Goal: Task Accomplishment & Management: Complete application form

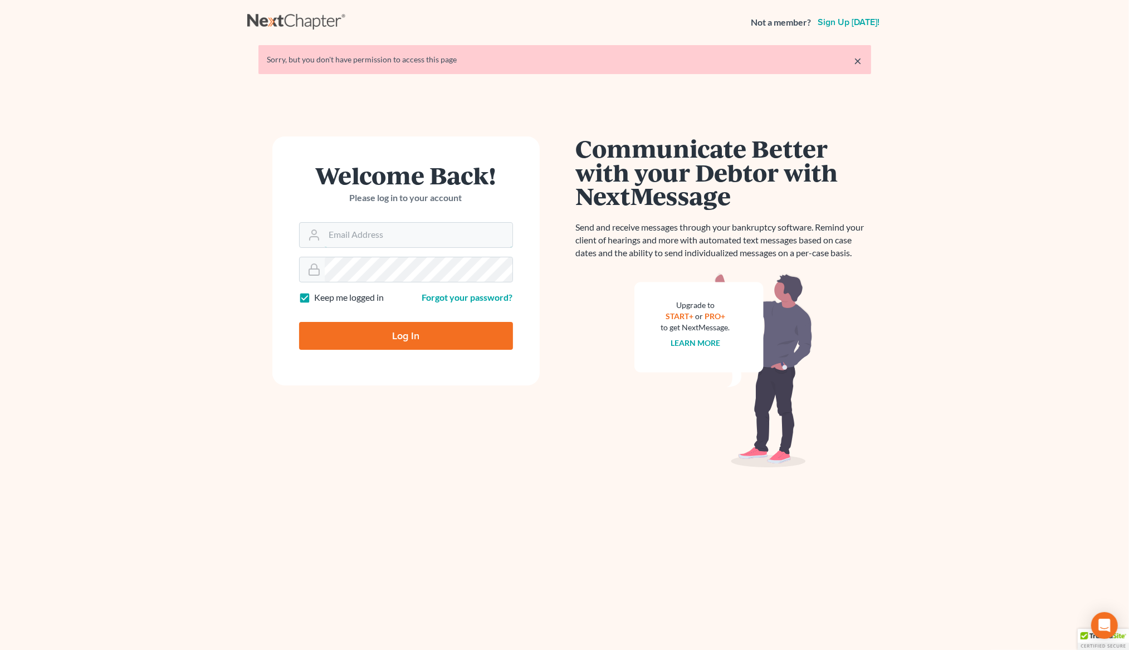
type input "[EMAIL_ADDRESS][DOMAIN_NAME]"
click at [368, 341] on input "Log In" at bounding box center [406, 336] width 214 height 28
type input "Thinking..."
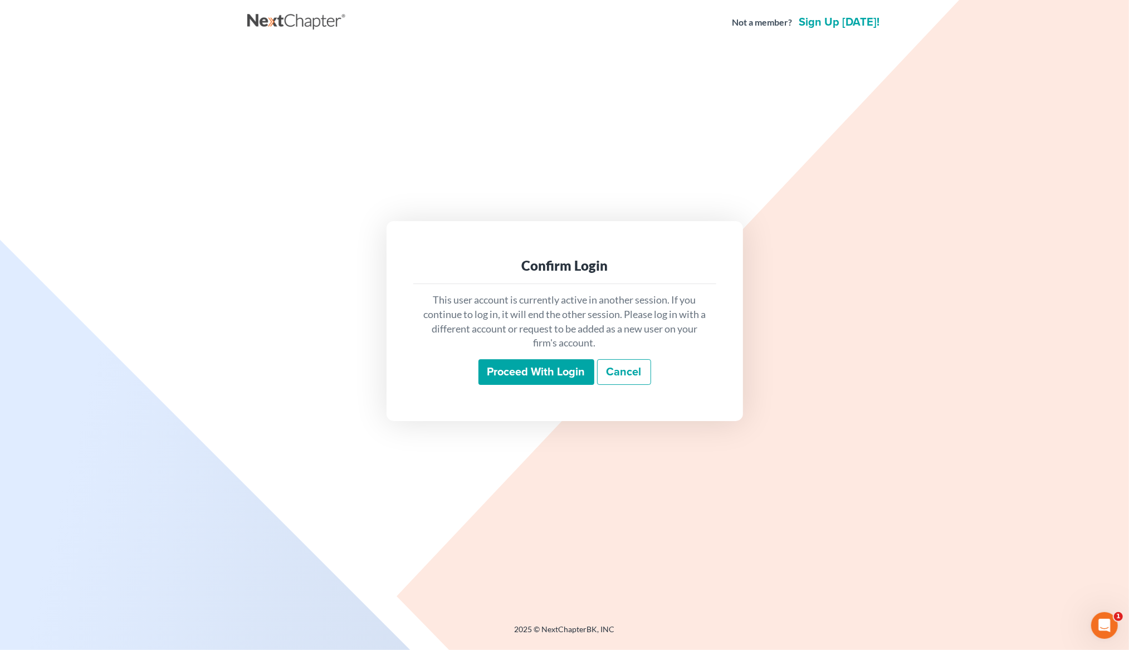
click at [567, 374] on input "Proceed with login" at bounding box center [536, 372] width 116 height 26
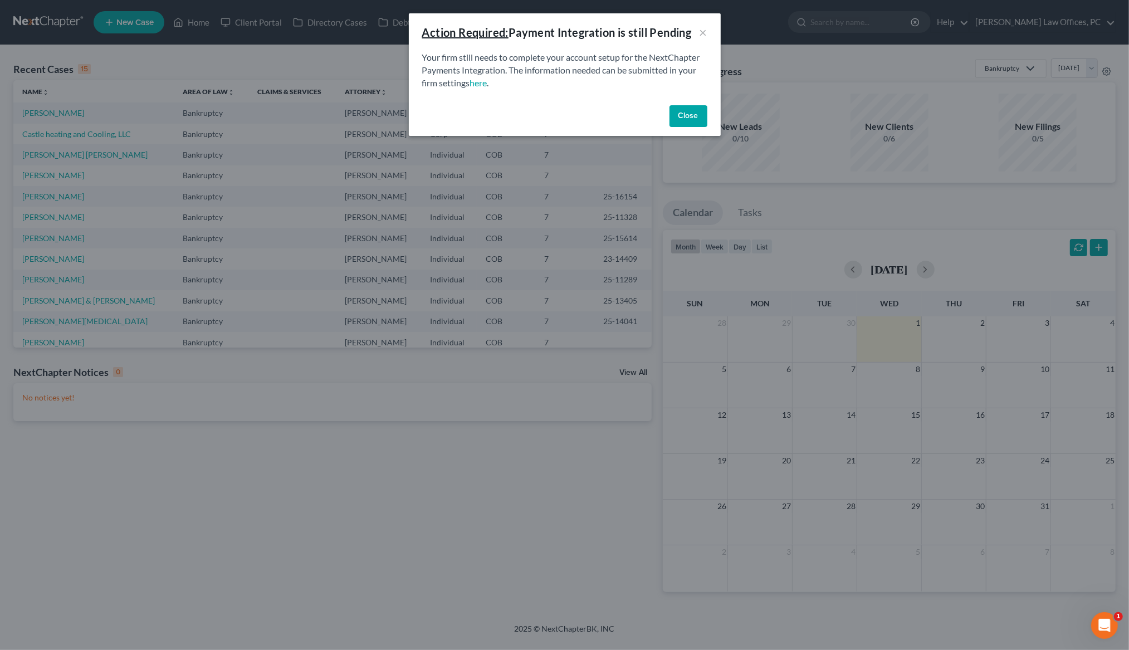
click at [689, 109] on button "Close" at bounding box center [689, 116] width 38 height 22
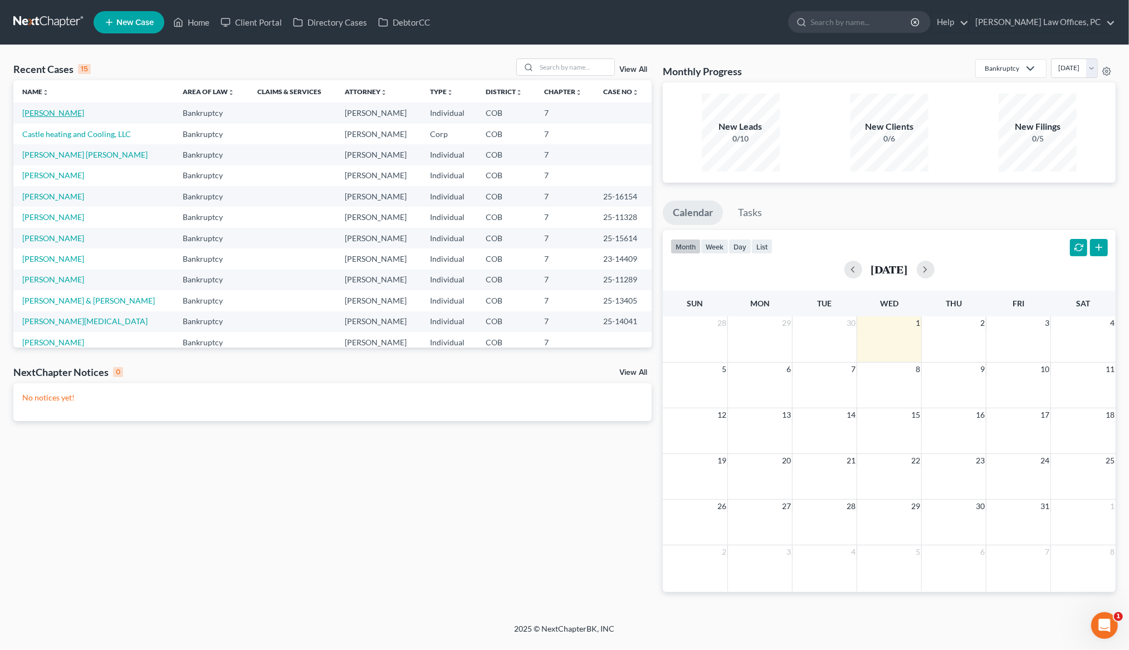
drag, startPoint x: 61, startPoint y: 116, endPoint x: 124, endPoint y: 75, distance: 75.2
click at [61, 116] on link "Degoldi, Paul" at bounding box center [53, 112] width 62 height 9
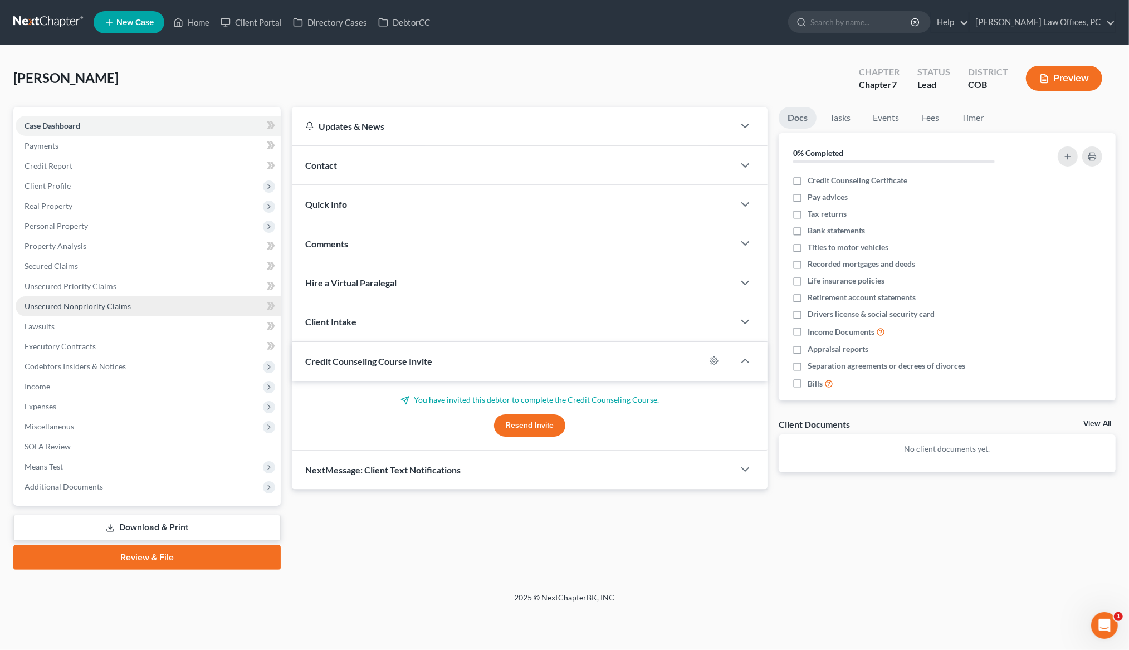
click at [80, 307] on span "Unsecured Nonpriority Claims" at bounding box center [78, 305] width 106 height 9
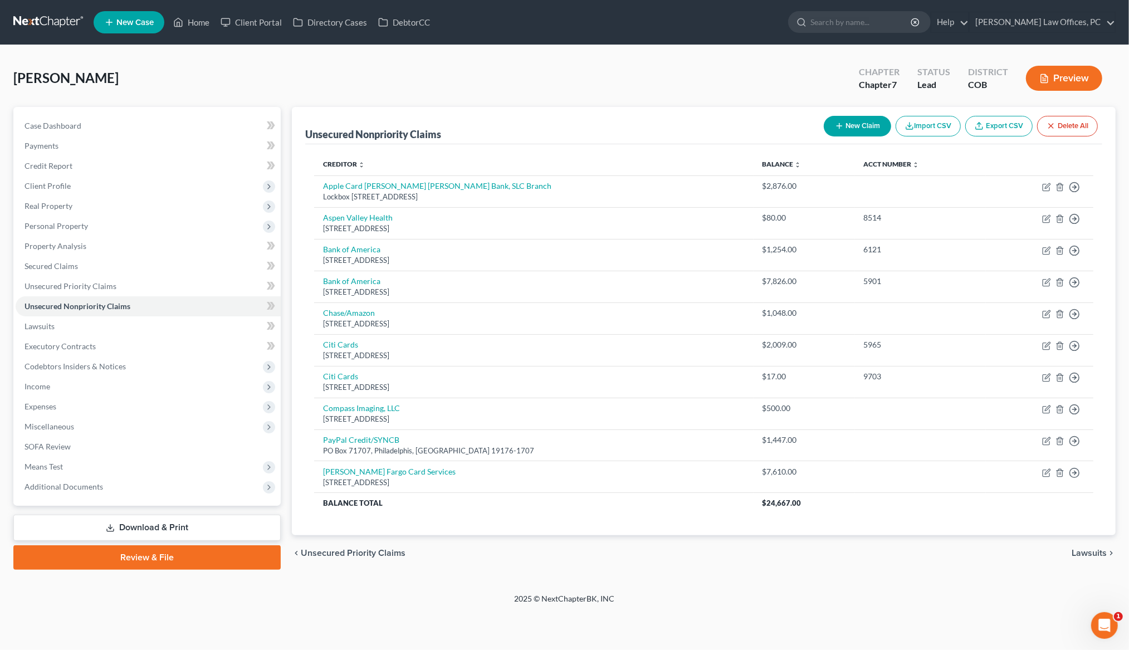
click at [473, 90] on div "Degoldi, Paul Upgraded Chapter Chapter 7 Status Lead District COB Preview" at bounding box center [564, 82] width 1102 height 48
click at [76, 288] on span "Unsecured Priority Claims" at bounding box center [71, 285] width 92 height 9
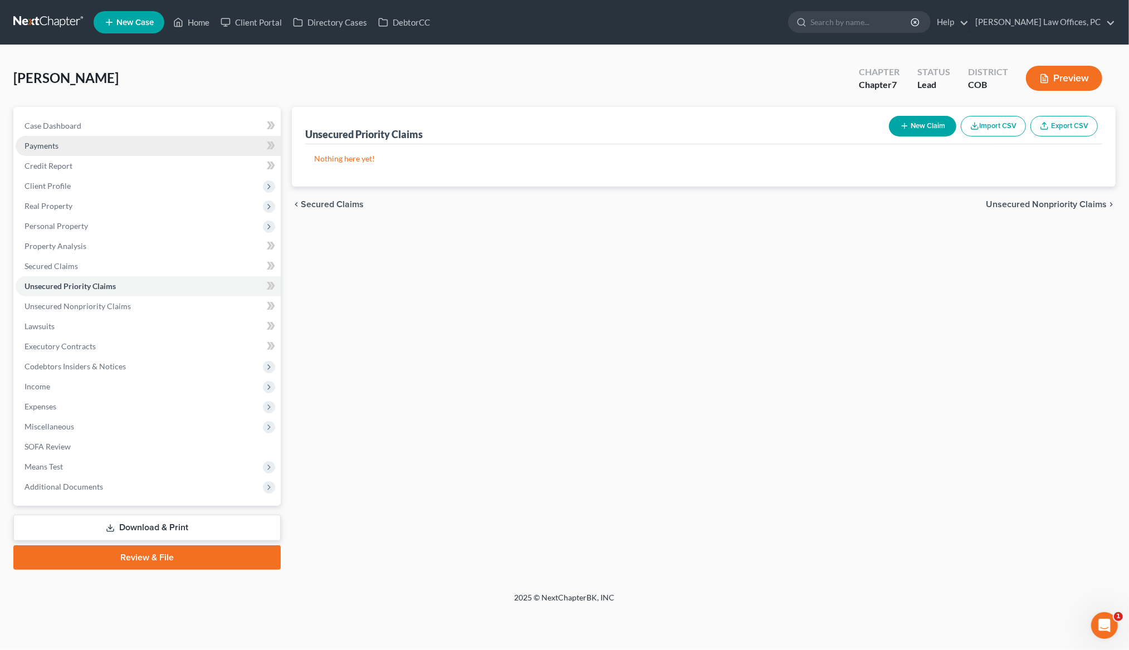
click at [56, 141] on span "Payments" at bounding box center [42, 145] width 34 height 9
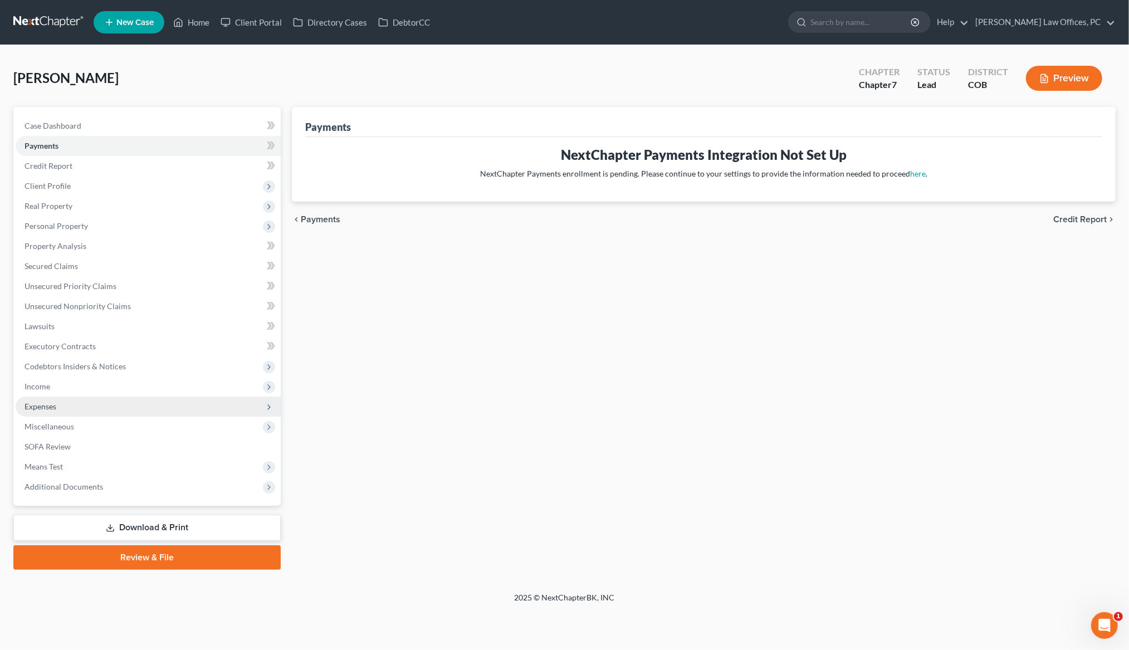
click at [35, 407] on span "Expenses" at bounding box center [41, 406] width 32 height 9
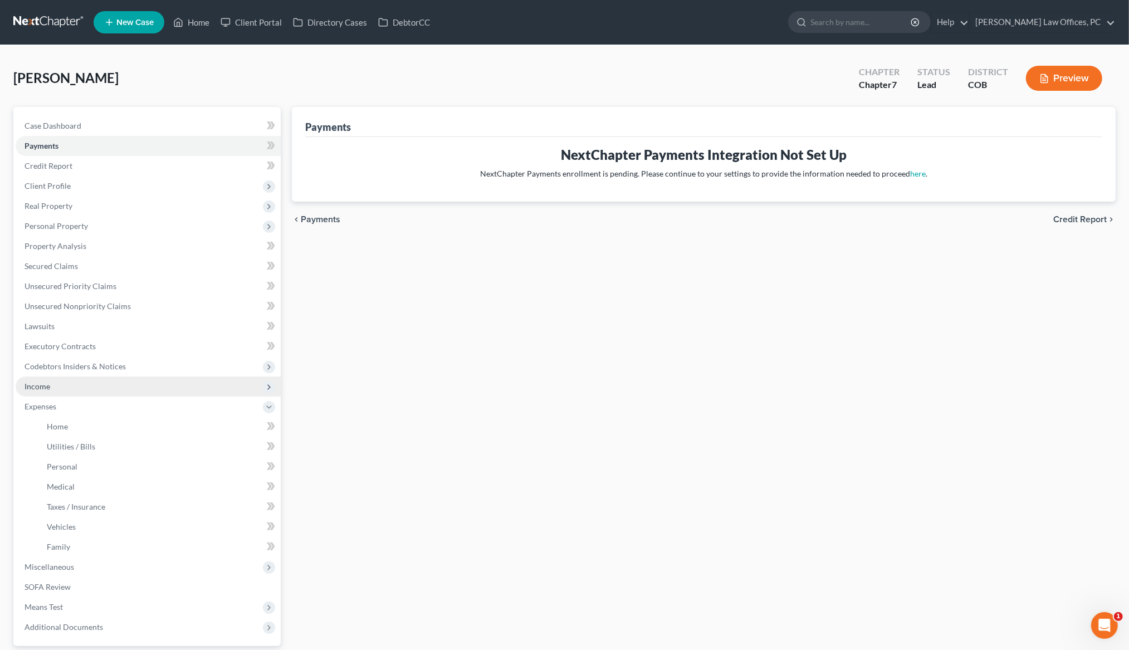
click at [39, 388] on span "Income" at bounding box center [38, 386] width 26 height 9
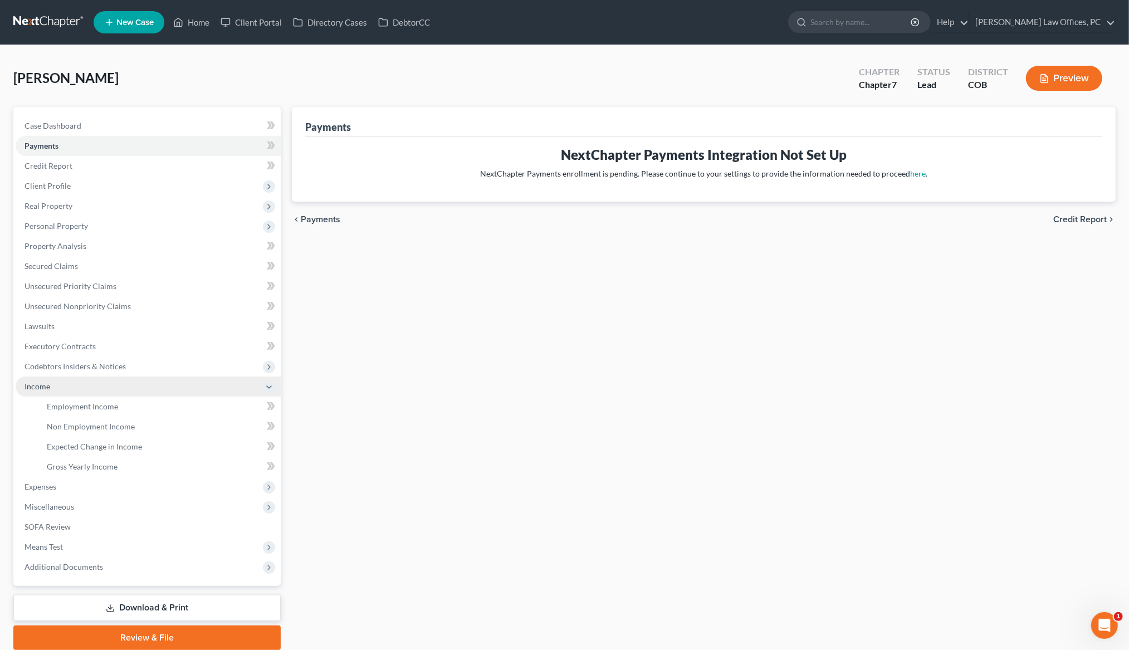
click at [42, 387] on span "Income" at bounding box center [38, 386] width 26 height 9
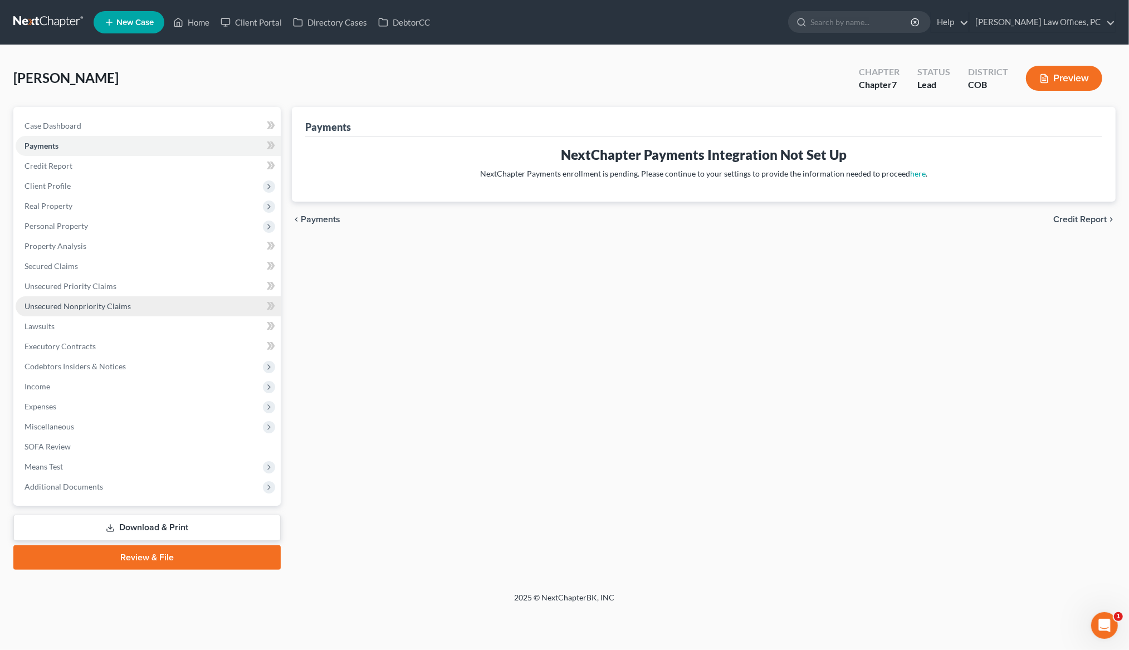
click at [113, 305] on span "Unsecured Nonpriority Claims" at bounding box center [78, 305] width 106 height 9
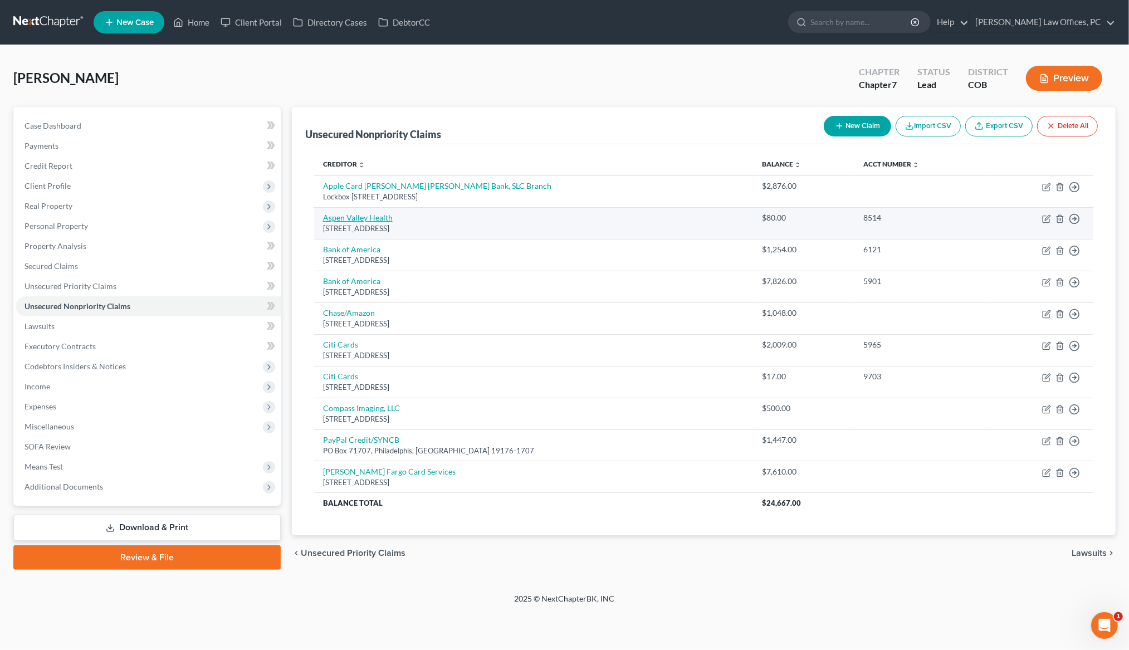
click at [386, 221] on link "Aspen Valley Health" at bounding box center [358, 217] width 70 height 9
select select "46"
select select "9"
select select "0"
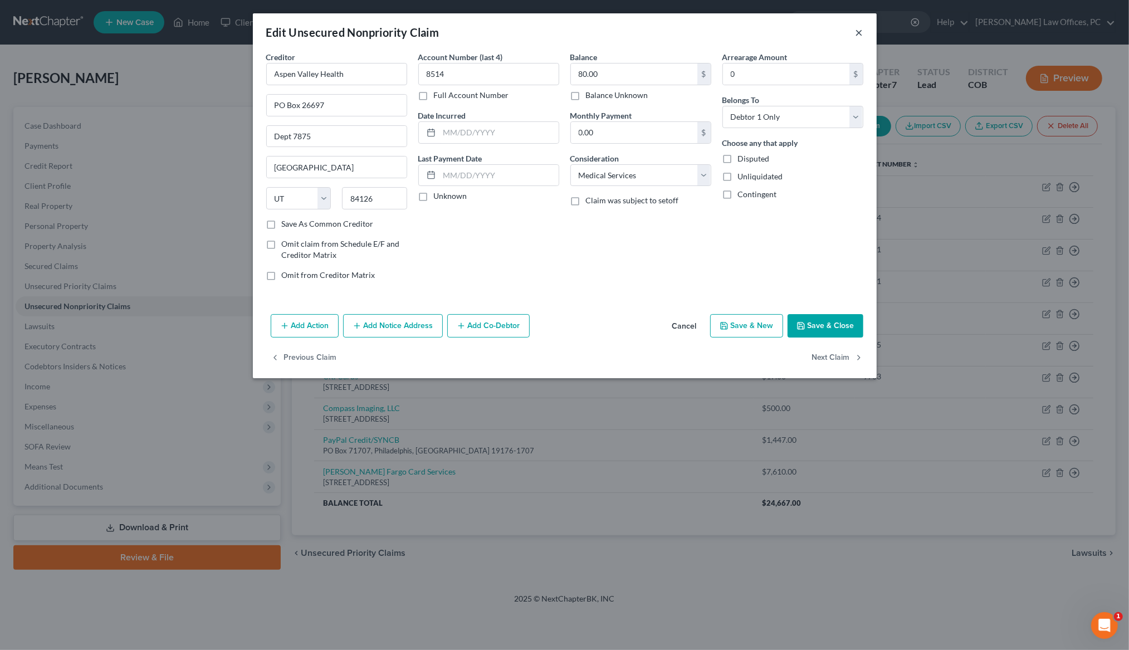
click at [862, 30] on button "×" at bounding box center [860, 32] width 8 height 13
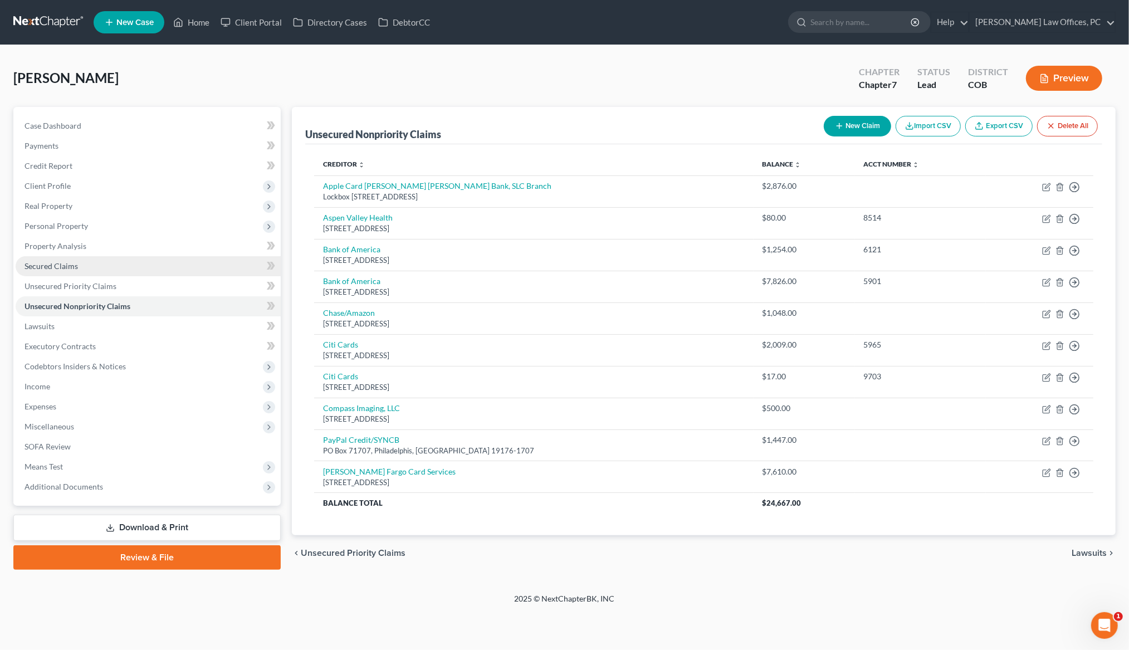
click at [62, 269] on span "Secured Claims" at bounding box center [51, 265] width 53 height 9
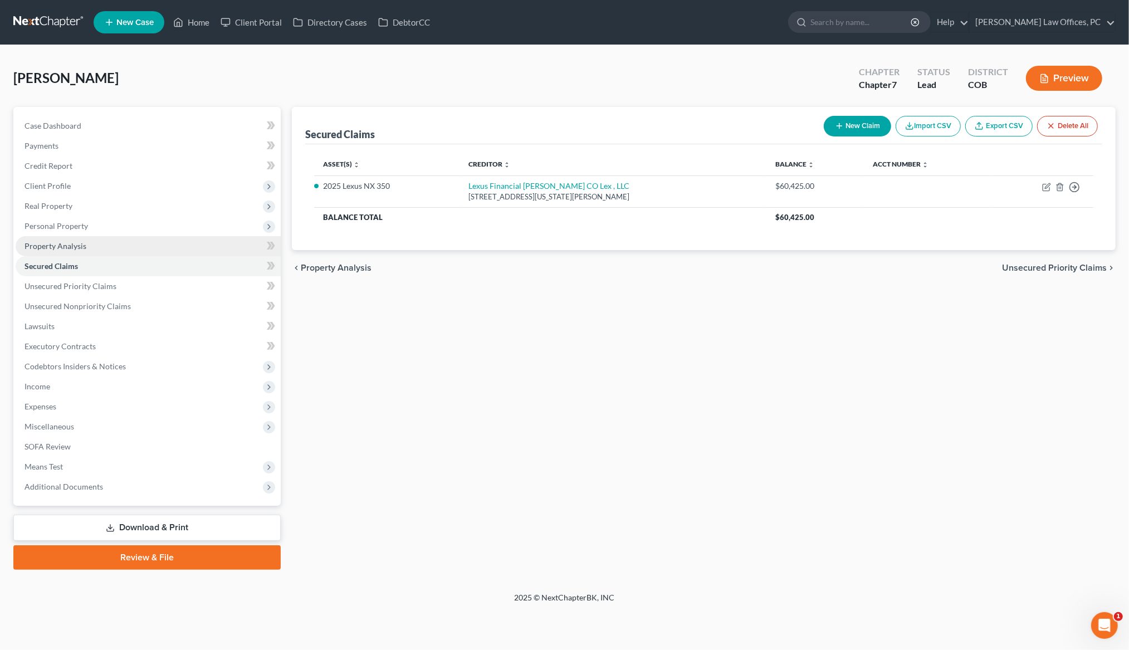
click at [60, 248] on span "Property Analysis" at bounding box center [56, 245] width 62 height 9
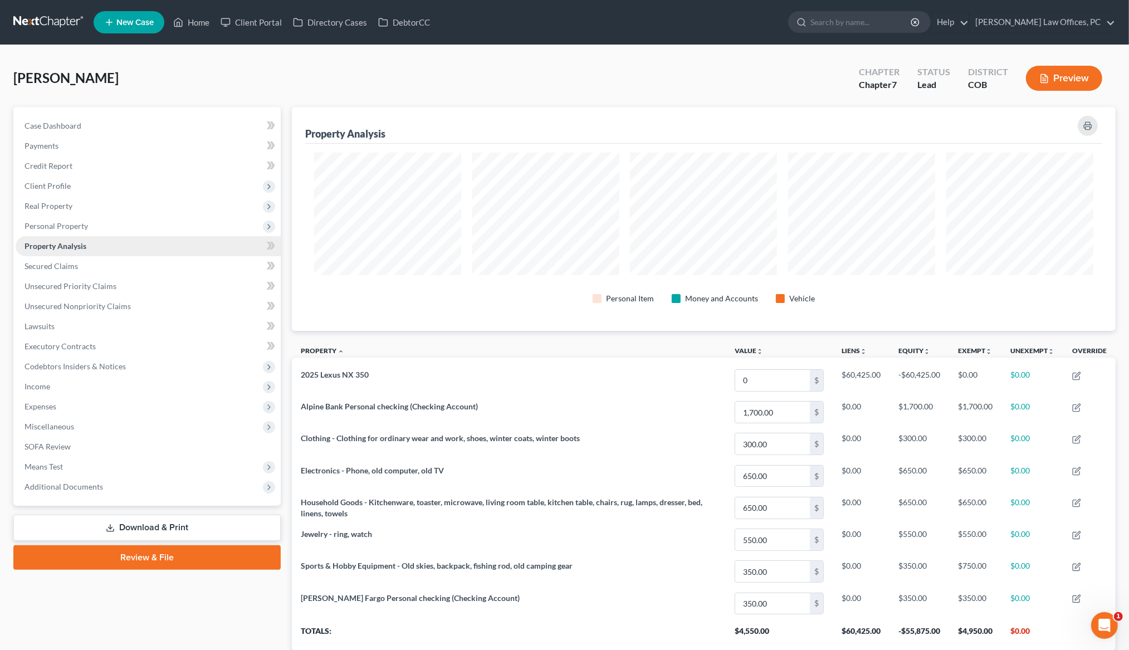
scroll to position [223, 824]
click at [62, 229] on span "Personal Property" at bounding box center [57, 225] width 64 height 9
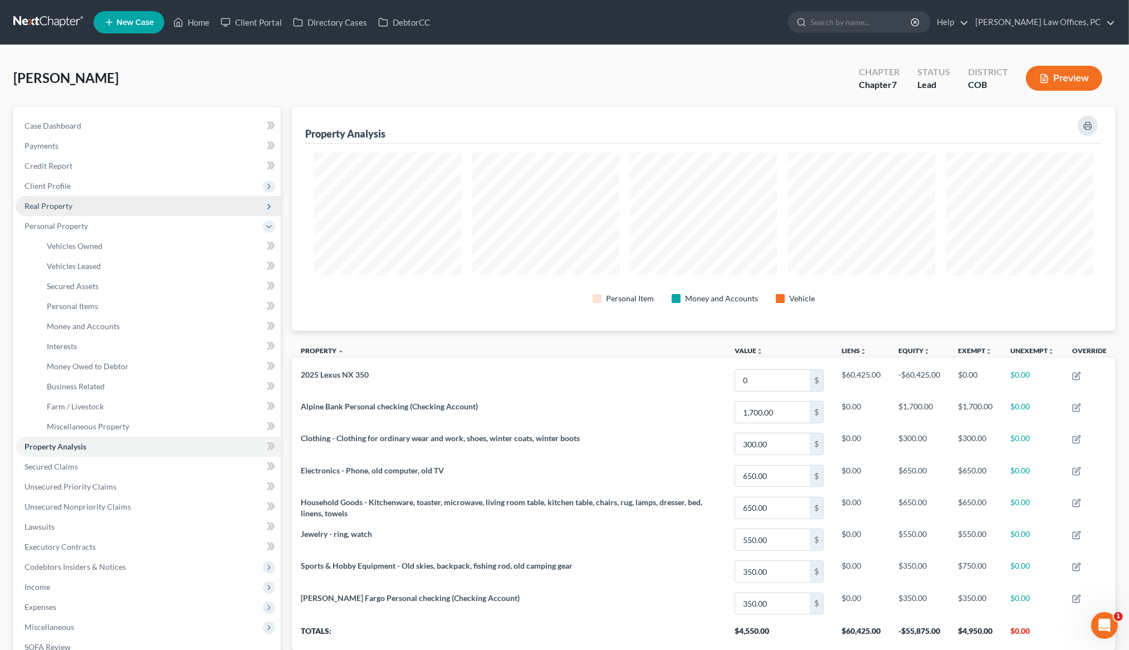
click at [64, 205] on span "Real Property" at bounding box center [49, 205] width 48 height 9
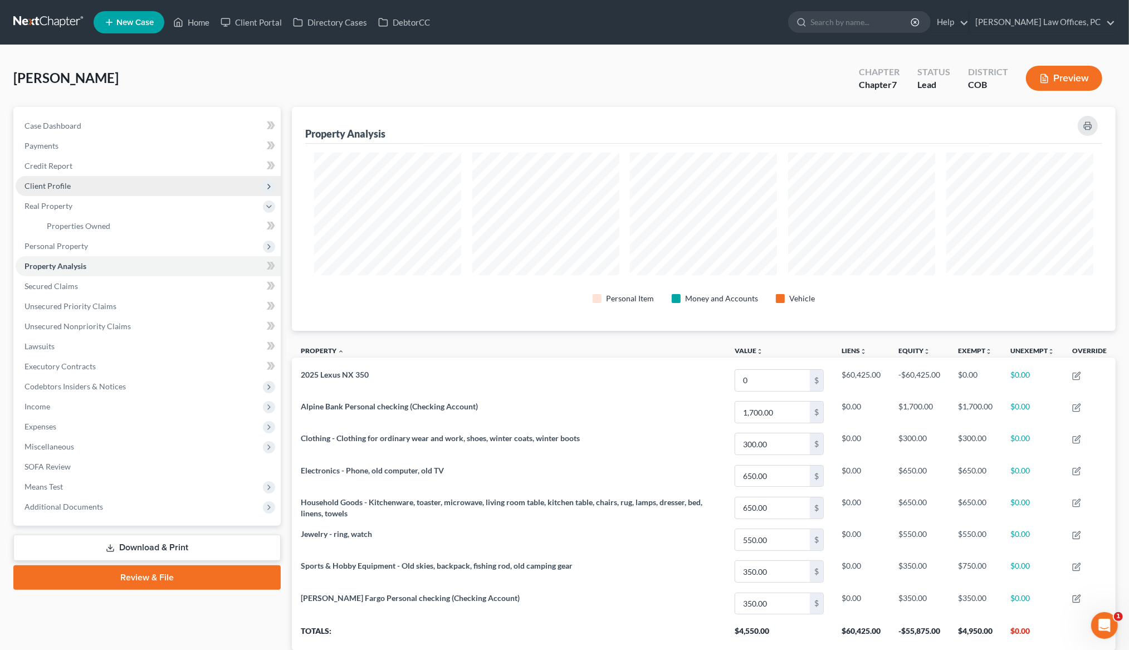
click at [64, 181] on span "Client Profile" at bounding box center [48, 185] width 46 height 9
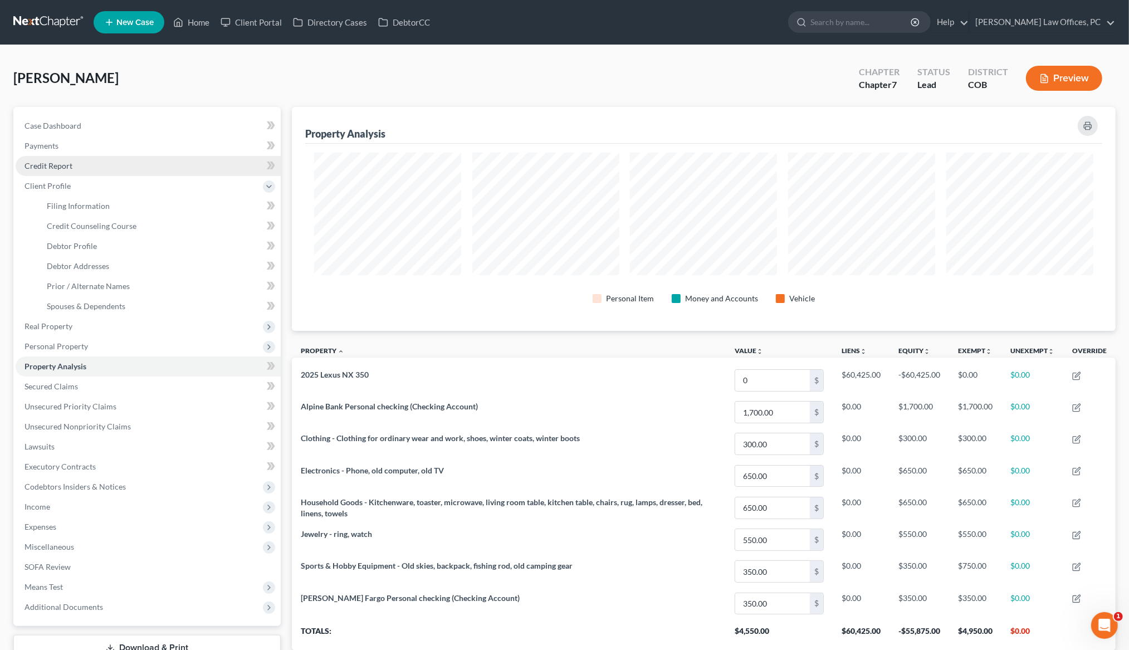
click at [60, 167] on span "Credit Report" at bounding box center [49, 165] width 48 height 9
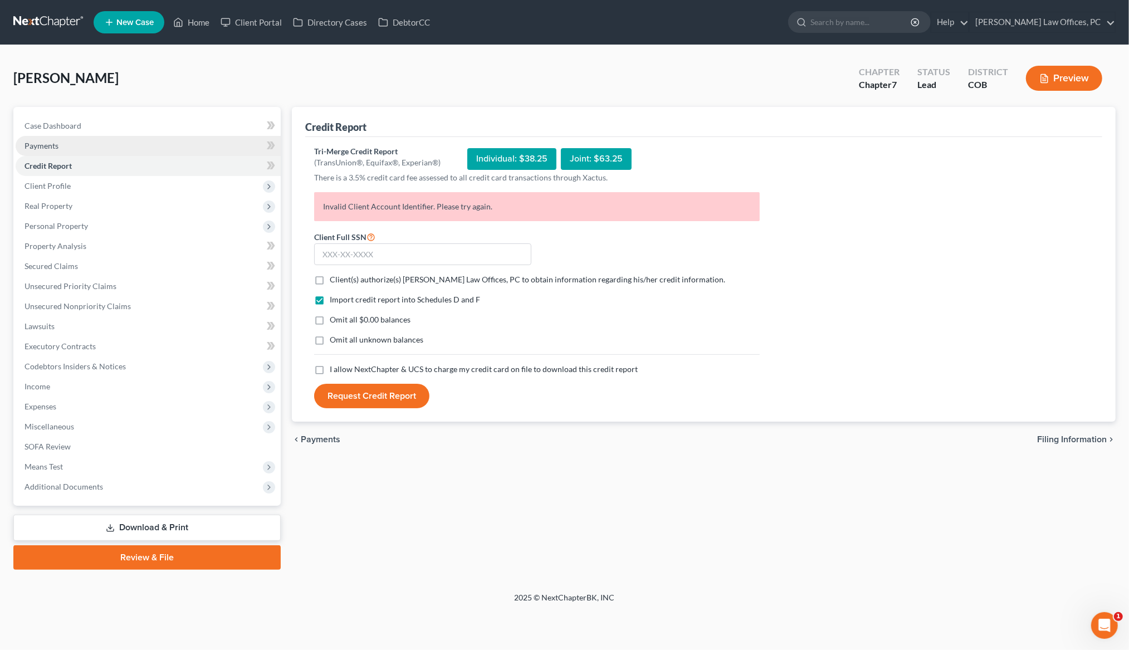
click at [57, 145] on span "Payments" at bounding box center [42, 145] width 34 height 9
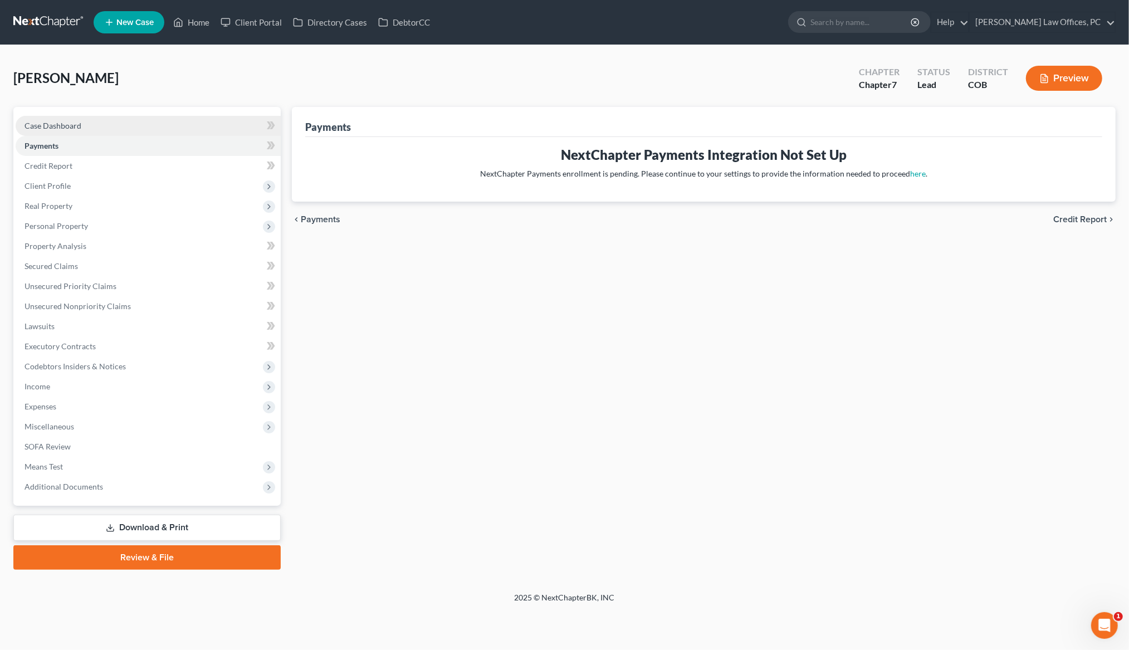
click at [59, 123] on span "Case Dashboard" at bounding box center [53, 125] width 57 height 9
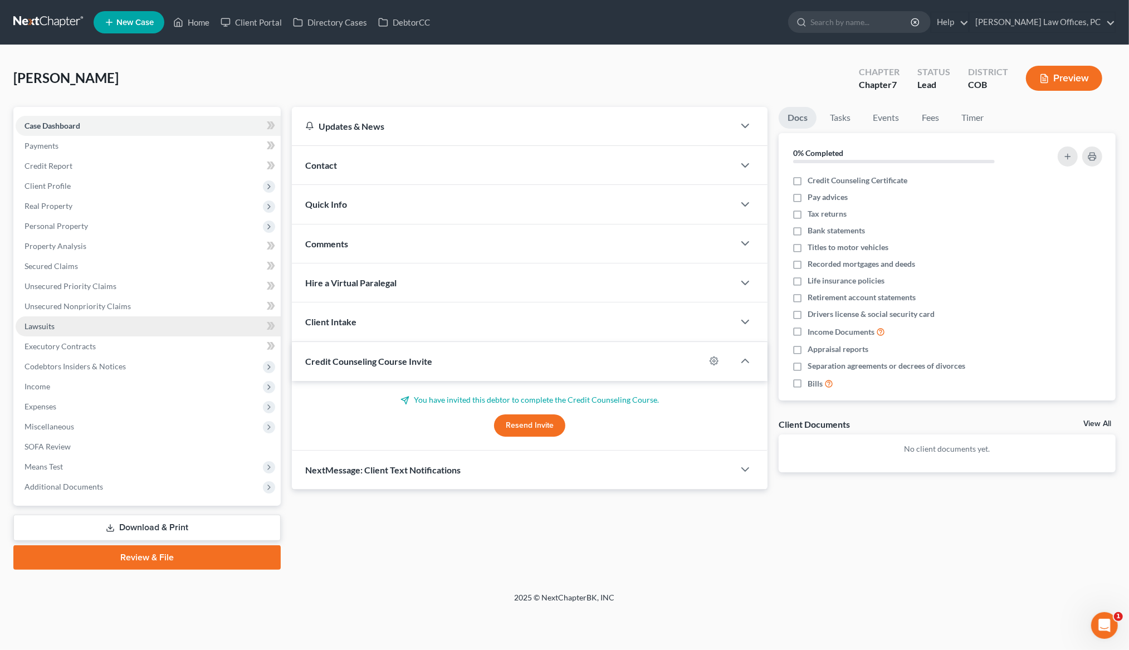
click at [47, 326] on span "Lawsuits" at bounding box center [40, 325] width 30 height 9
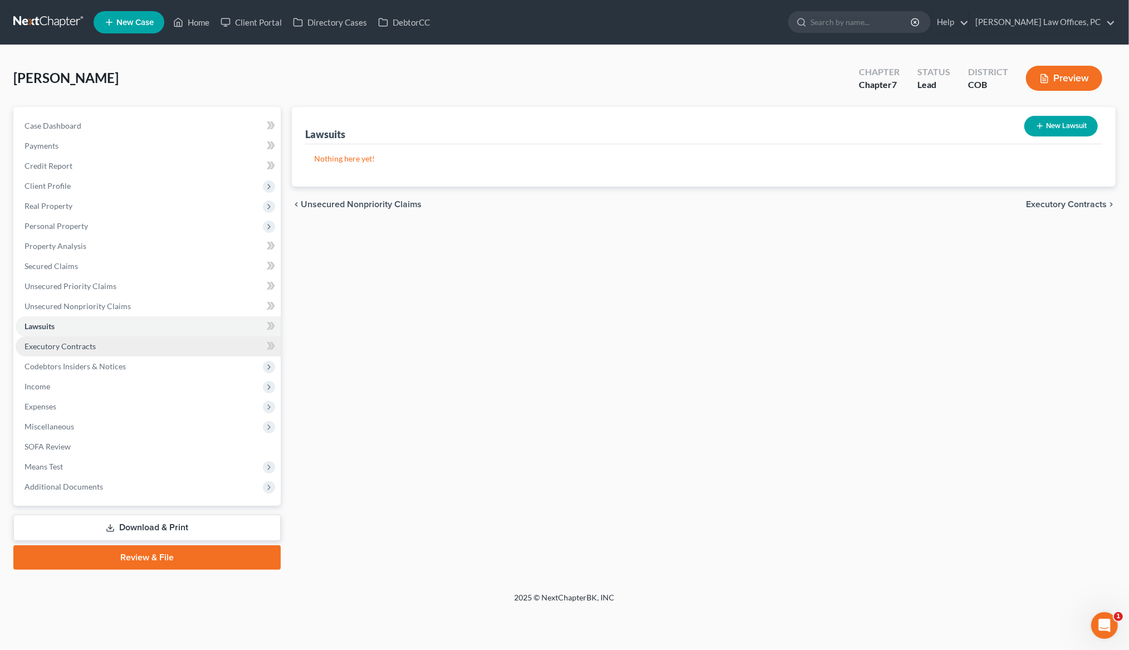
click at [47, 349] on span "Executory Contracts" at bounding box center [60, 345] width 71 height 9
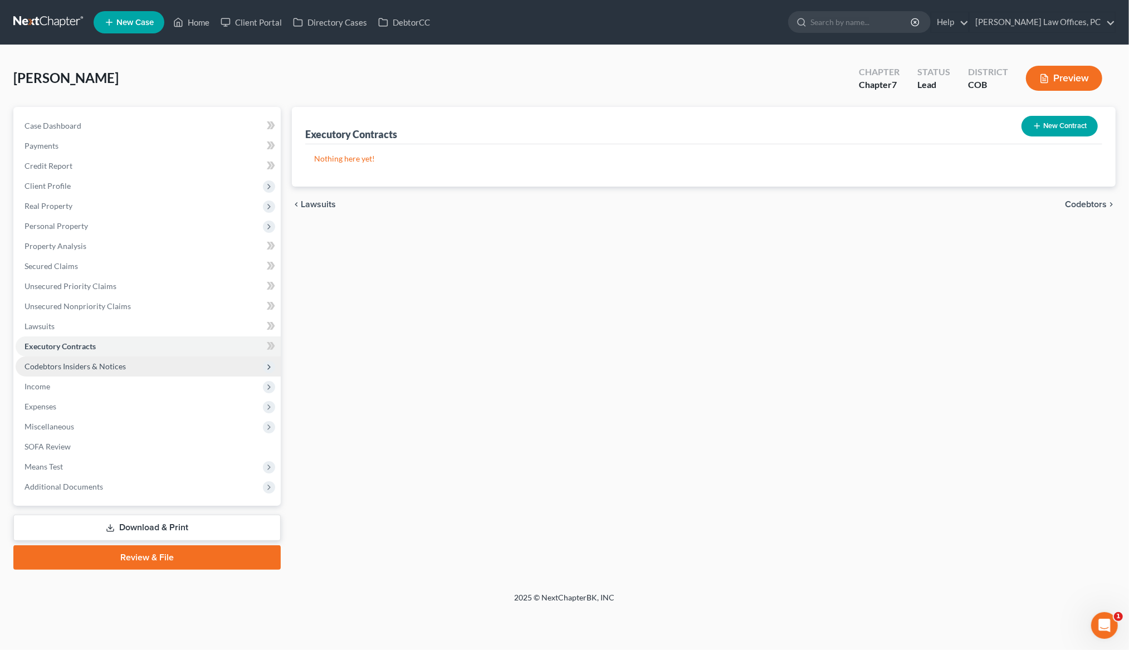
click at [50, 366] on span "Codebtors Insiders & Notices" at bounding box center [75, 366] width 101 height 9
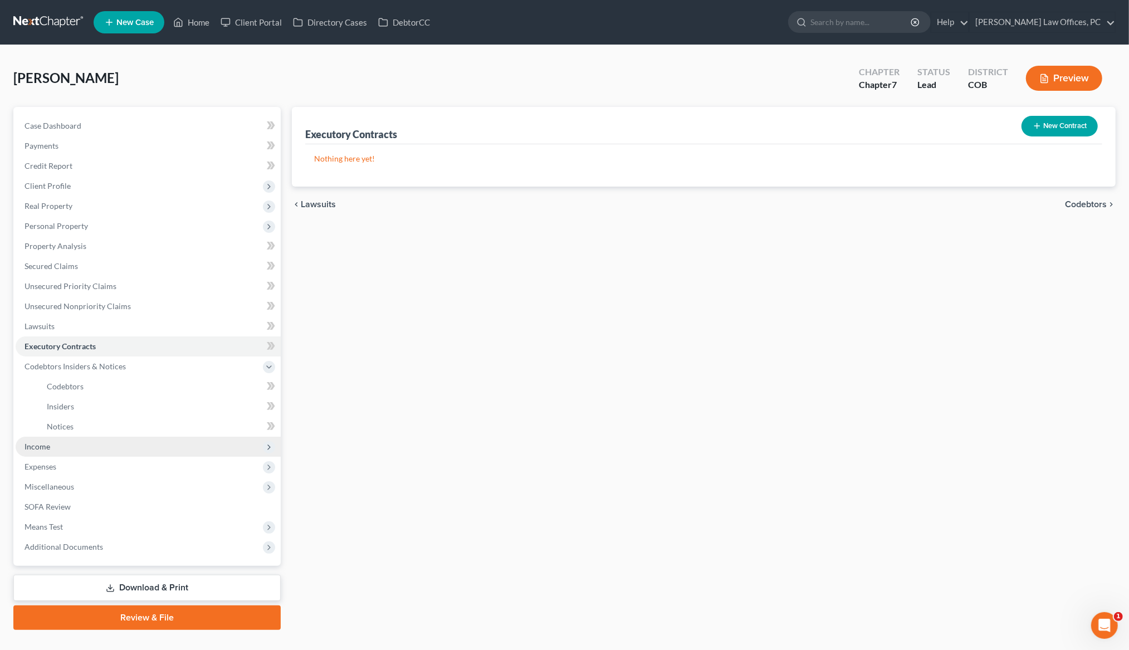
click at [41, 447] on span "Income" at bounding box center [38, 446] width 26 height 9
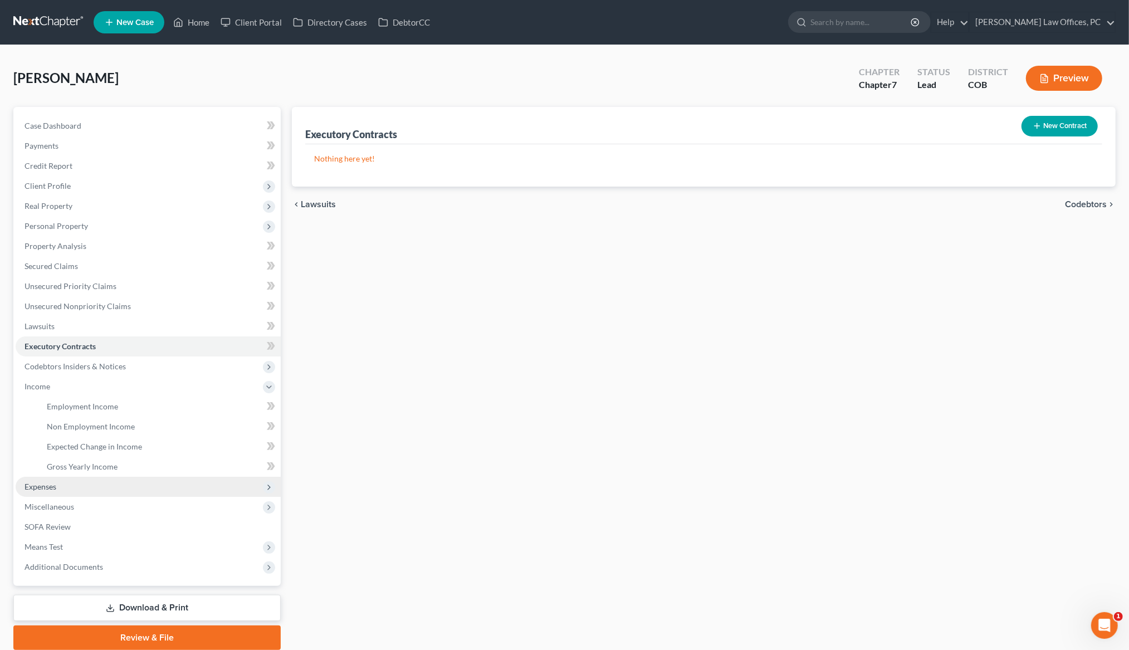
click at [42, 484] on span "Expenses" at bounding box center [41, 486] width 32 height 9
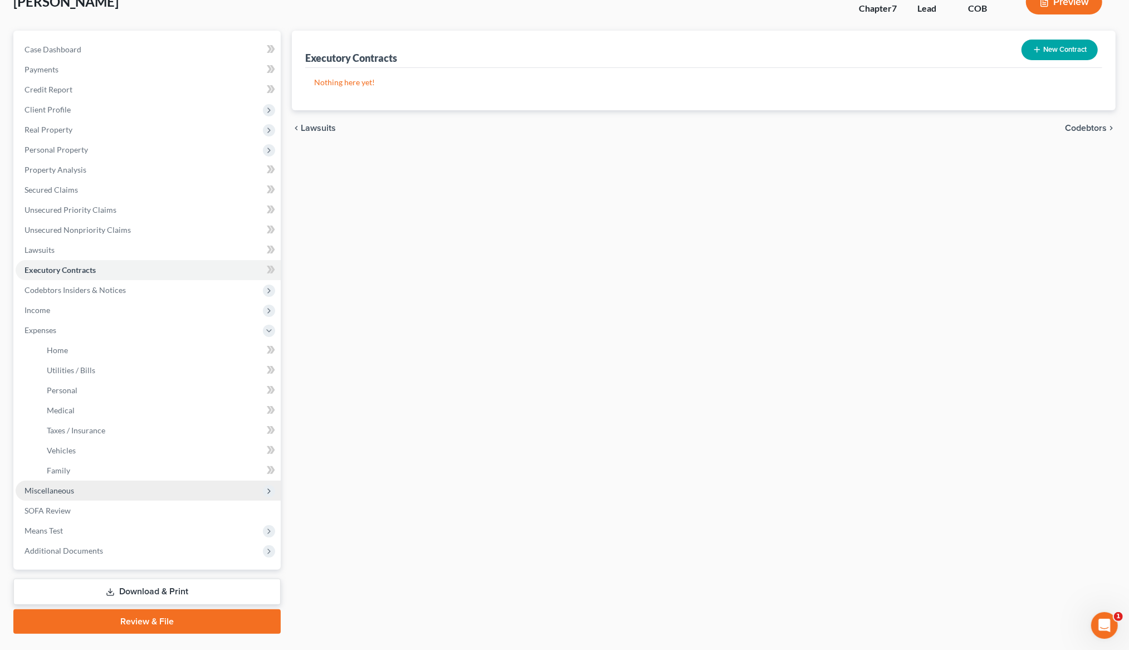
scroll to position [101, 0]
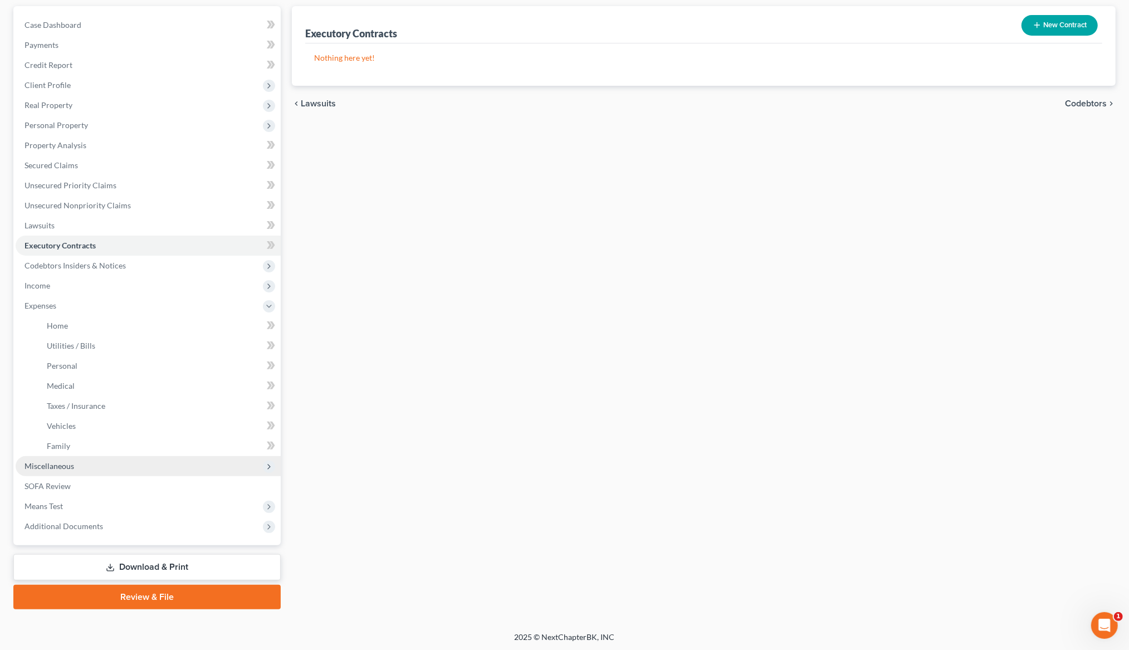
click at [56, 465] on span "Miscellaneous" at bounding box center [50, 465] width 50 height 9
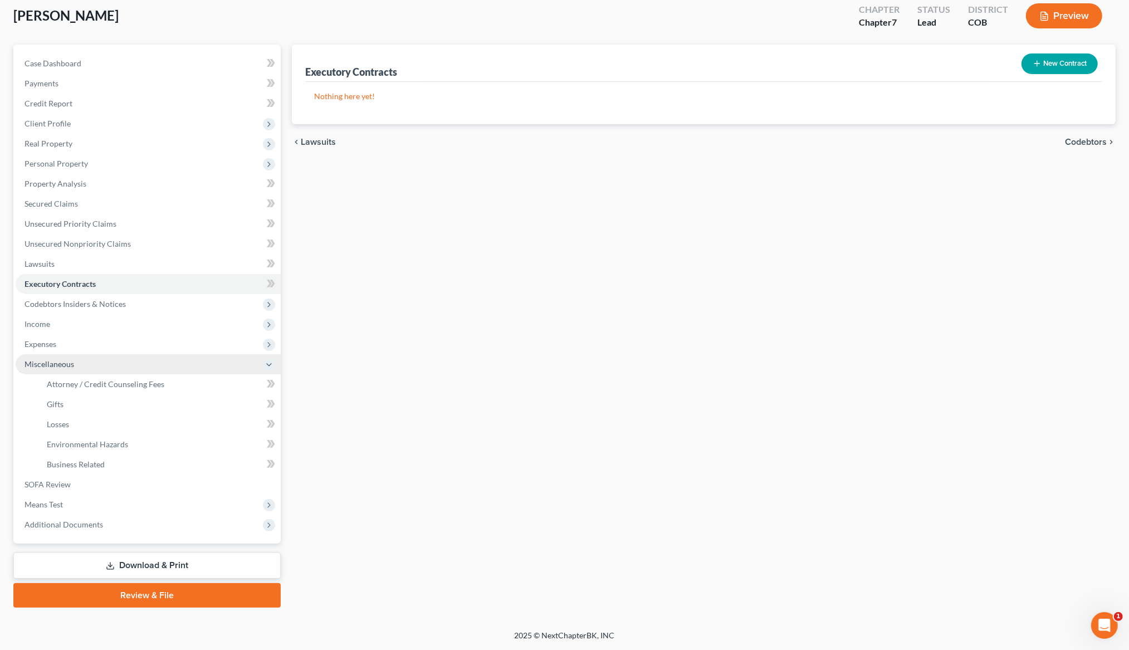
scroll to position [61, 0]
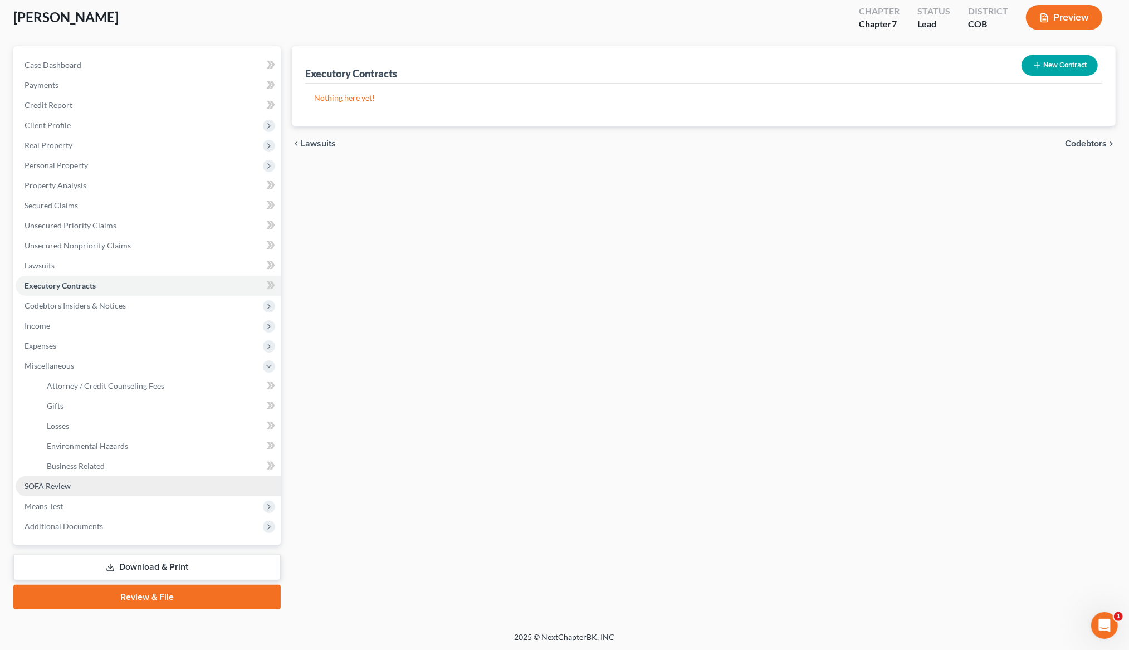
click at [52, 487] on span "SOFA Review" at bounding box center [48, 485] width 46 height 9
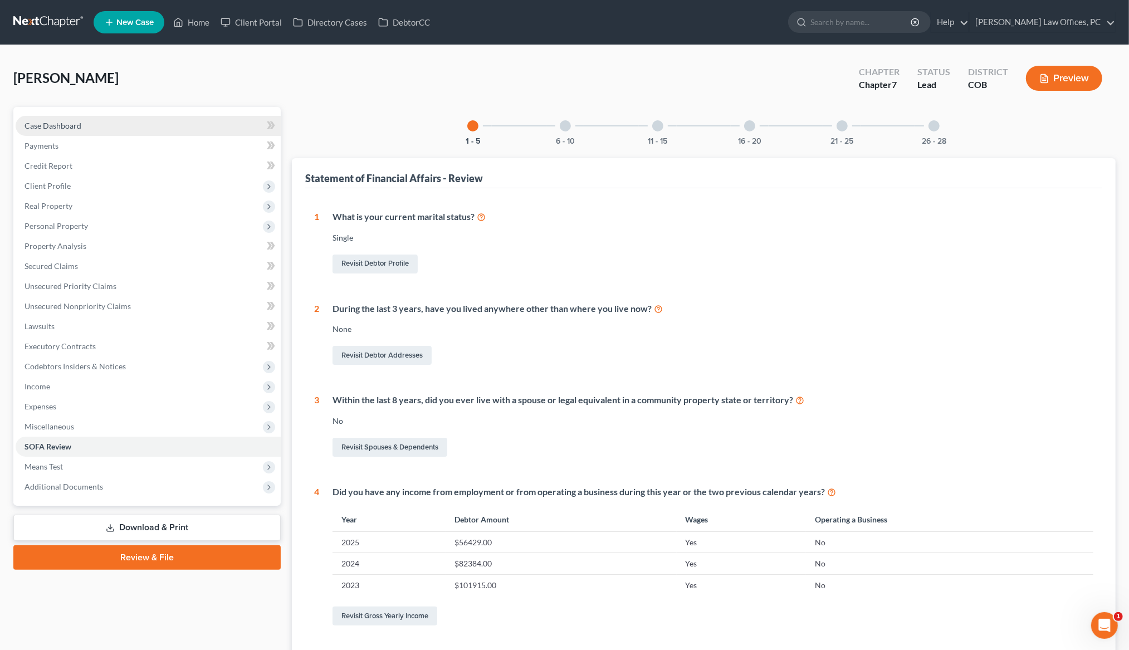
click at [39, 121] on span "Case Dashboard" at bounding box center [53, 125] width 57 height 9
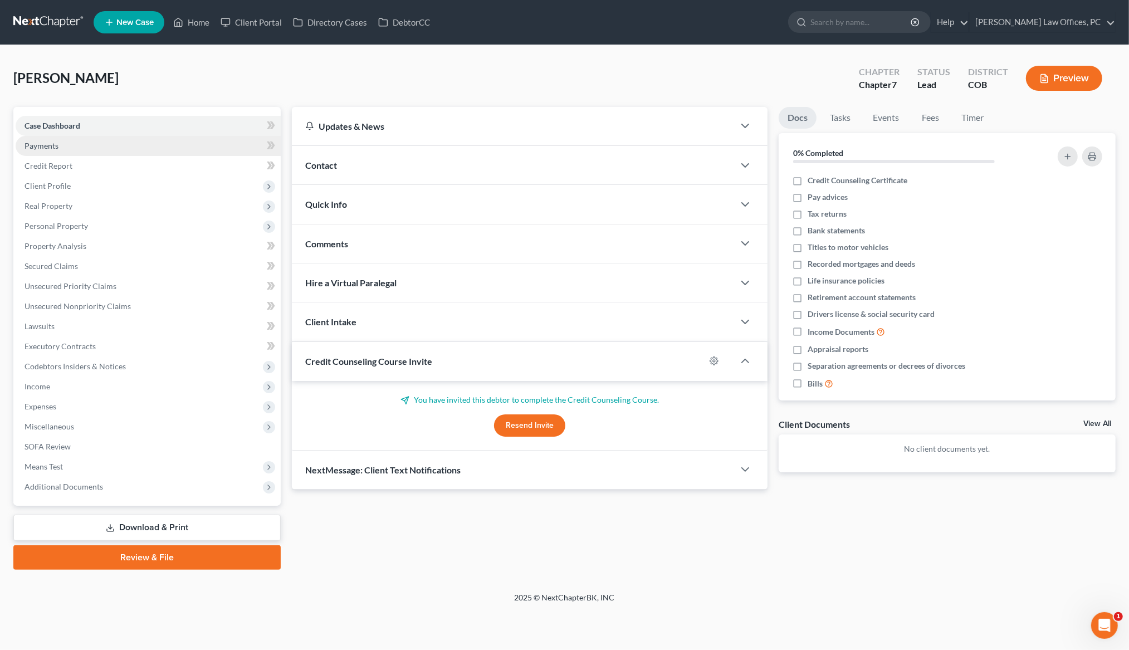
click at [40, 146] on span "Payments" at bounding box center [42, 145] width 34 height 9
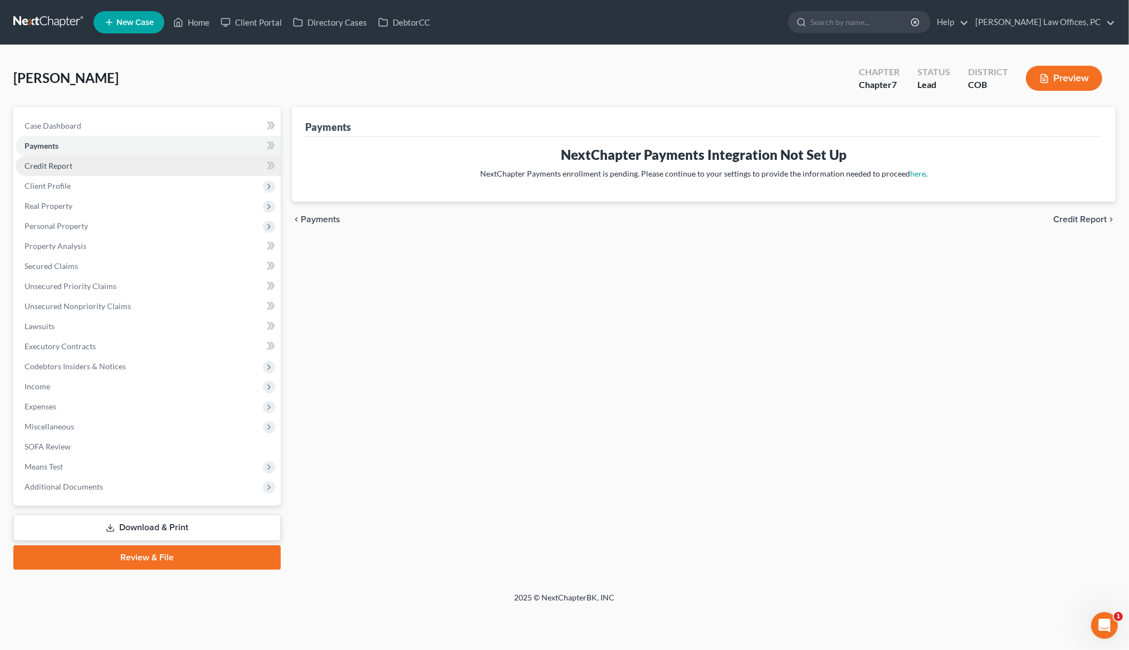
click at [37, 162] on span "Credit Report" at bounding box center [49, 165] width 48 height 9
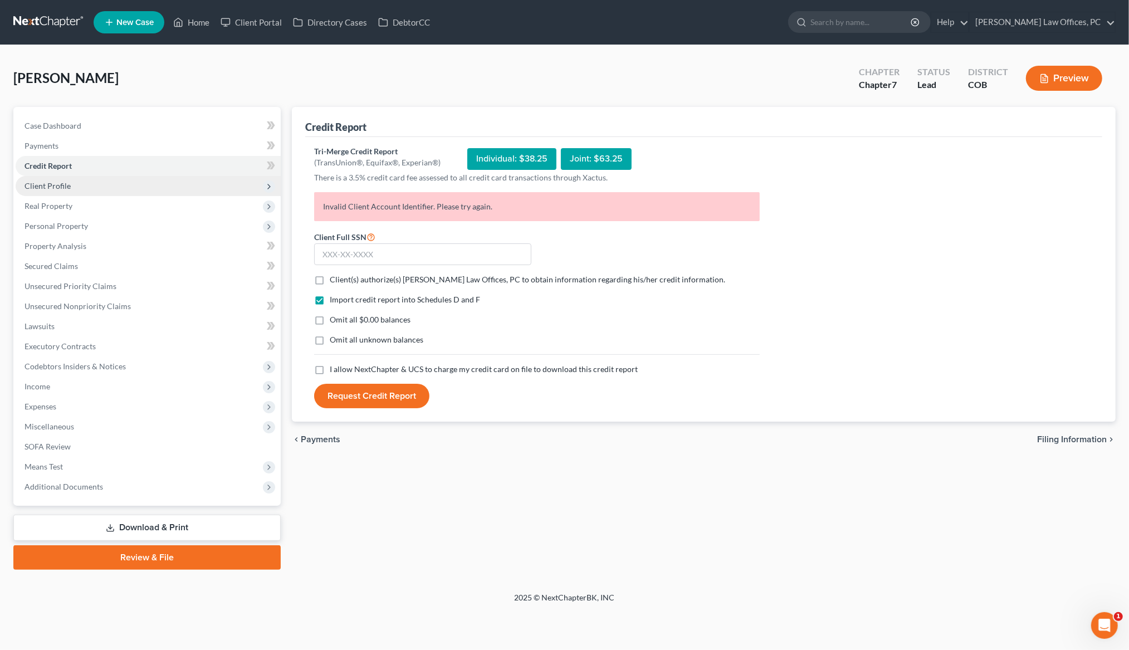
click at [40, 182] on span "Client Profile" at bounding box center [48, 185] width 46 height 9
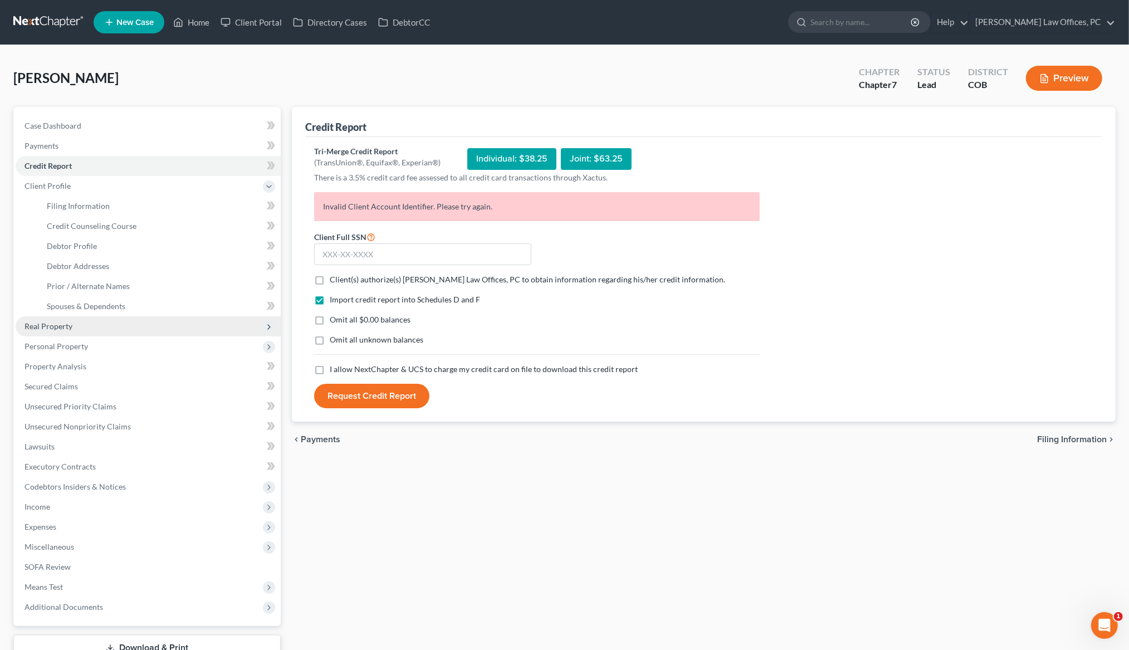
click at [66, 326] on span "Real Property" at bounding box center [49, 325] width 48 height 9
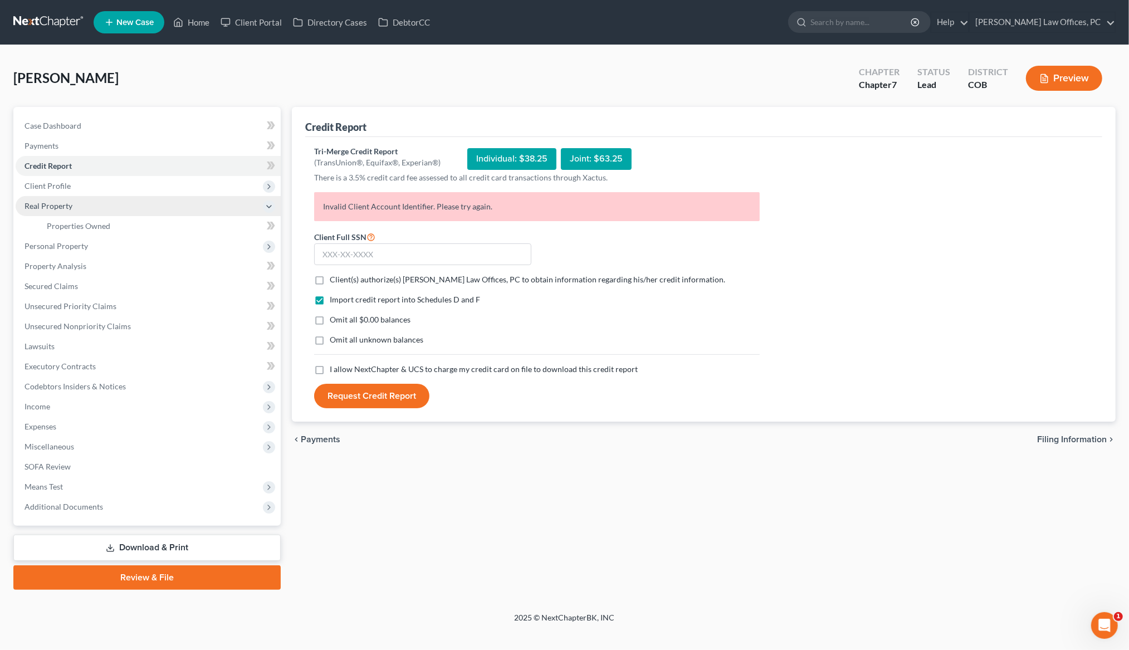
click at [270, 203] on icon at bounding box center [269, 206] width 9 height 9
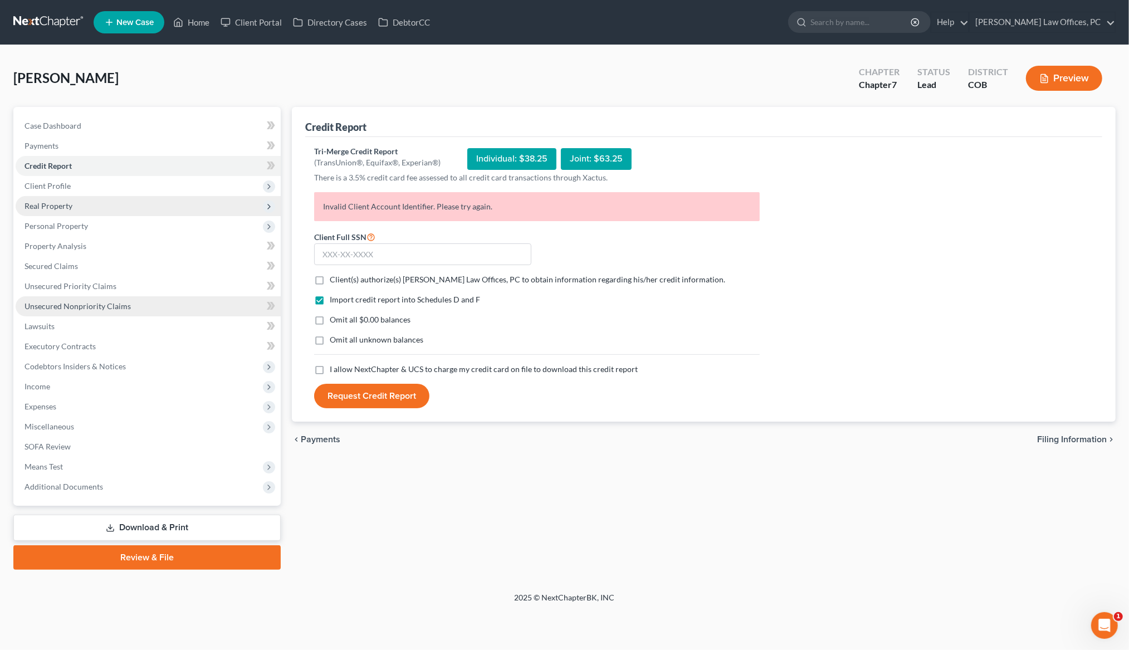
click at [60, 305] on span "Unsecured Nonpriority Claims" at bounding box center [78, 305] width 106 height 9
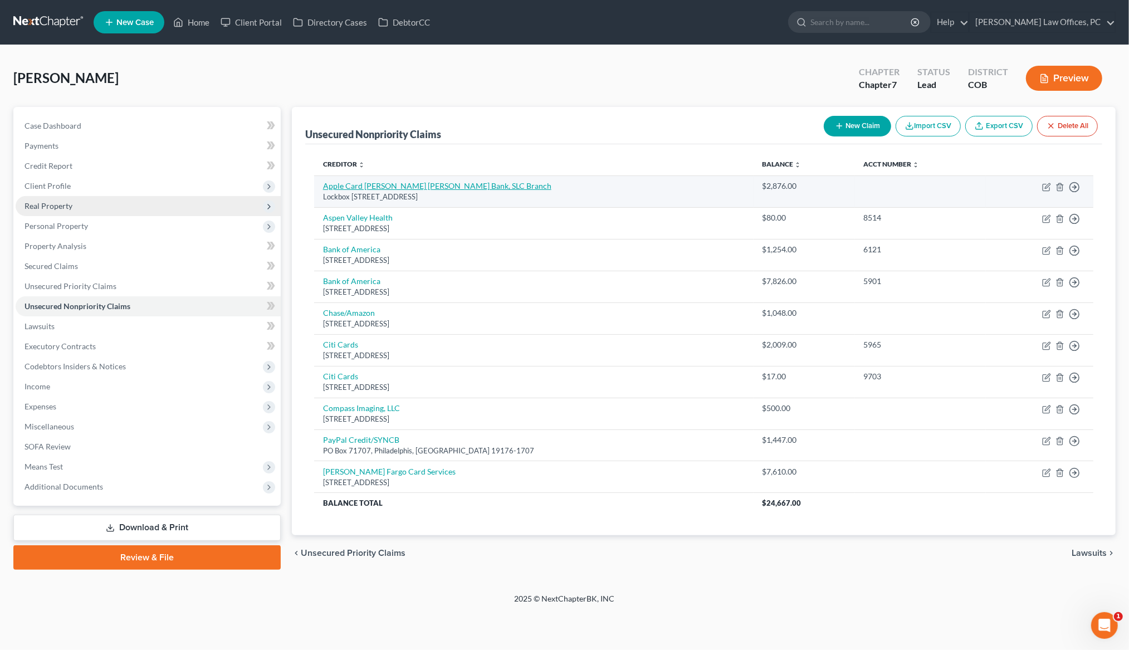
click at [413, 189] on link "Apple Card Goldman Sachs Bank, SLC Branch" at bounding box center [437, 185] width 228 height 9
select select "39"
select select "10"
select select "0"
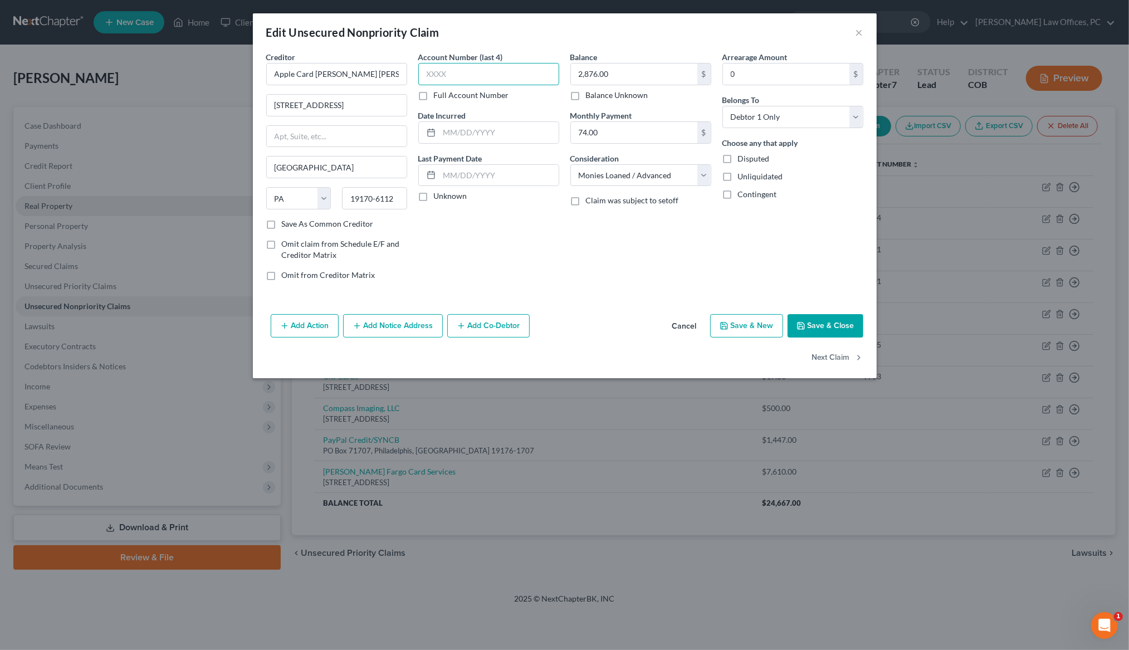
click at [434, 75] on input "text" at bounding box center [488, 74] width 141 height 22
click at [434, 76] on input "text" at bounding box center [488, 74] width 141 height 22
type input "2423"
click at [602, 74] on input "2,876.00" at bounding box center [634, 74] width 126 height 21
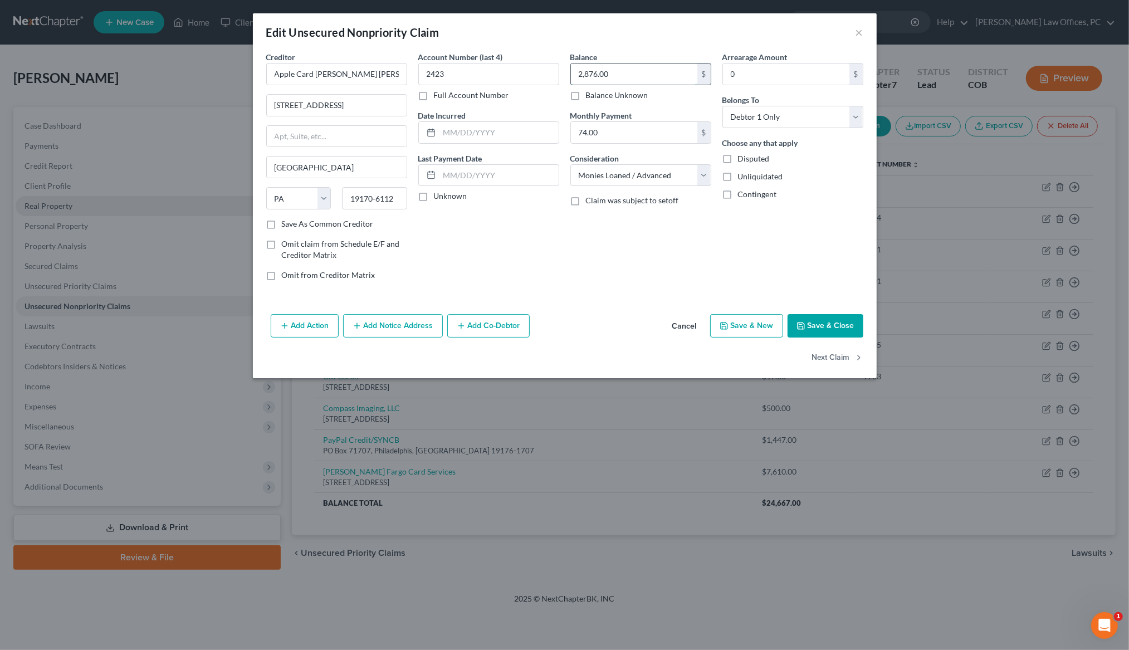
click at [602, 74] on input "2,876.00" at bounding box center [634, 74] width 126 height 21
type input "2,852.00"
click at [853, 114] on select "Select Debtor 1 Only Debtor 2 Only Debtor 1 And Debtor 2 Only At Least One Of T…" at bounding box center [792, 117] width 141 height 22
select select
click at [282, 224] on label "Save As Common Creditor" at bounding box center [328, 223] width 92 height 11
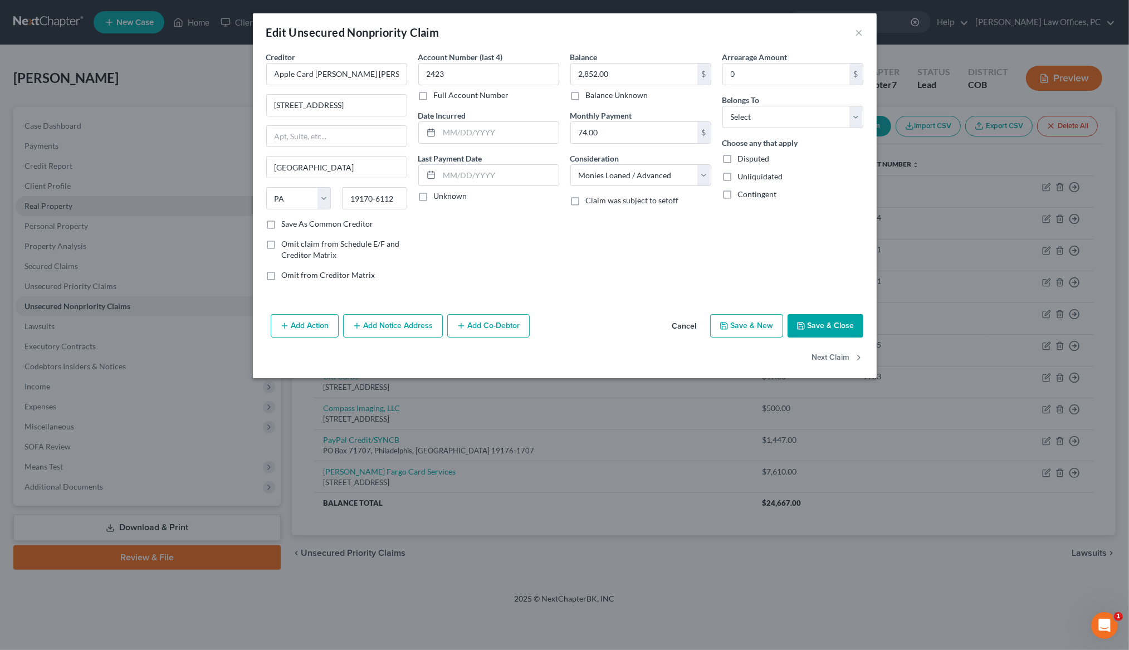
click at [286, 224] on input "Save As Common Creditor" at bounding box center [289, 221] width 7 height 7
checkbox input "true"
click at [812, 316] on button "Save & Close" at bounding box center [826, 325] width 76 height 23
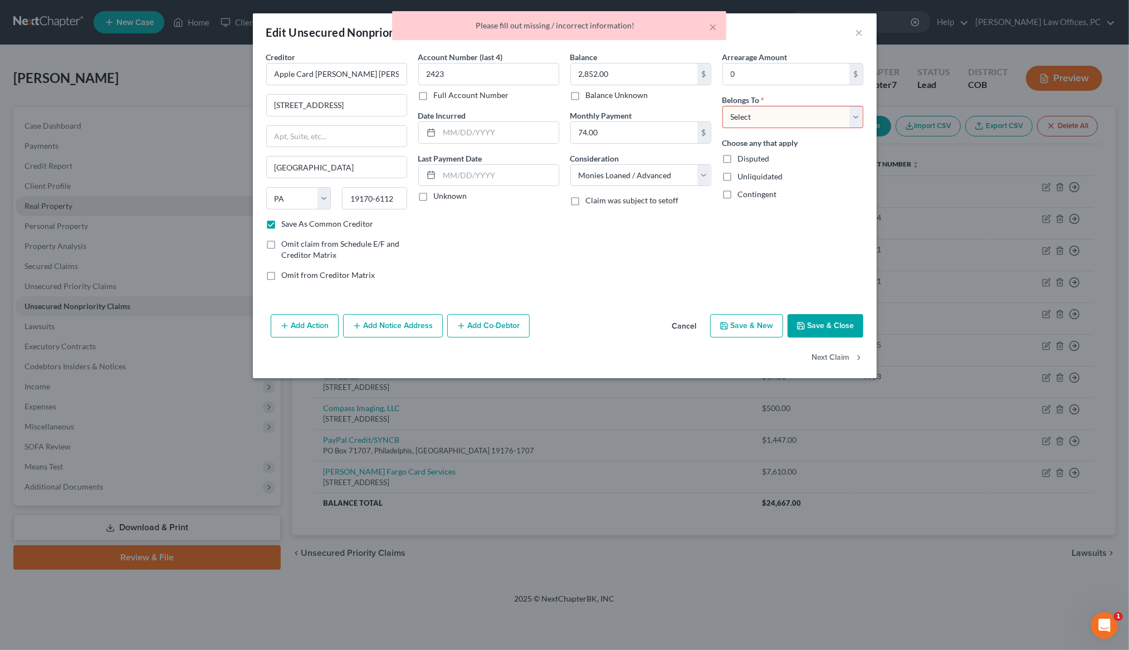
click at [820, 117] on select "Select Debtor 1 Only Debtor 2 Only Debtor 1 And Debtor 2 Only At Least One Of T…" at bounding box center [792, 117] width 141 height 22
select select "0"
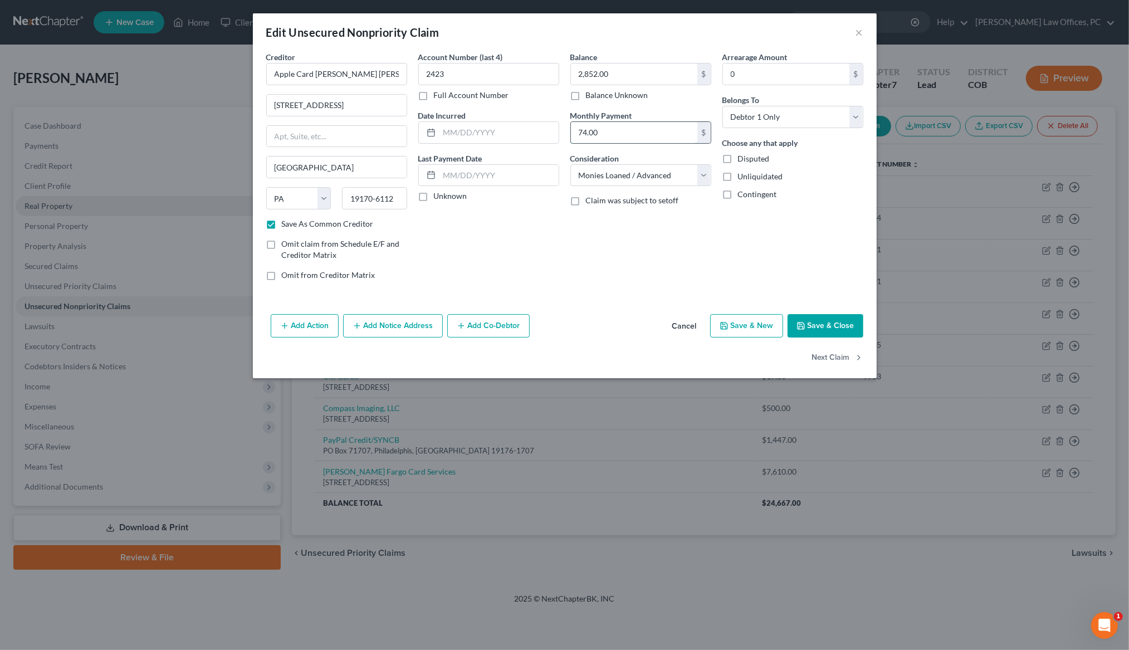
drag, startPoint x: 617, startPoint y: 136, endPoint x: 670, endPoint y: 135, distance: 52.4
click at [676, 135] on input "74.00" at bounding box center [634, 132] width 126 height 21
click at [669, 135] on input "74.00" at bounding box center [634, 132] width 126 height 21
click at [670, 135] on input "74.00" at bounding box center [634, 132] width 126 height 21
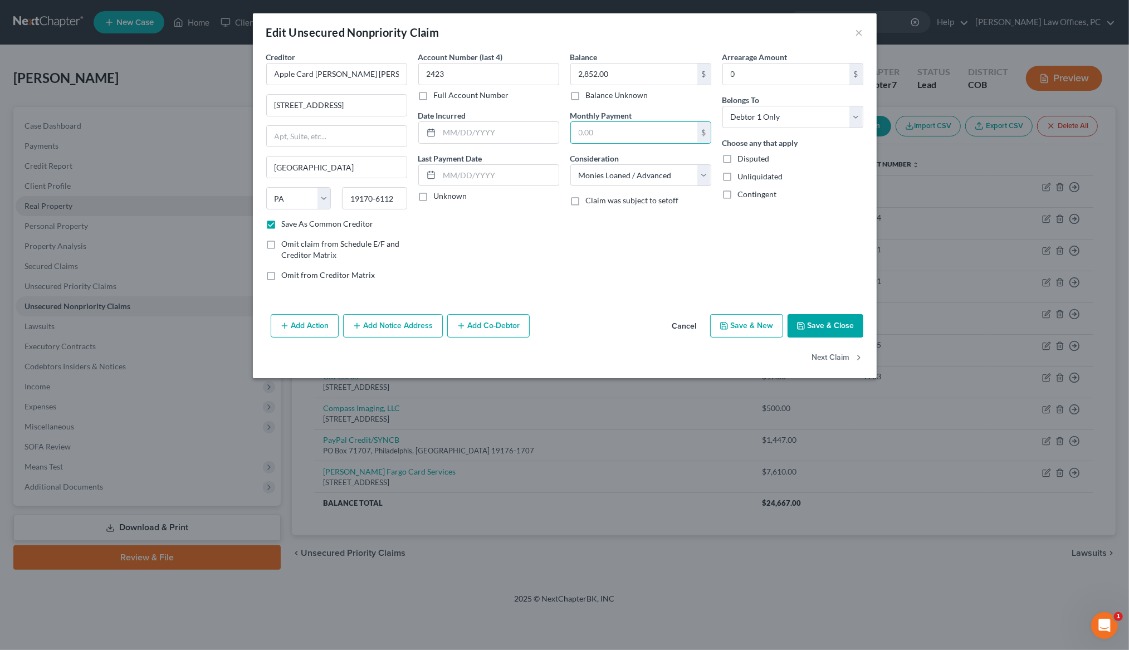
click at [817, 320] on button "Save & Close" at bounding box center [826, 325] width 76 height 23
checkbox input "false"
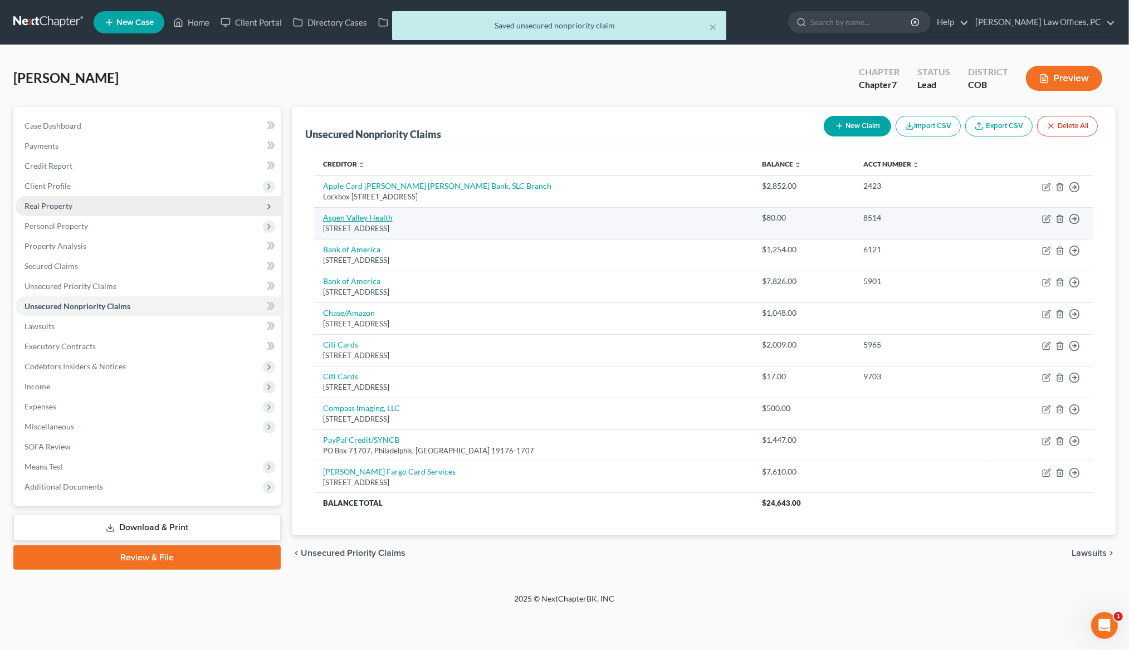
click at [383, 218] on link "Aspen Valley Health" at bounding box center [358, 217] width 70 height 9
select select "46"
select select "9"
select select "0"
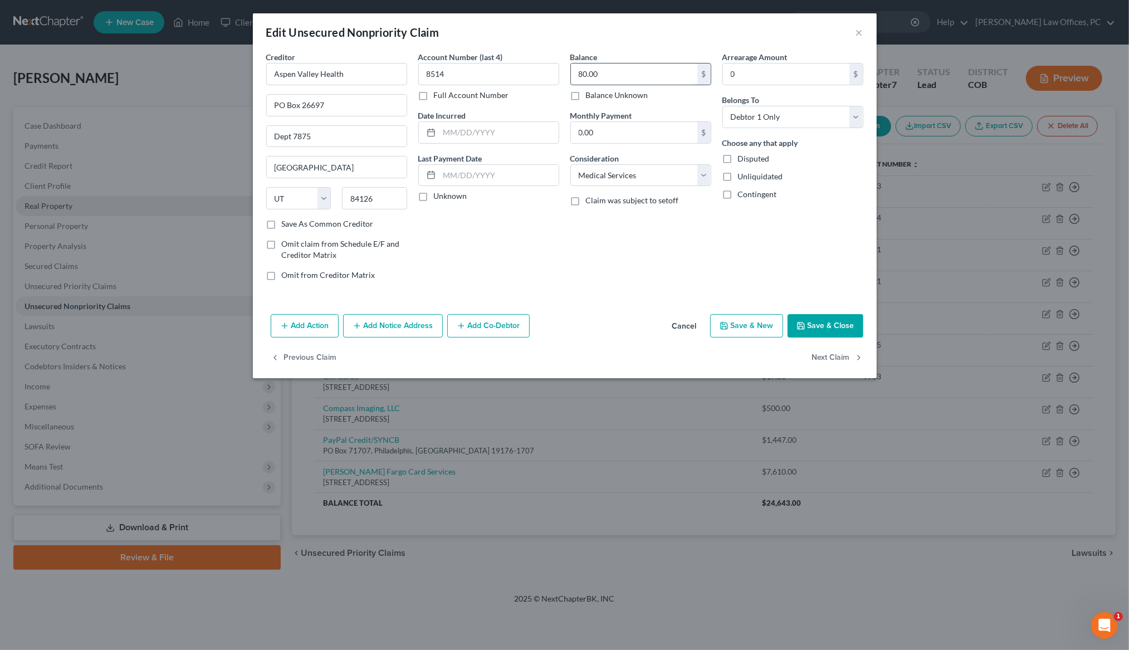
click at [600, 69] on input "80.00" at bounding box center [634, 74] width 126 height 21
type input "637"
drag, startPoint x: 271, startPoint y: 224, endPoint x: 294, endPoint y: 230, distance: 23.6
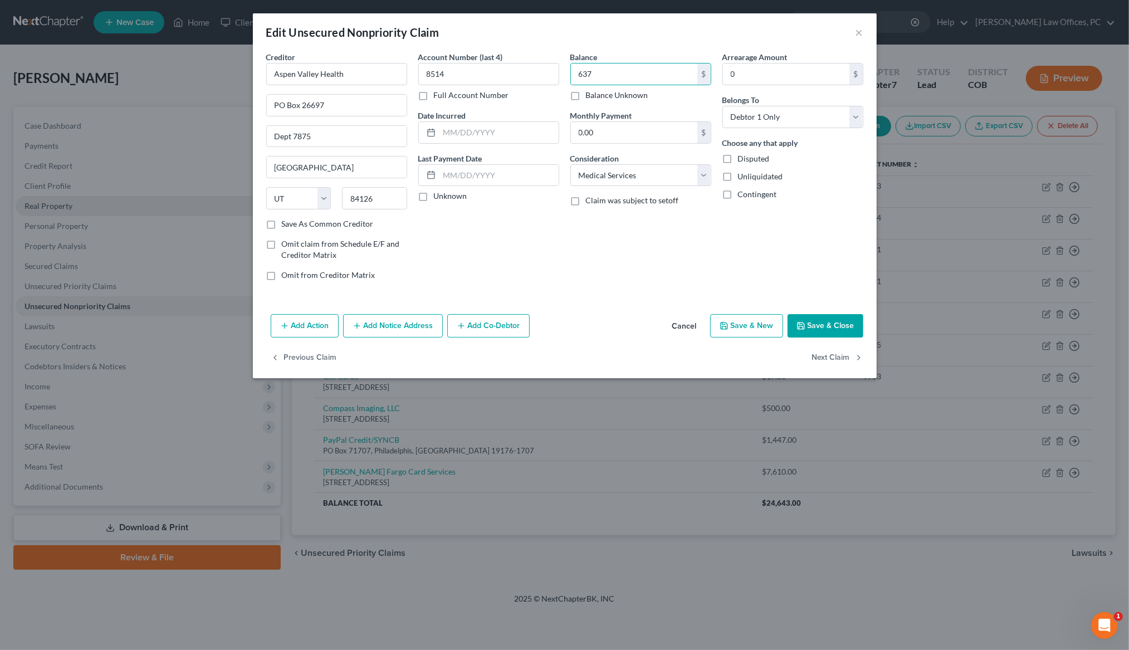
click at [282, 224] on label "Save As Common Creditor" at bounding box center [328, 223] width 92 height 11
click at [286, 224] on input "Save As Common Creditor" at bounding box center [289, 221] width 7 height 7
click at [832, 323] on button "Save & Close" at bounding box center [826, 325] width 76 height 23
checkbox input "false"
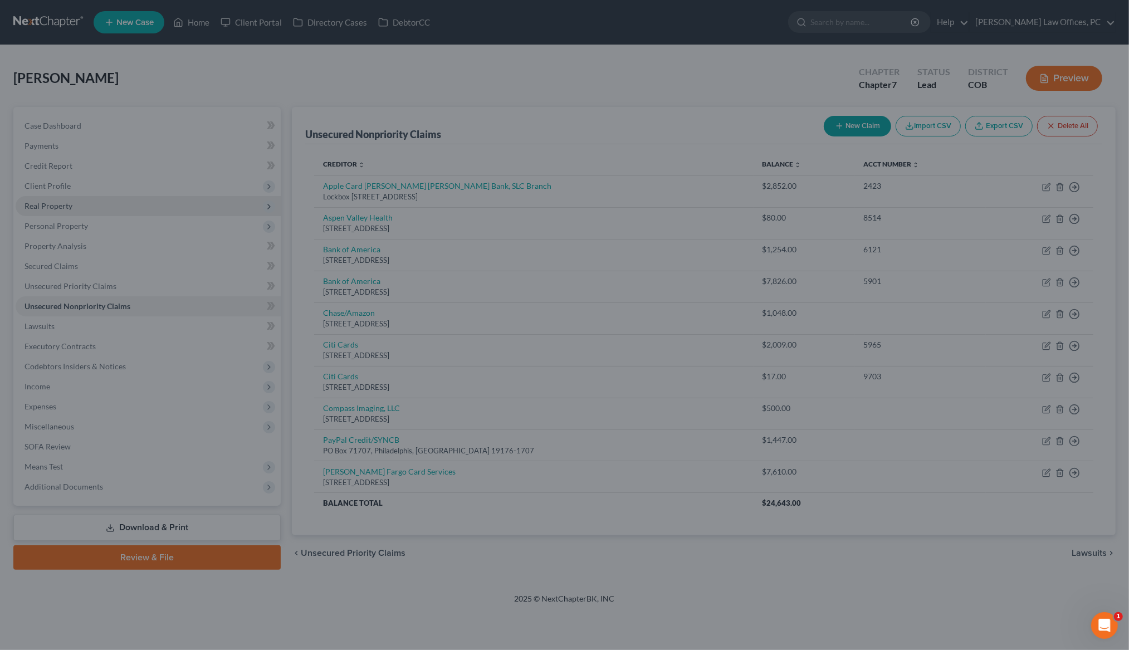
type input "637.00"
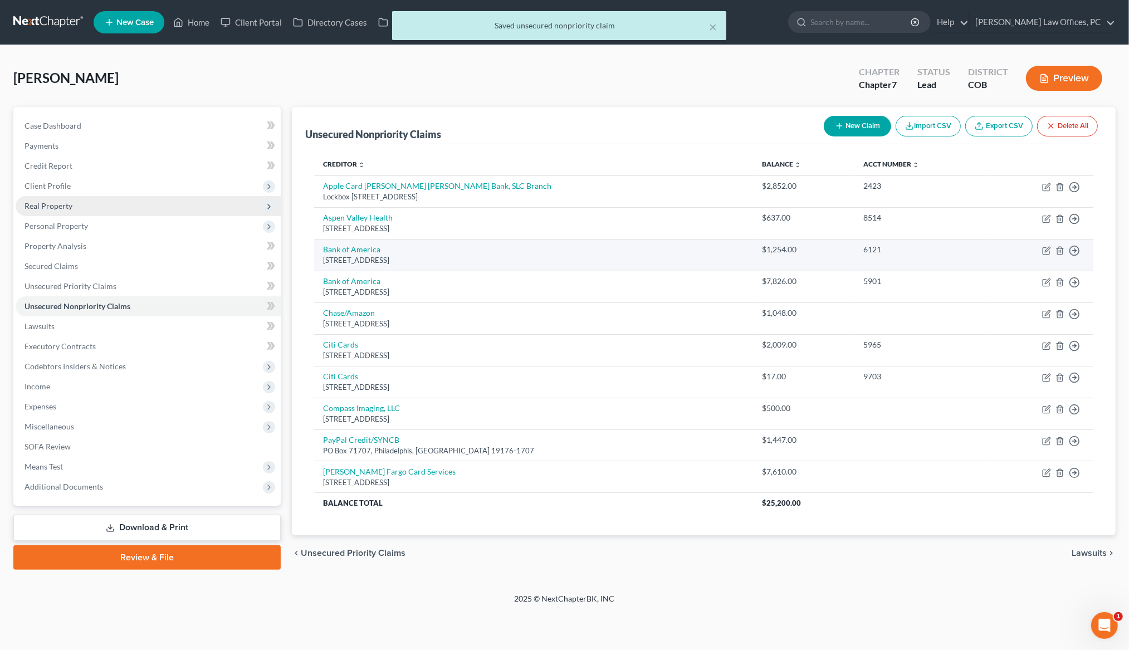
click at [372, 261] on div "PO Box 15284, Wilmington, DE 19850" at bounding box center [534, 260] width 422 height 11
click at [368, 248] on link "Bank of America" at bounding box center [351, 249] width 57 height 9
select select "7"
select select "10"
select select "0"
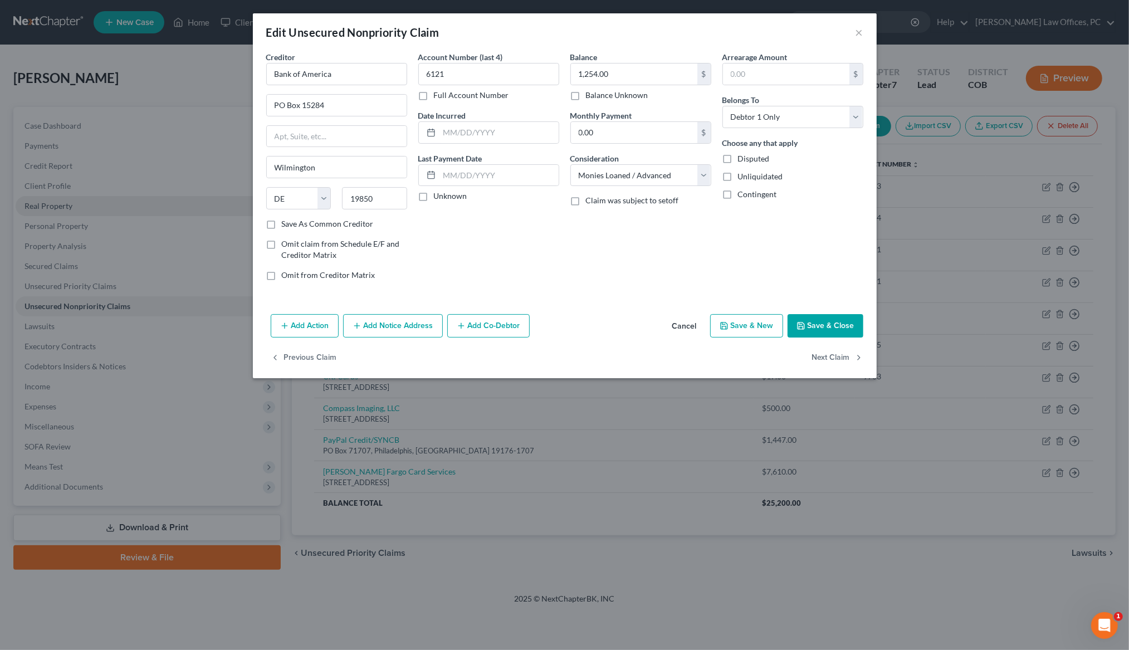
click at [653, 235] on div "Balance 1,254.00 $ Balance Unknown Balance Undetermined 1,254.00 $ Balance Unkn…" at bounding box center [641, 170] width 152 height 238
click at [654, 235] on div "Balance 1,254.00 $ Balance Unknown Balance Undetermined 1,254.00 $ Balance Unkn…" at bounding box center [641, 170] width 152 height 238
click at [859, 33] on button "×" at bounding box center [860, 32] width 8 height 13
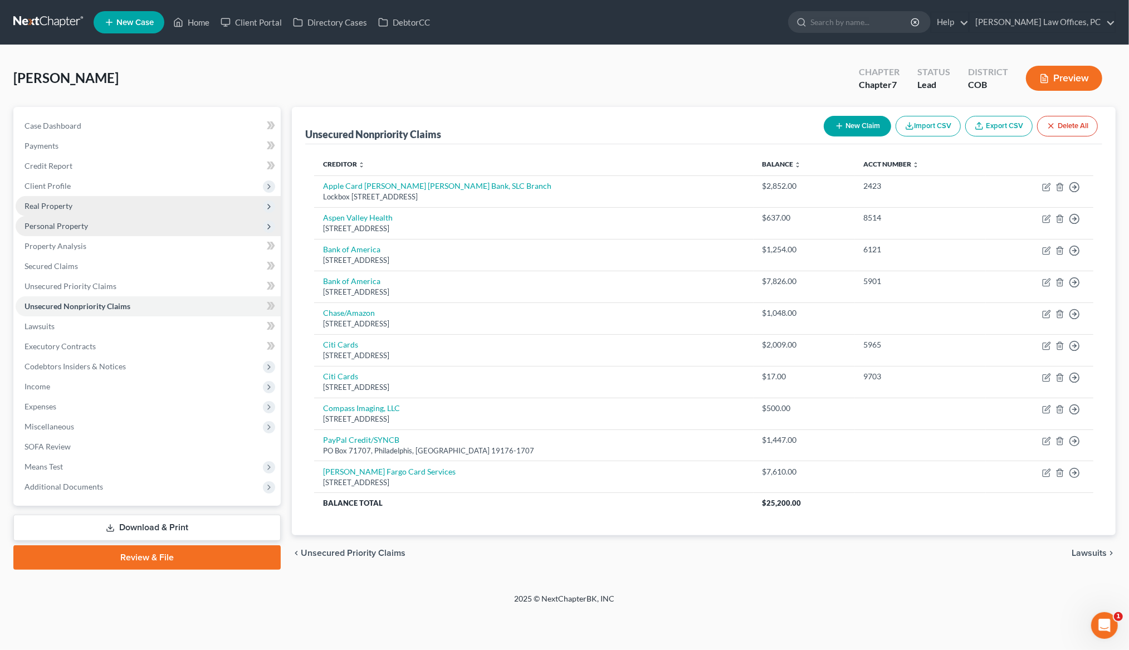
click at [82, 227] on span "Personal Property" at bounding box center [57, 225] width 64 height 9
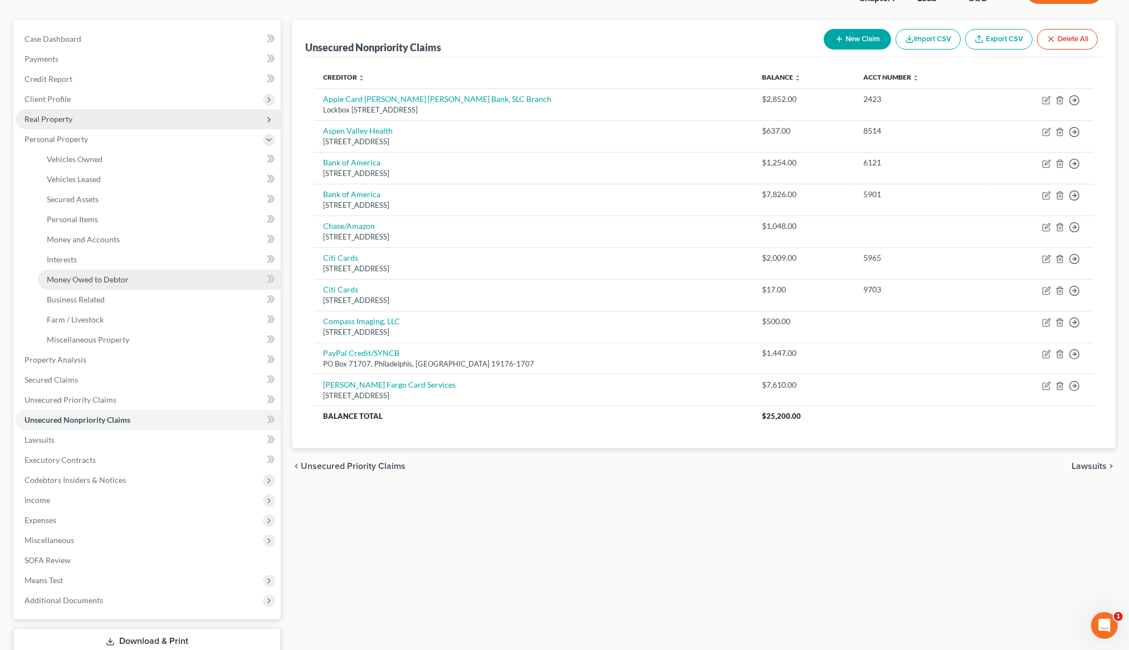
scroll to position [89, 0]
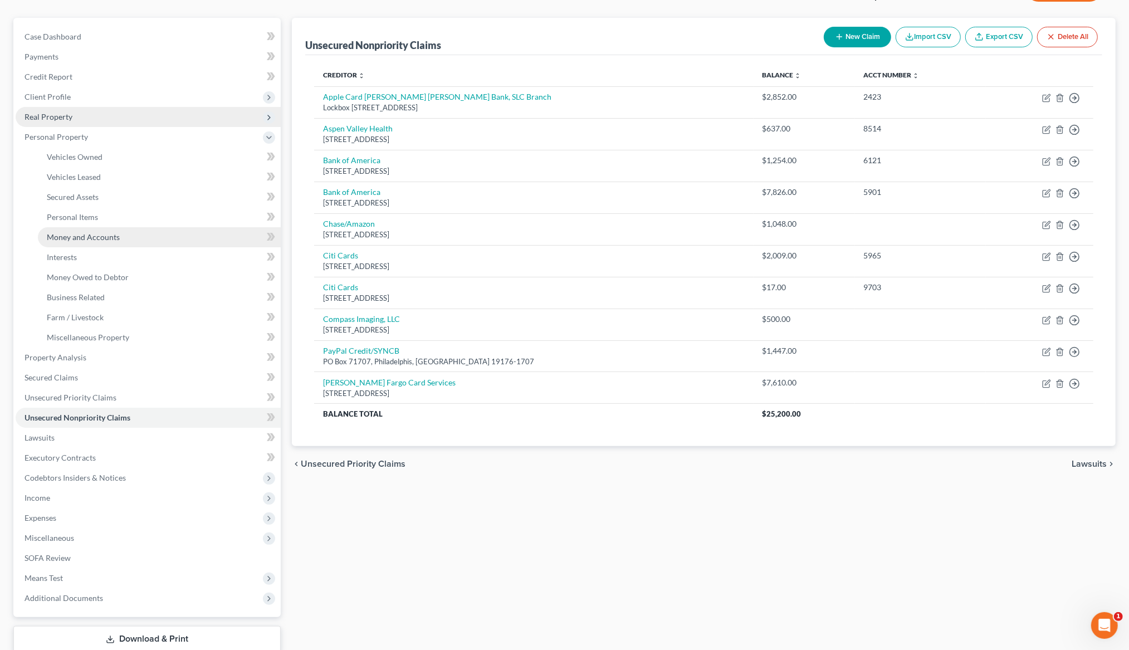
click at [94, 237] on span "Money and Accounts" at bounding box center [83, 236] width 73 height 9
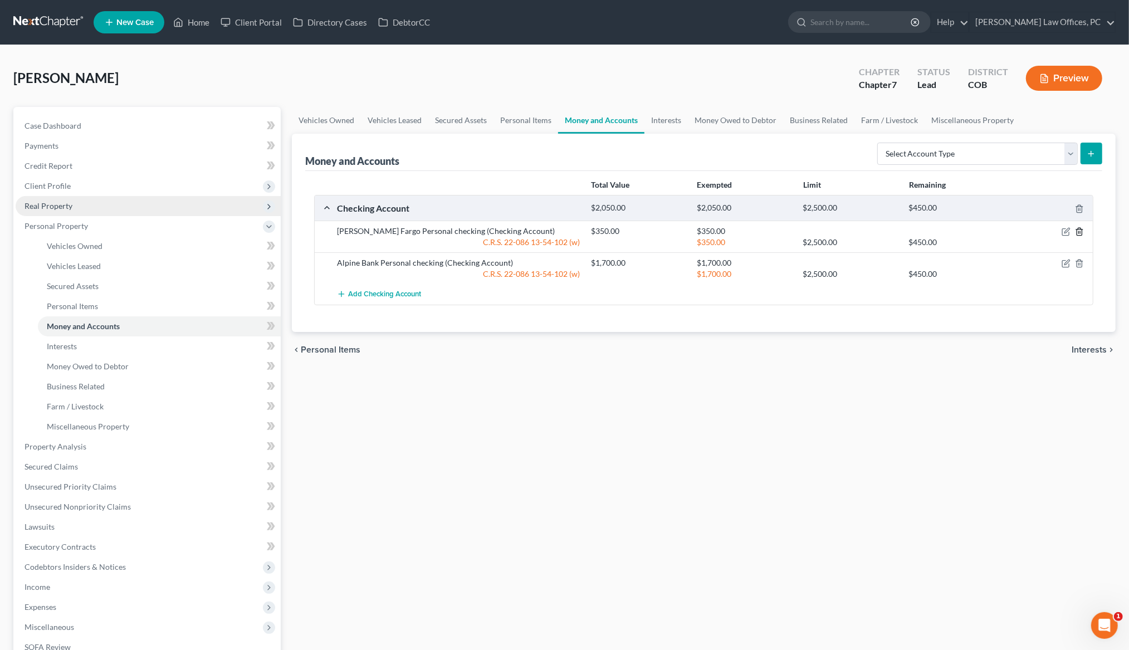
click at [1080, 232] on line "button" at bounding box center [1080, 233] width 0 height 2
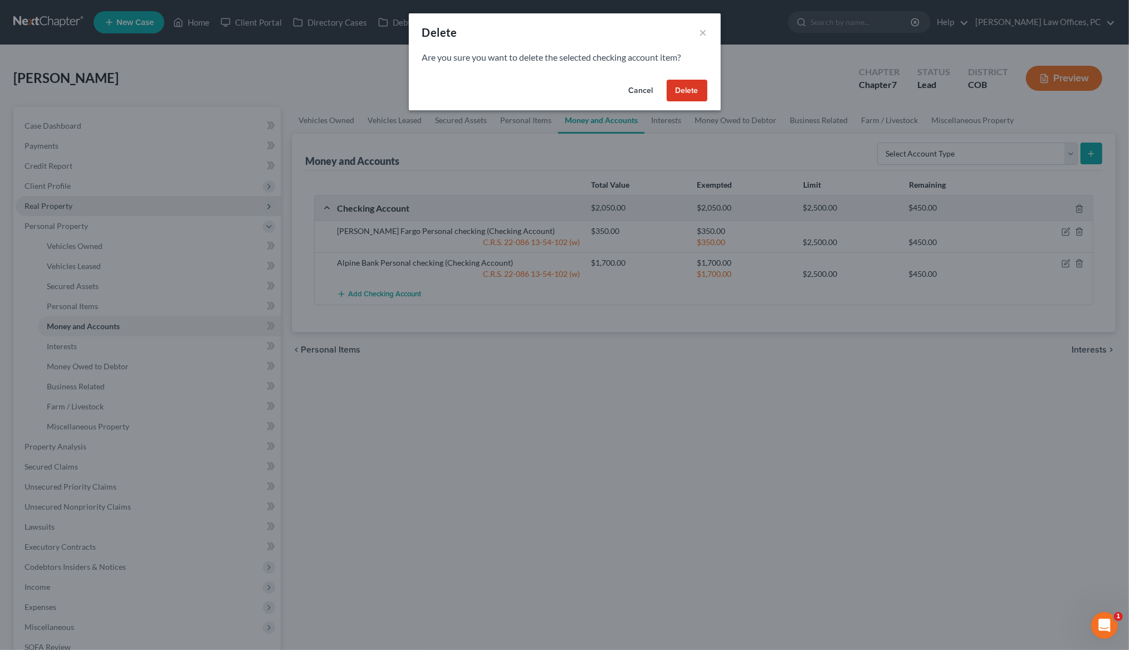
click at [692, 87] on button "Delete" at bounding box center [687, 91] width 41 height 22
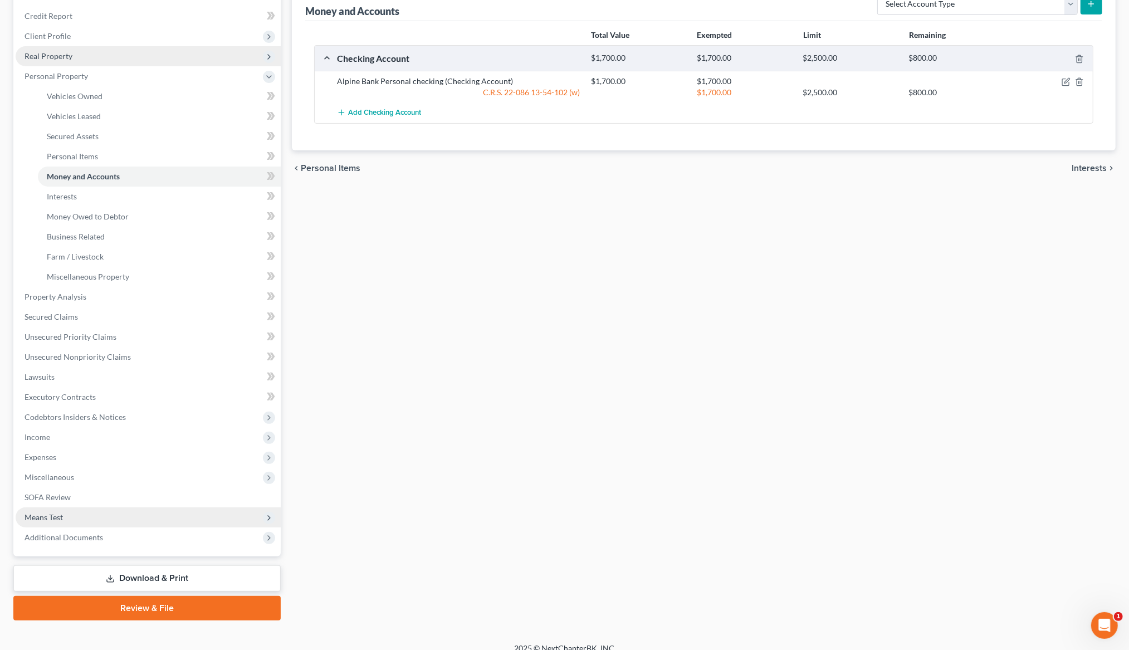
scroll to position [150, 0]
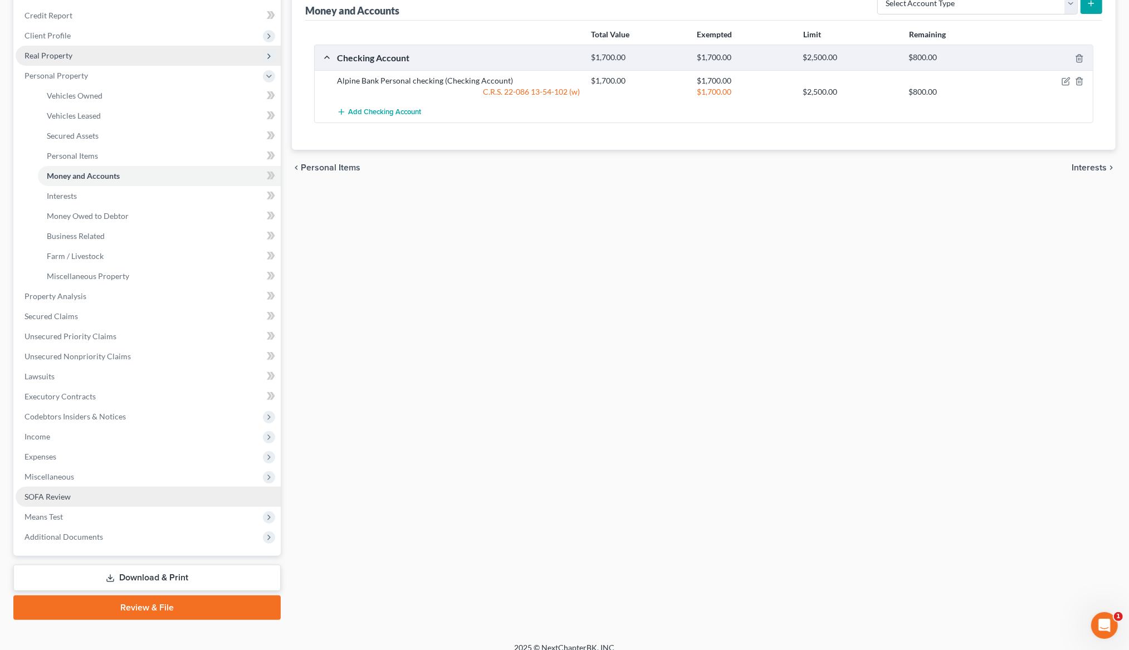
click at [52, 492] on span "SOFA Review" at bounding box center [48, 496] width 46 height 9
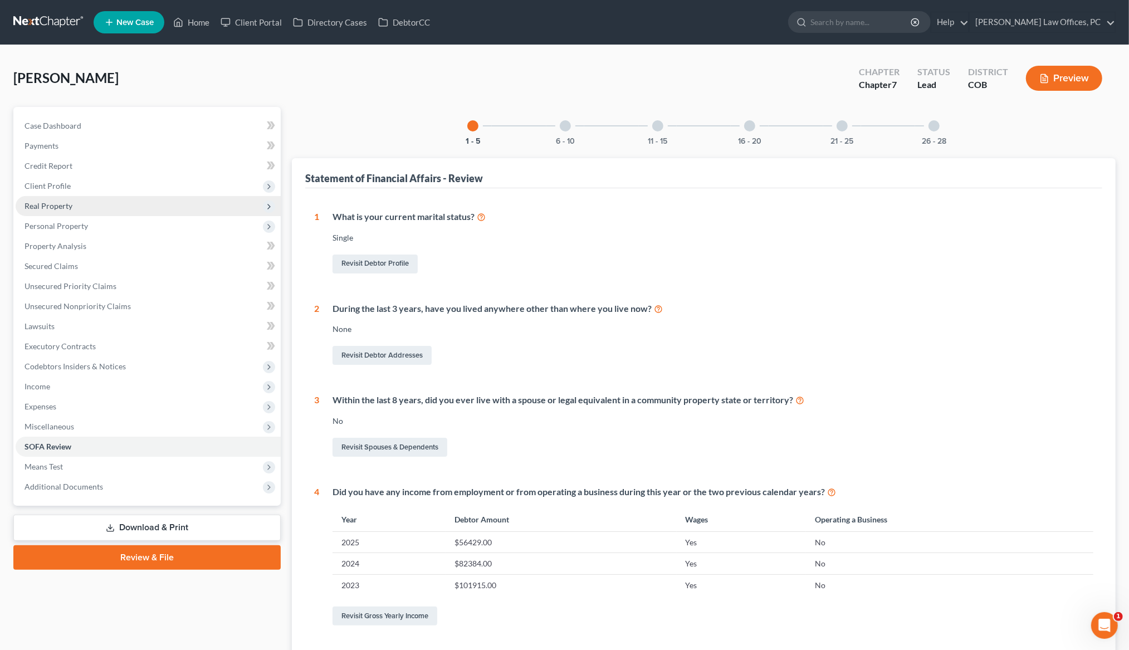
click at [573, 144] on div "1 - 5 6 - 10 11 - 15 16 - 20 21 - 25 26 - 28 Statement of Financial Affairs - R…" at bounding box center [704, 433] width 824 height 653
click at [570, 138] on button "6 - 10" at bounding box center [565, 142] width 19 height 8
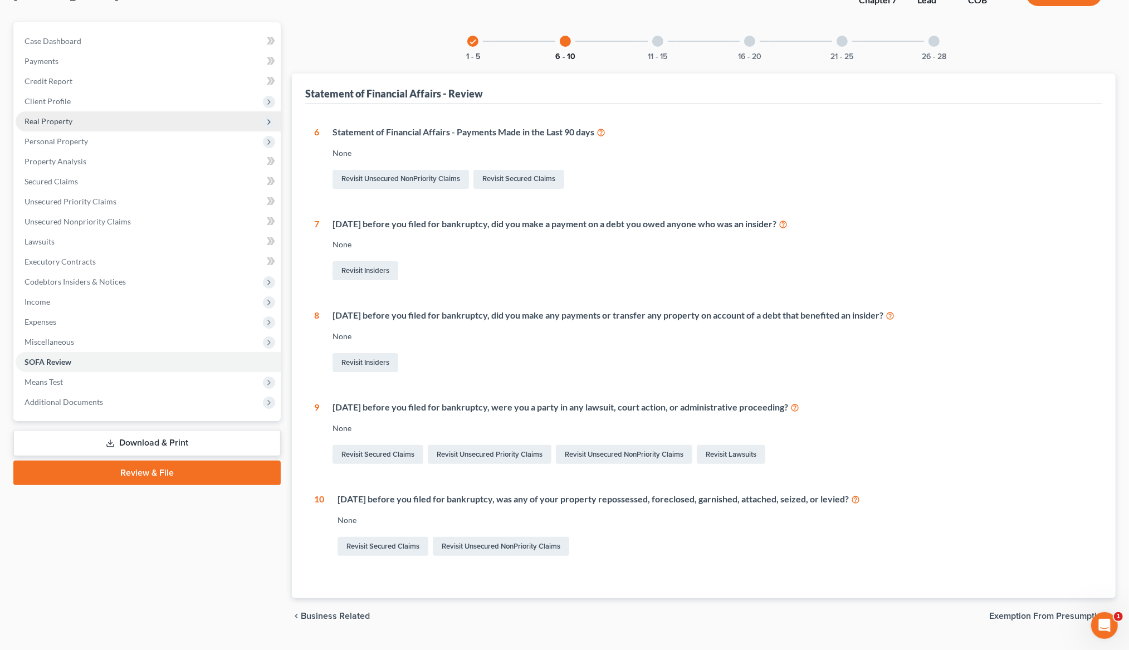
scroll to position [113, 0]
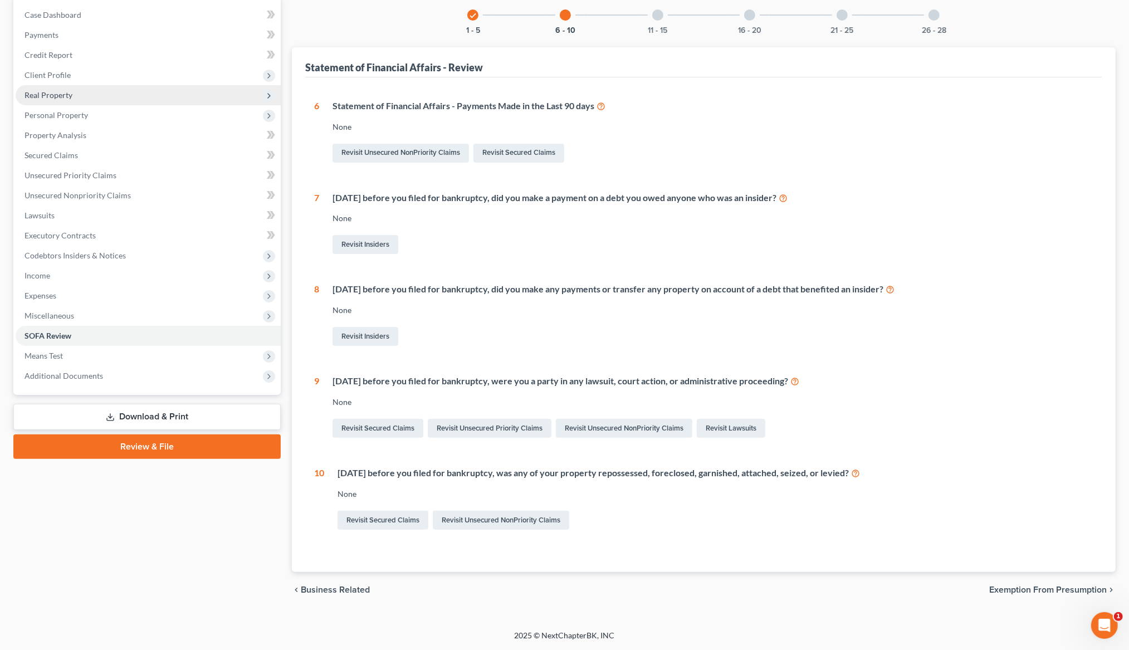
click at [650, 18] on div "11 - 15" at bounding box center [658, 15] width 38 height 38
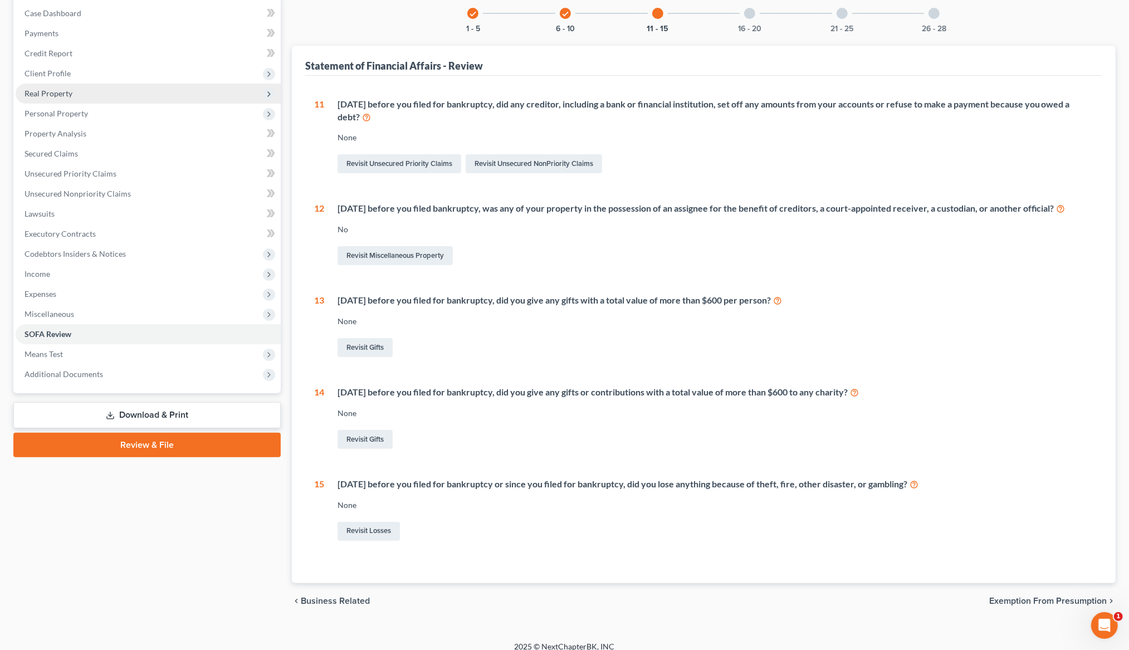
click at [755, 22] on div "16 - 20" at bounding box center [750, 13] width 38 height 38
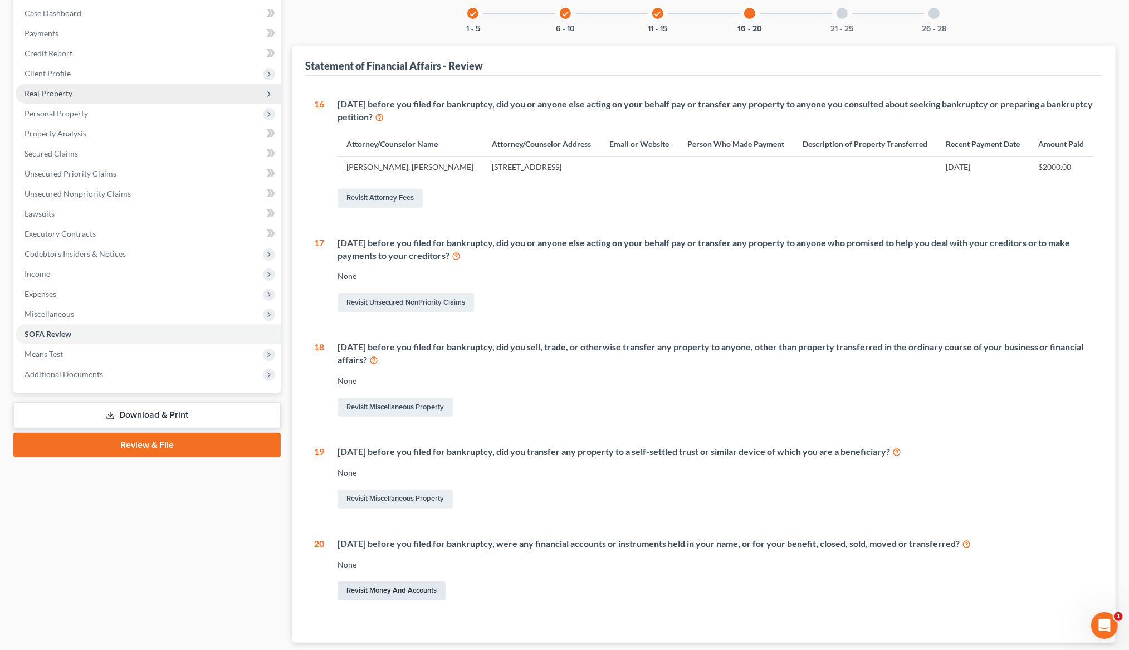
click at [386, 592] on link "Revisit Money and Accounts" at bounding box center [392, 591] width 108 height 19
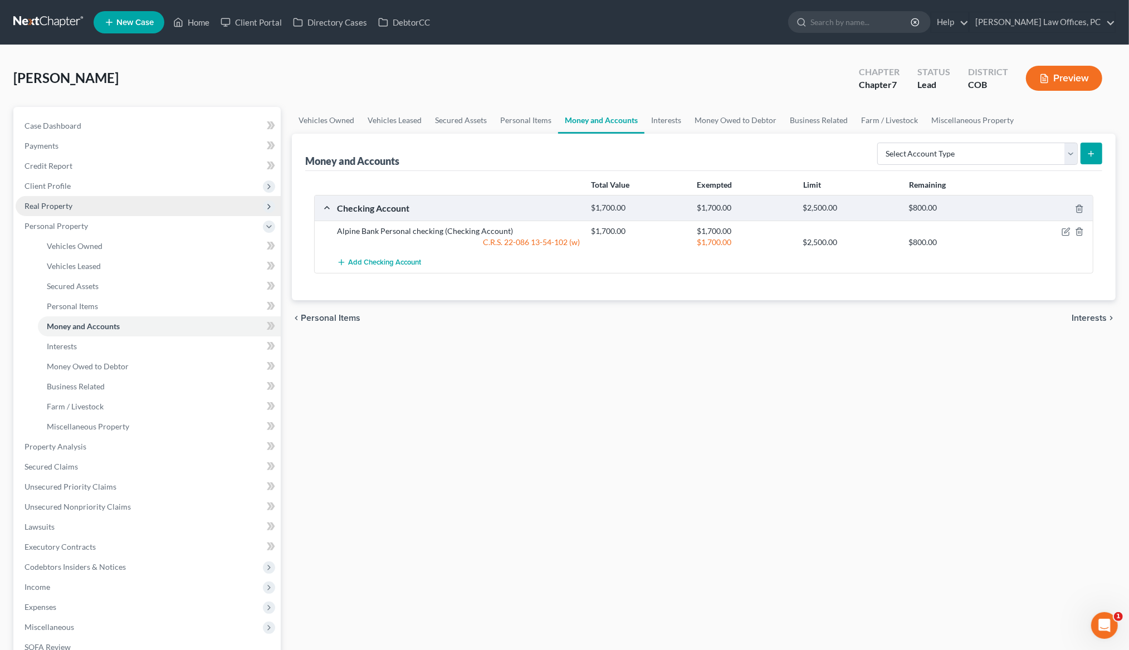
click at [555, 418] on div "Vehicles Owned Vehicles Leased Secured Assets Personal Items Money and Accounts…" at bounding box center [703, 438] width 835 height 663
click at [270, 228] on icon at bounding box center [269, 226] width 9 height 9
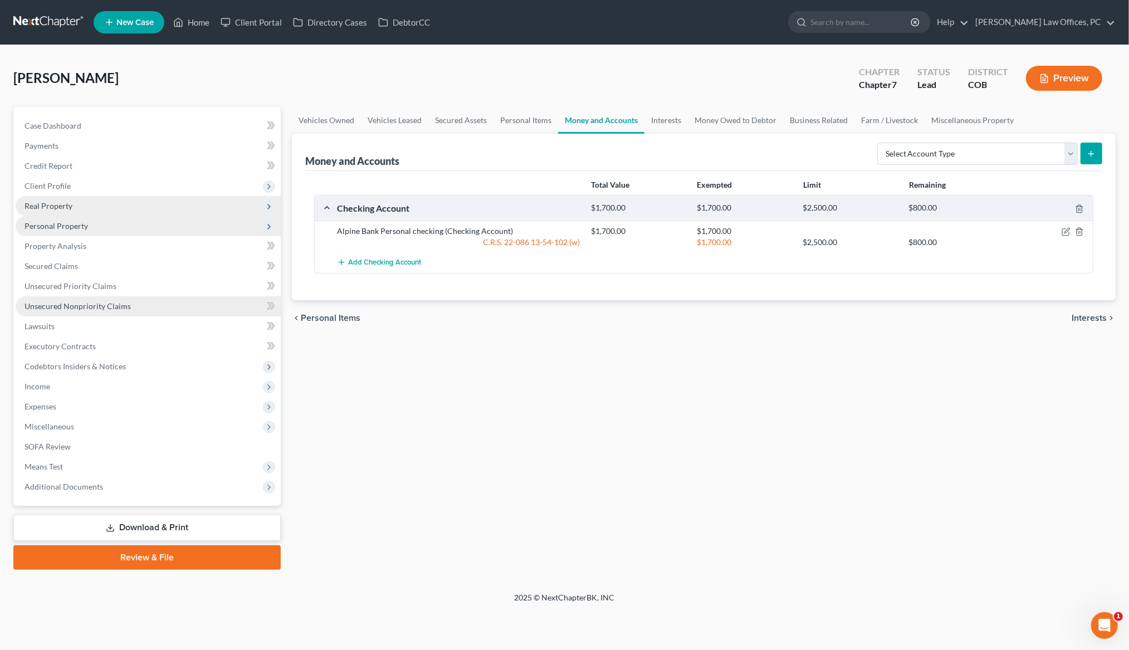
click at [109, 301] on span "Unsecured Nonpriority Claims" at bounding box center [78, 305] width 106 height 9
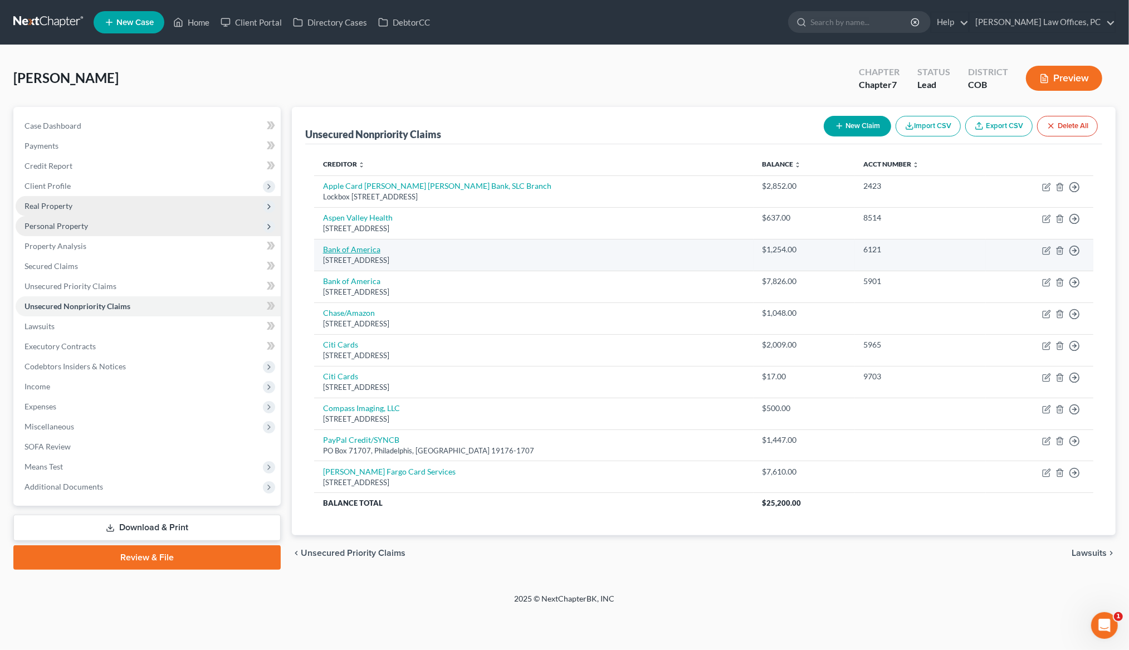
click at [342, 253] on link "Bank of America" at bounding box center [351, 249] width 57 height 9
select select "7"
select select "10"
select select "0"
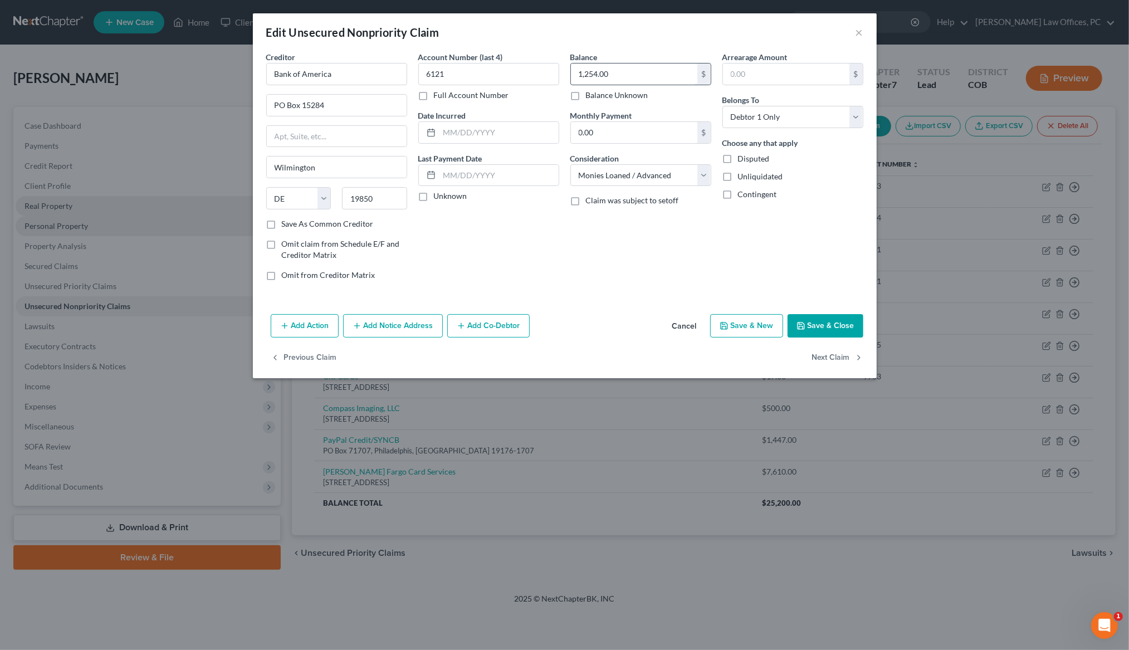
click at [598, 70] on input "1,254.00" at bounding box center [634, 74] width 126 height 21
drag, startPoint x: 629, startPoint y: 71, endPoint x: 549, endPoint y: 70, distance: 79.7
click at [549, 70] on div "Creditor * Bank of America PO Box 15284 Wilmington State AL AK AR AZ CA CO CT D…" at bounding box center [565, 170] width 608 height 238
type input "1,258.00"
click at [821, 326] on button "Save & Close" at bounding box center [826, 325] width 76 height 23
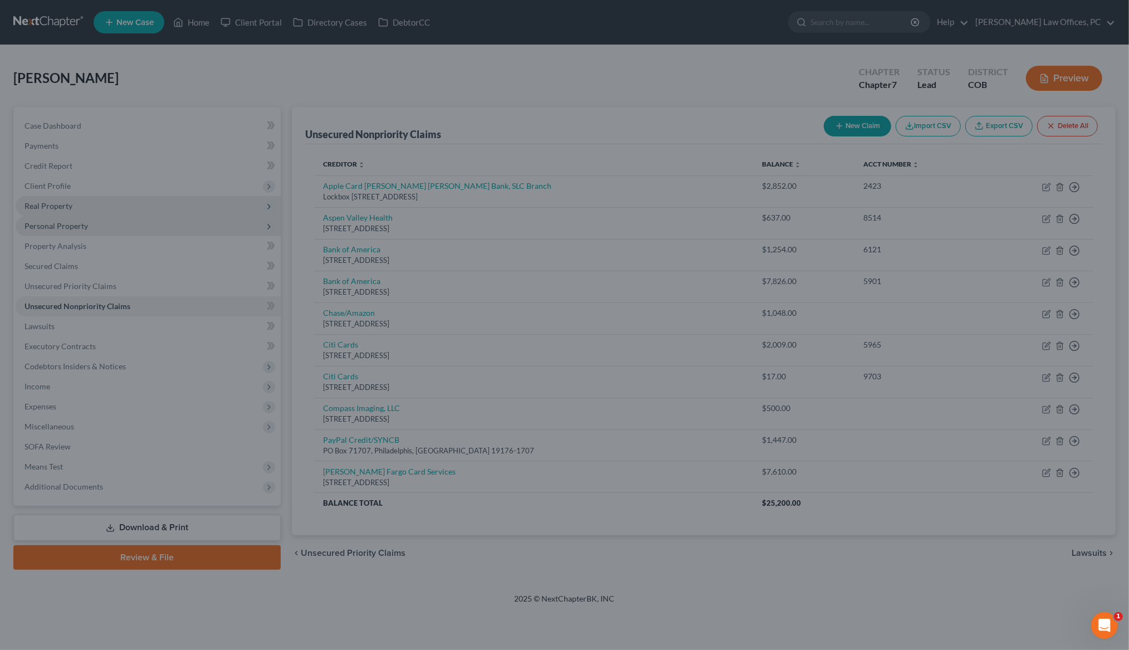
type input "0"
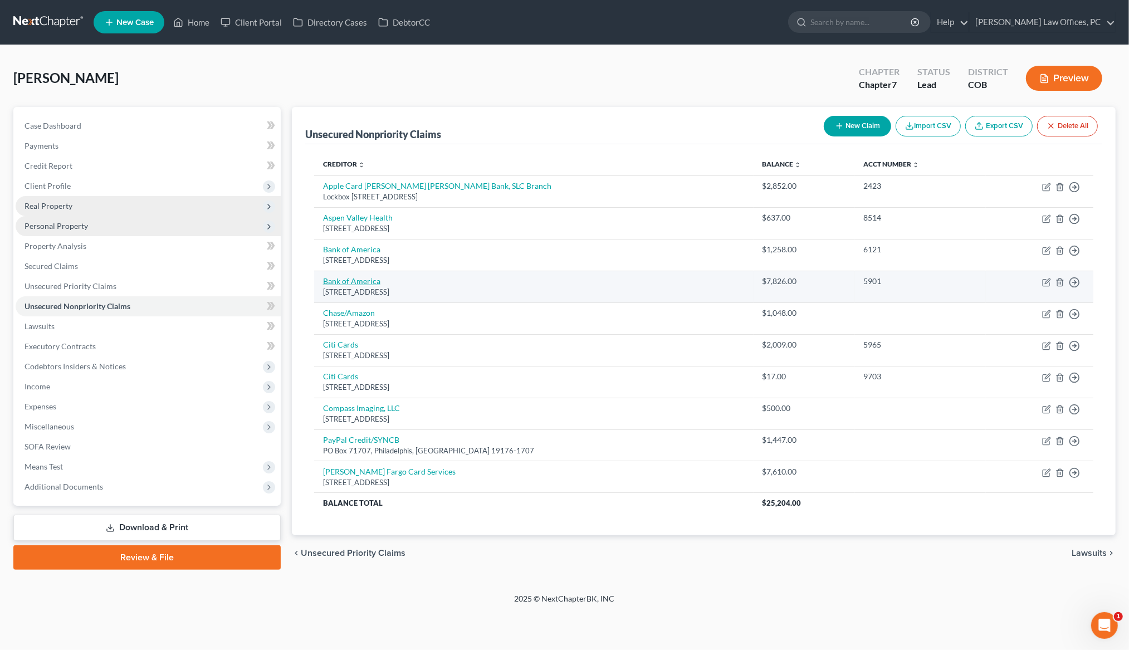
click at [359, 282] on link "Bank of America" at bounding box center [351, 280] width 57 height 9
select select "7"
select select "10"
select select "0"
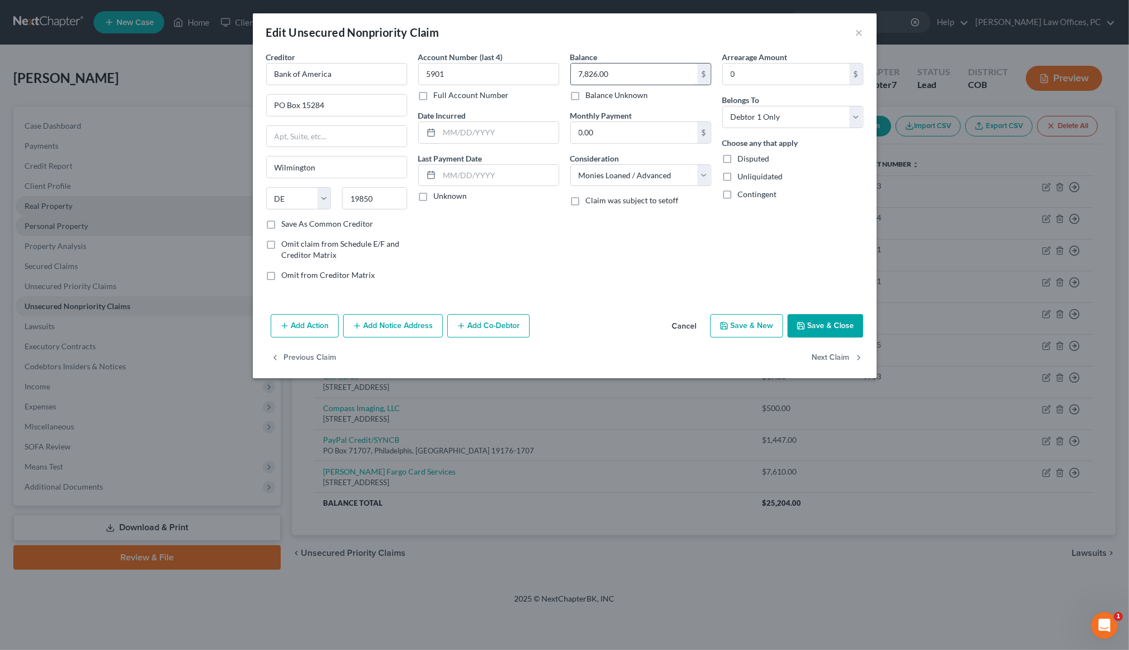
click at [630, 74] on input "7,826.00" at bounding box center [634, 74] width 126 height 21
click at [630, 75] on input "7,826.00" at bounding box center [634, 74] width 126 height 21
type input "7,950.00"
click at [709, 173] on select "Select Cable / Satellite Services Collection Agency Credit Card Debt Debt Couns…" at bounding box center [640, 175] width 141 height 22
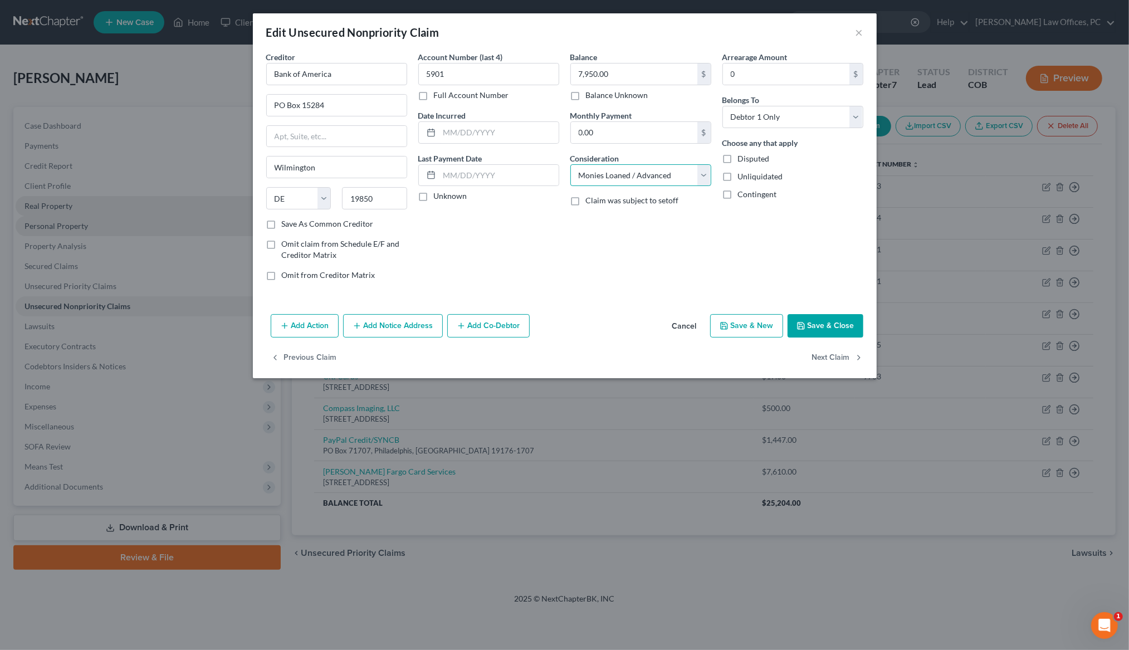
select select "2"
click at [841, 320] on button "Save & Close" at bounding box center [826, 325] width 76 height 23
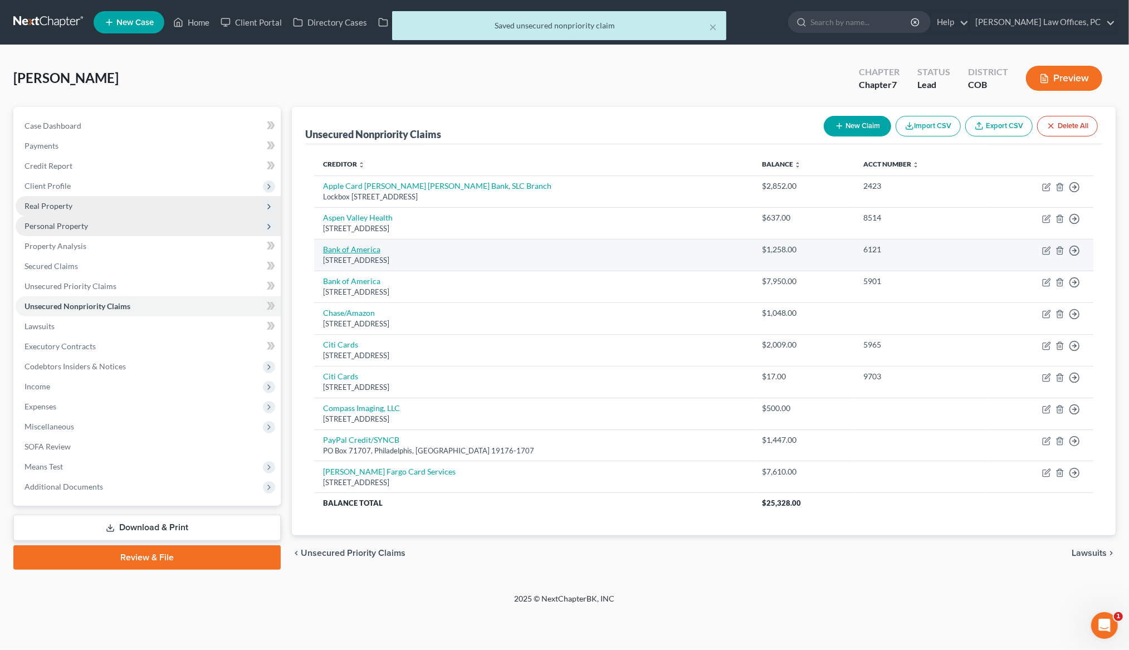
click at [369, 251] on link "Bank of America" at bounding box center [351, 249] width 57 height 9
select select "7"
select select "10"
select select "0"
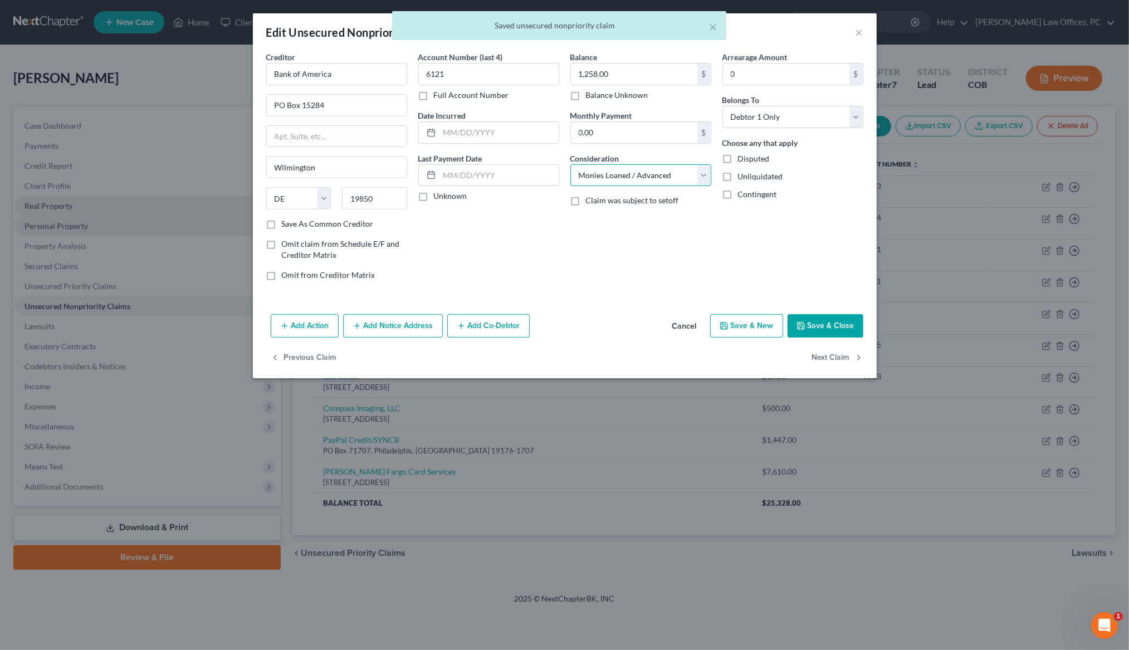
click at [707, 174] on select "Select Cable / Satellite Services Collection Agency Credit Card Debt Debt Couns…" at bounding box center [640, 175] width 141 height 22
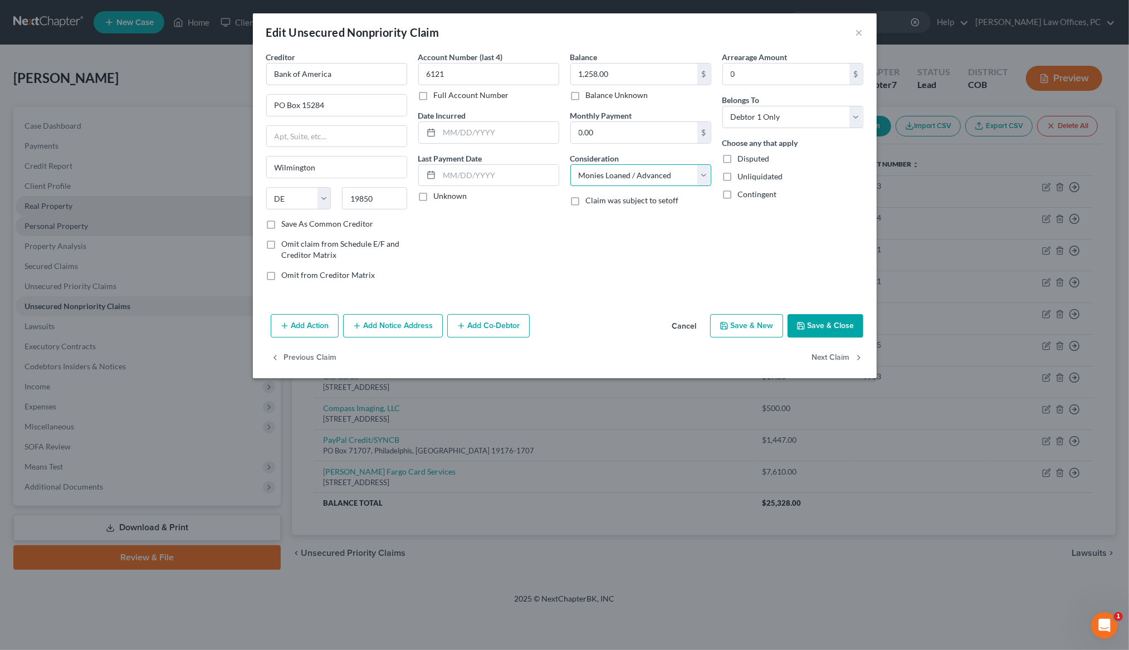
select select "2"
click at [821, 322] on button "Save & Close" at bounding box center [826, 325] width 76 height 23
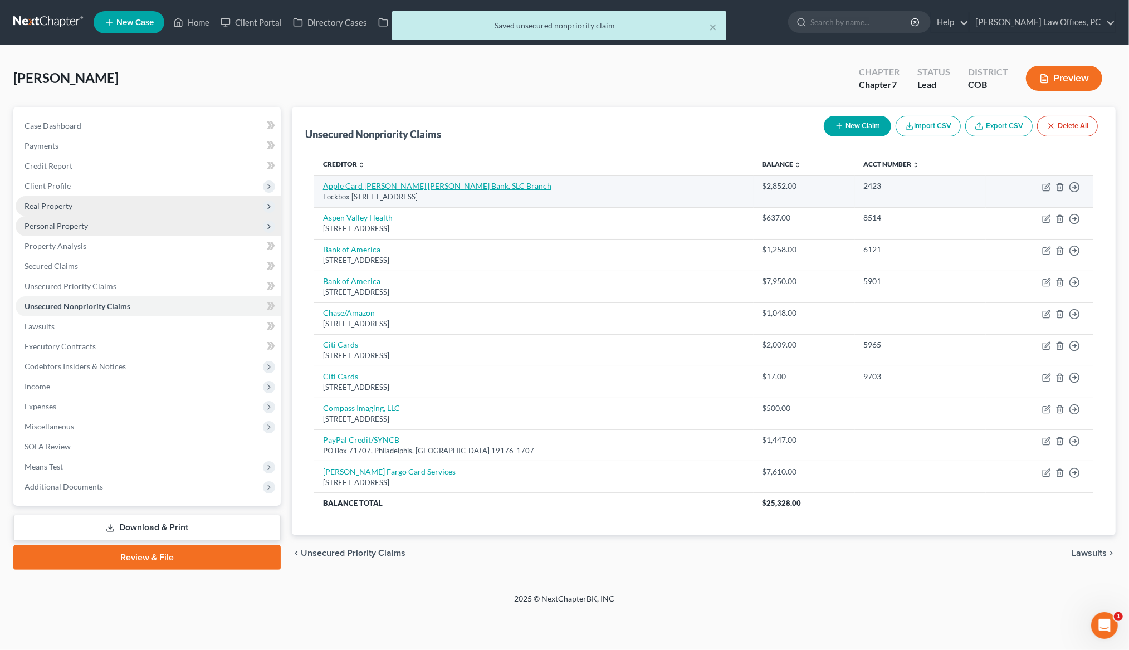
click at [378, 187] on link "Apple Card Goldman Sachs Bank, SLC Branch" at bounding box center [437, 185] width 228 height 9
select select "39"
select select "10"
select select "0"
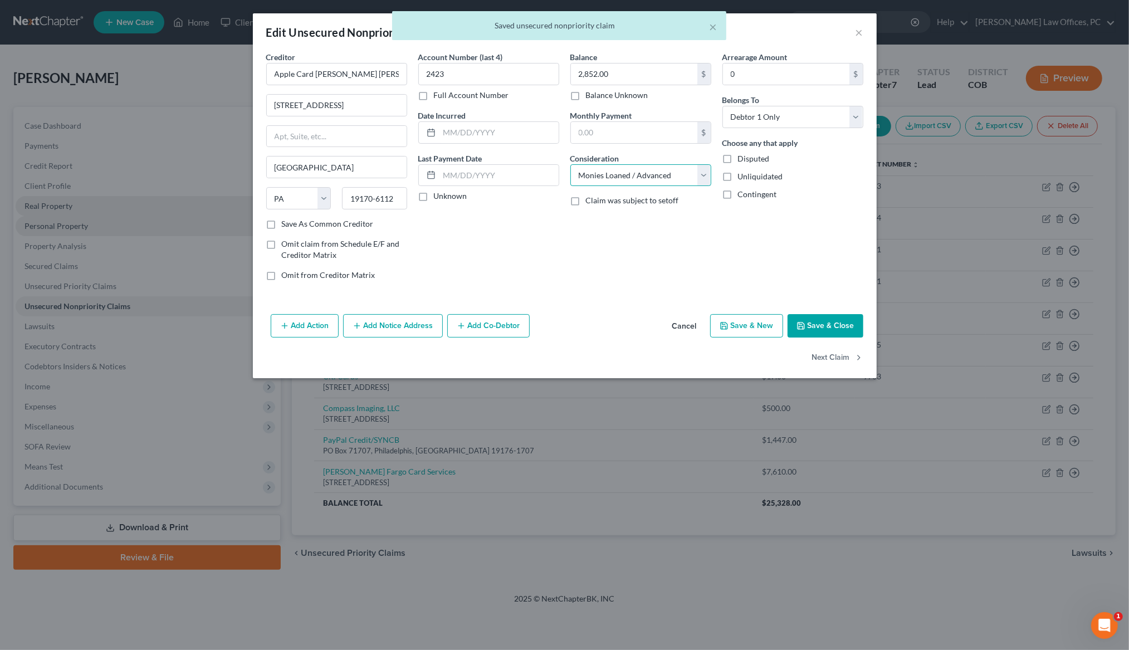
click at [701, 168] on select "Select Cable / Satellite Services Collection Agency Credit Card Debt Debt Couns…" at bounding box center [640, 175] width 141 height 22
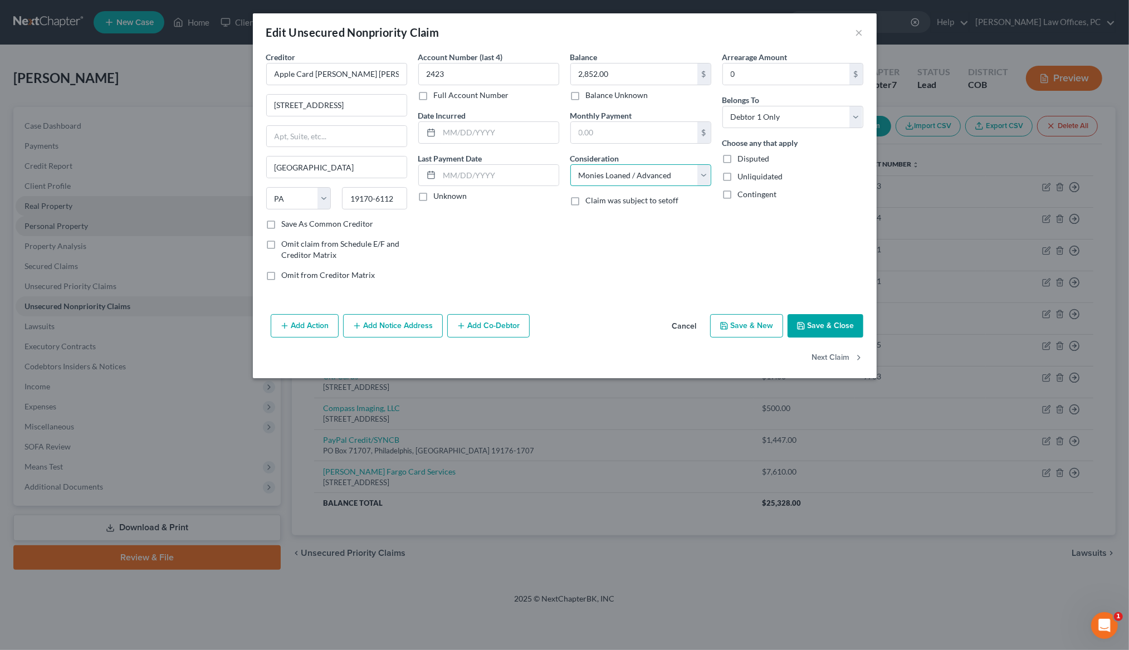
select select "2"
click at [826, 328] on button "Save & Close" at bounding box center [826, 325] width 76 height 23
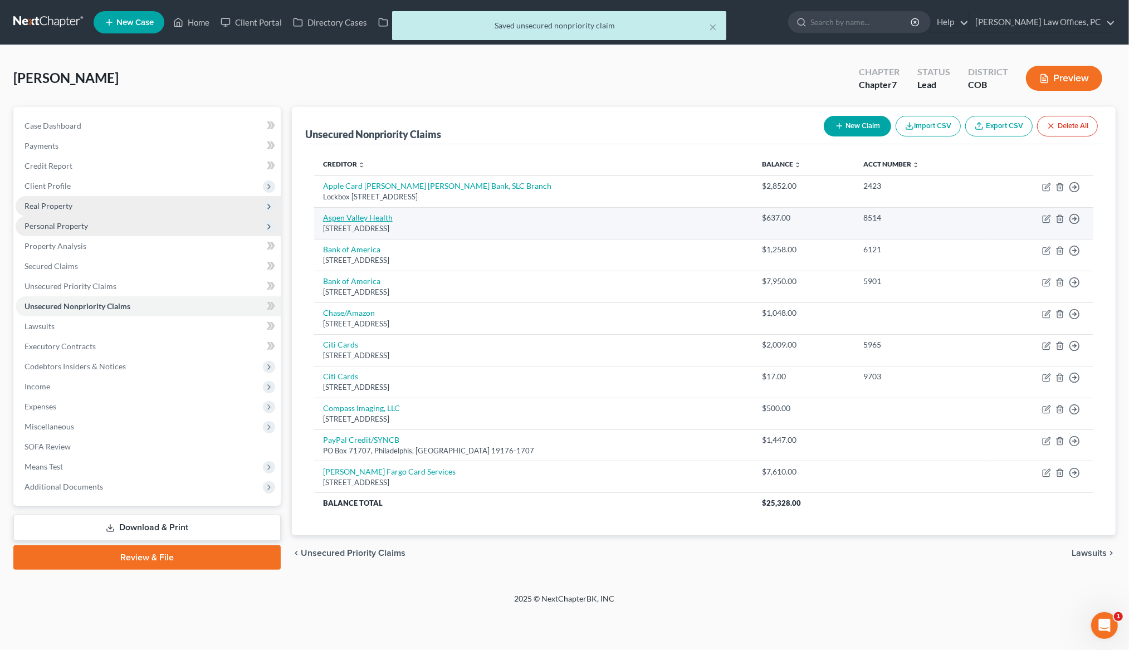
click at [372, 222] on link "Aspen Valley Health" at bounding box center [358, 217] width 70 height 9
select select "46"
select select "9"
select select "0"
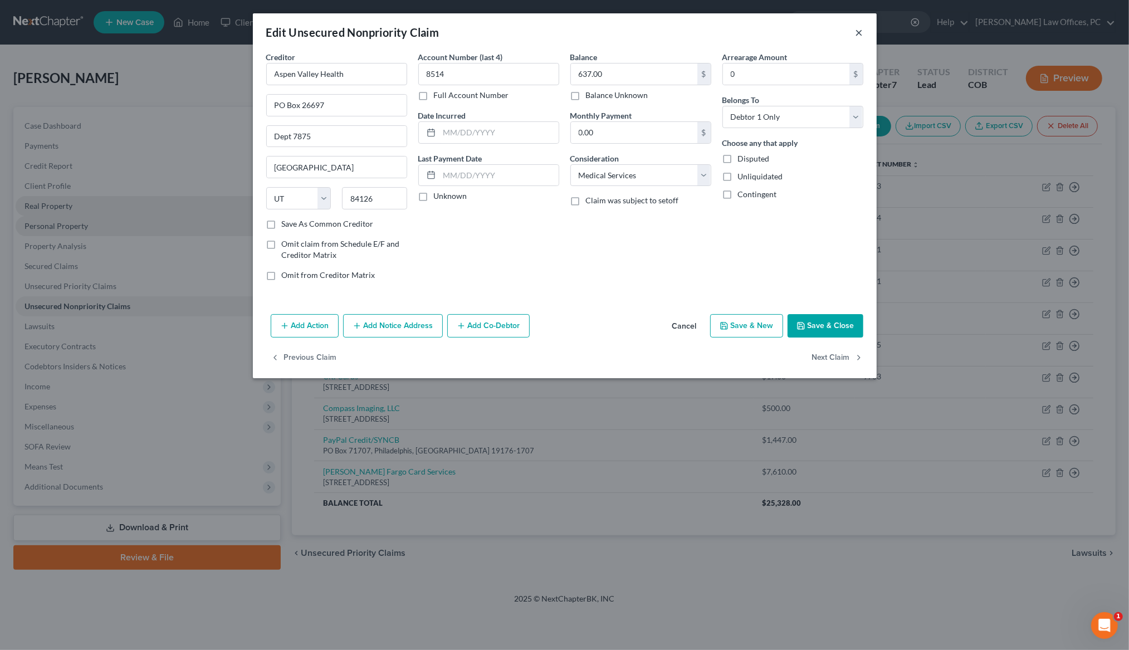
click at [859, 30] on button "×" at bounding box center [860, 32] width 8 height 13
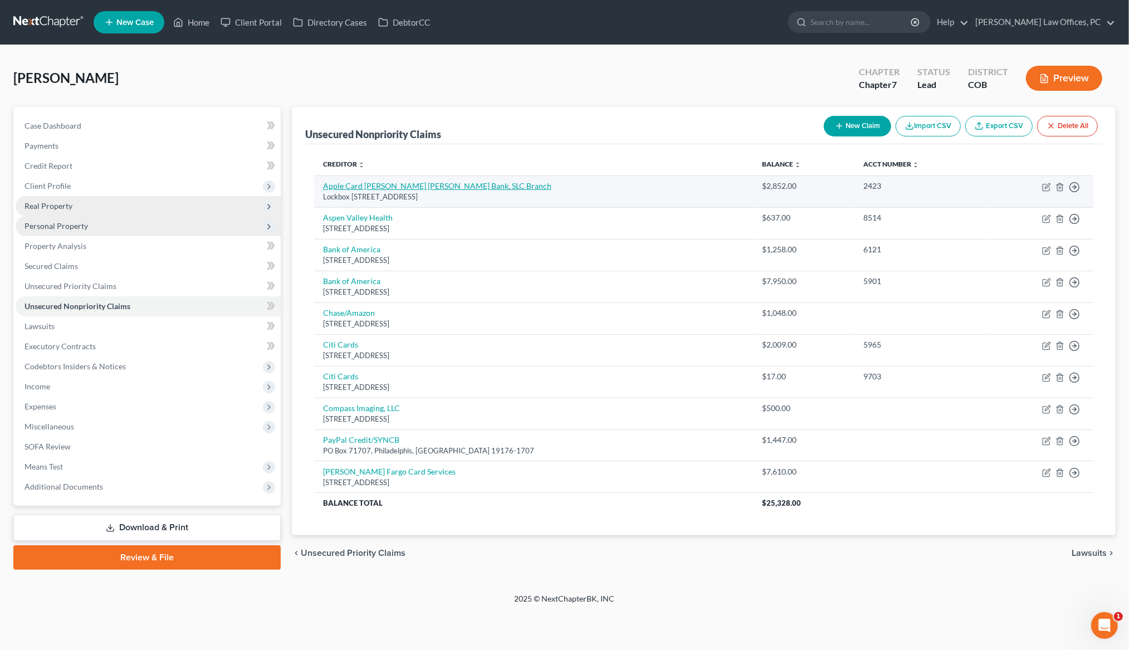
click at [440, 185] on link "Apple Card Goldman Sachs Bank, SLC Branch" at bounding box center [437, 185] width 228 height 9
select select "39"
select select "2"
select select "0"
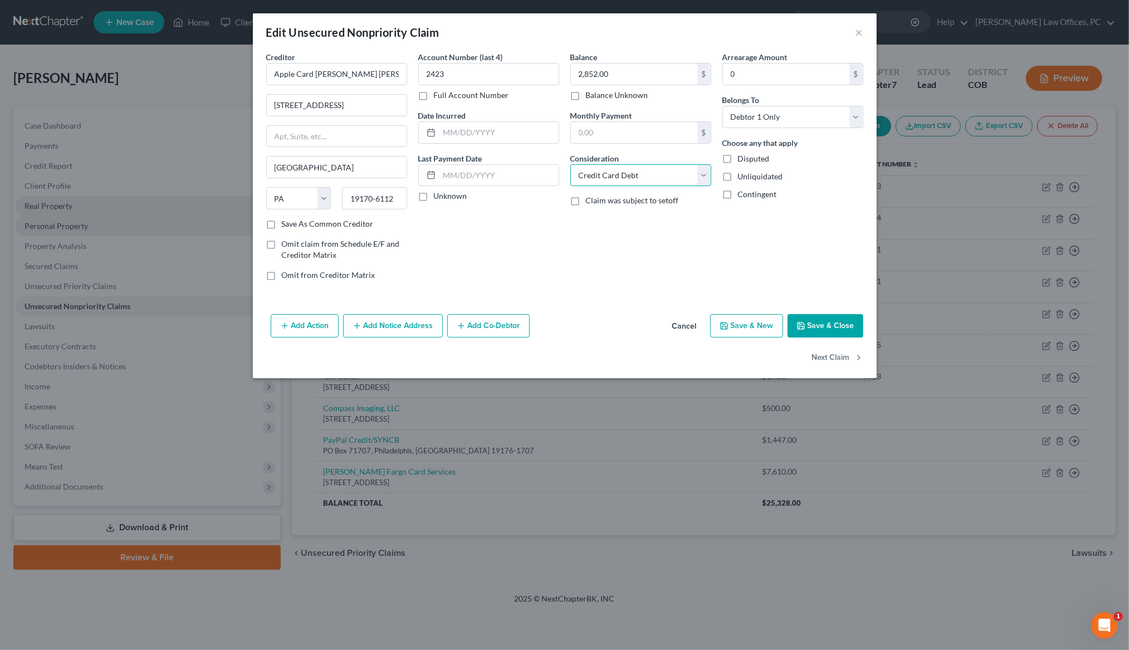
click at [698, 177] on select "Select Cable / Satellite Services Collection Agency Credit Card Debt Debt Couns…" at bounding box center [640, 175] width 141 height 22
select select "10"
click at [840, 321] on button "Save & Close" at bounding box center [826, 325] width 76 height 23
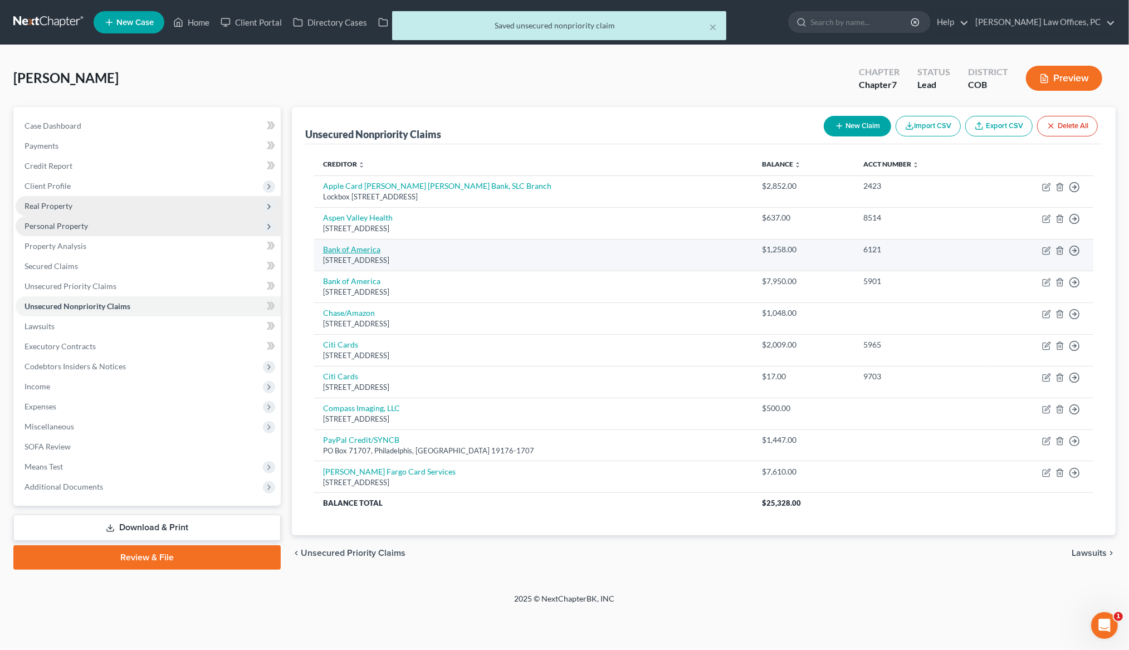
click at [364, 254] on link "Bank of America" at bounding box center [351, 249] width 57 height 9
select select "7"
select select "2"
select select "0"
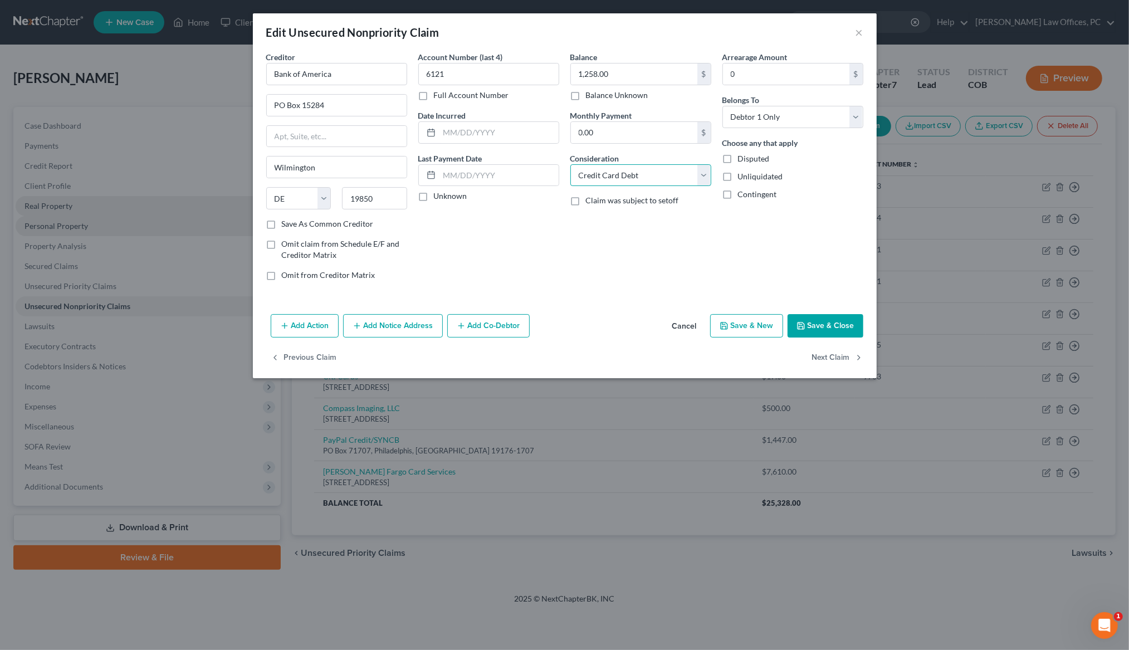
click at [709, 172] on select "Select Cable / Satellite Services Collection Agency Credit Card Debt Debt Couns…" at bounding box center [640, 175] width 141 height 22
select select "10"
click at [853, 330] on button "Save & Close" at bounding box center [826, 325] width 76 height 23
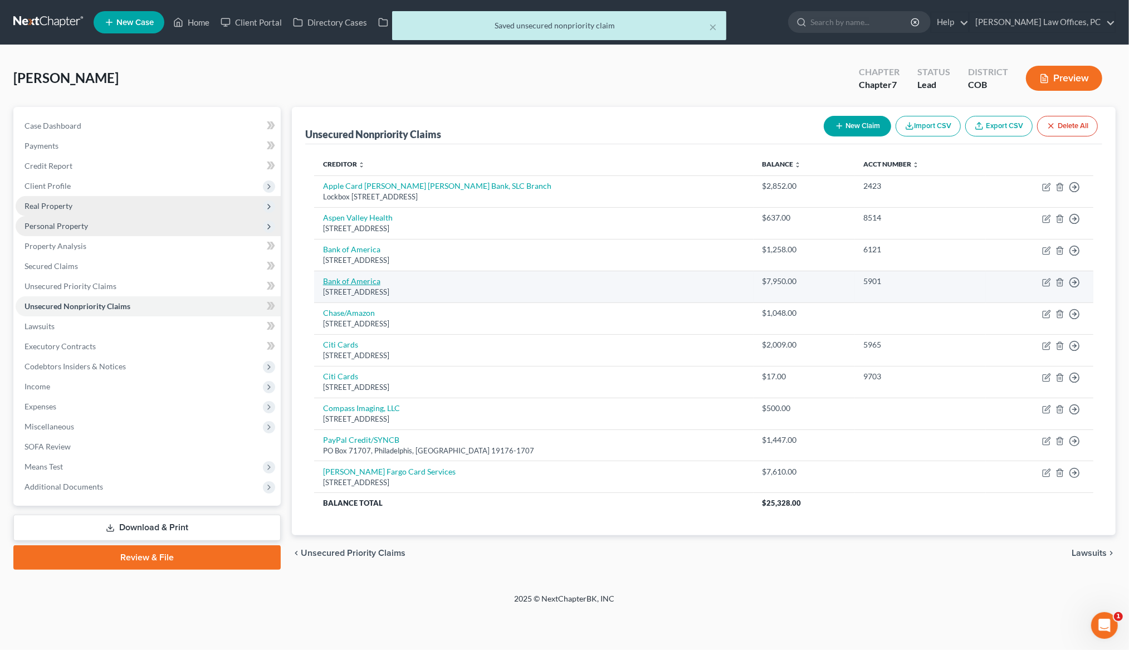
click at [369, 286] on link "Bank of America" at bounding box center [351, 280] width 57 height 9
select select "7"
select select "2"
select select "0"
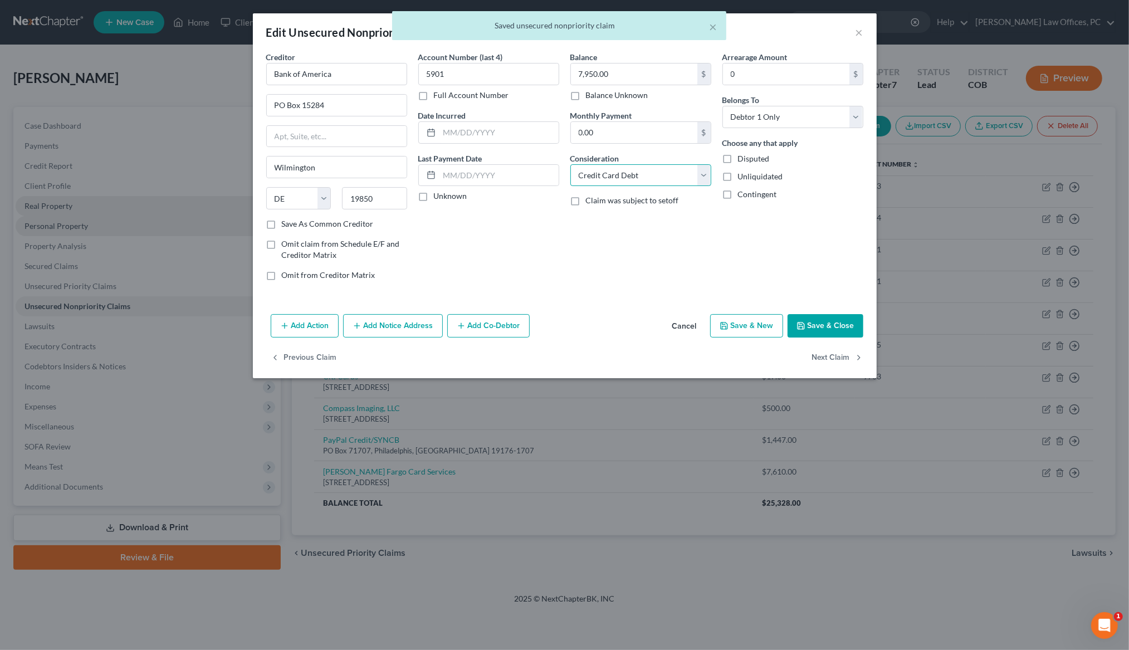
click at [706, 174] on select "Select Cable / Satellite Services Collection Agency Credit Card Debt Debt Couns…" at bounding box center [640, 175] width 141 height 22
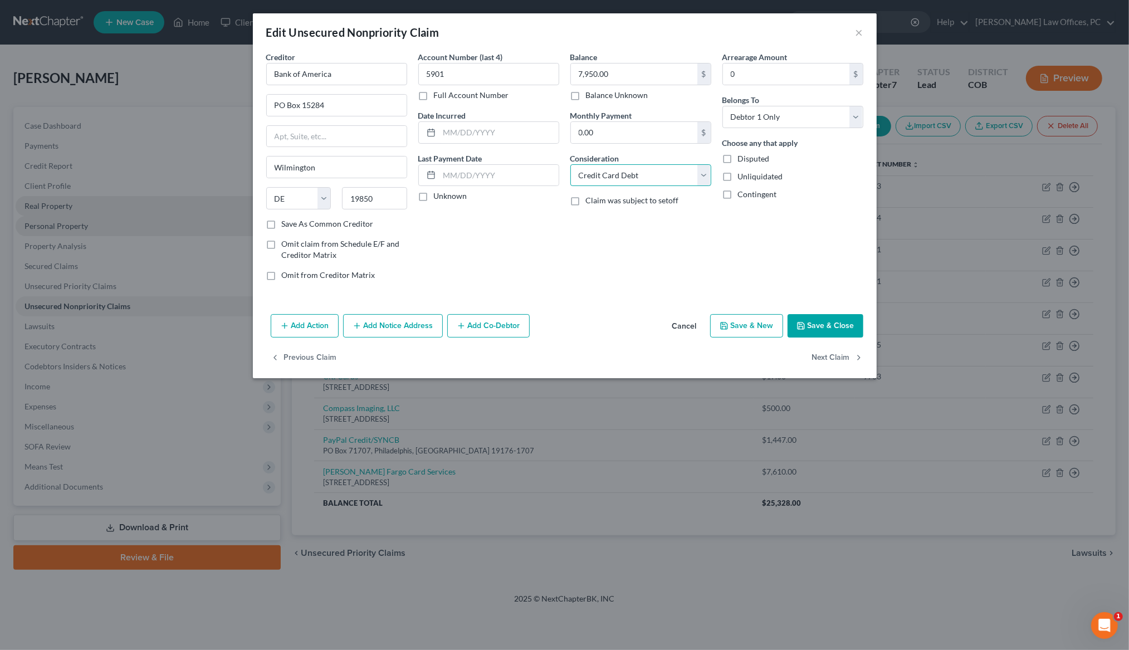
select select "10"
click at [824, 321] on button "Save & Close" at bounding box center [826, 325] width 76 height 23
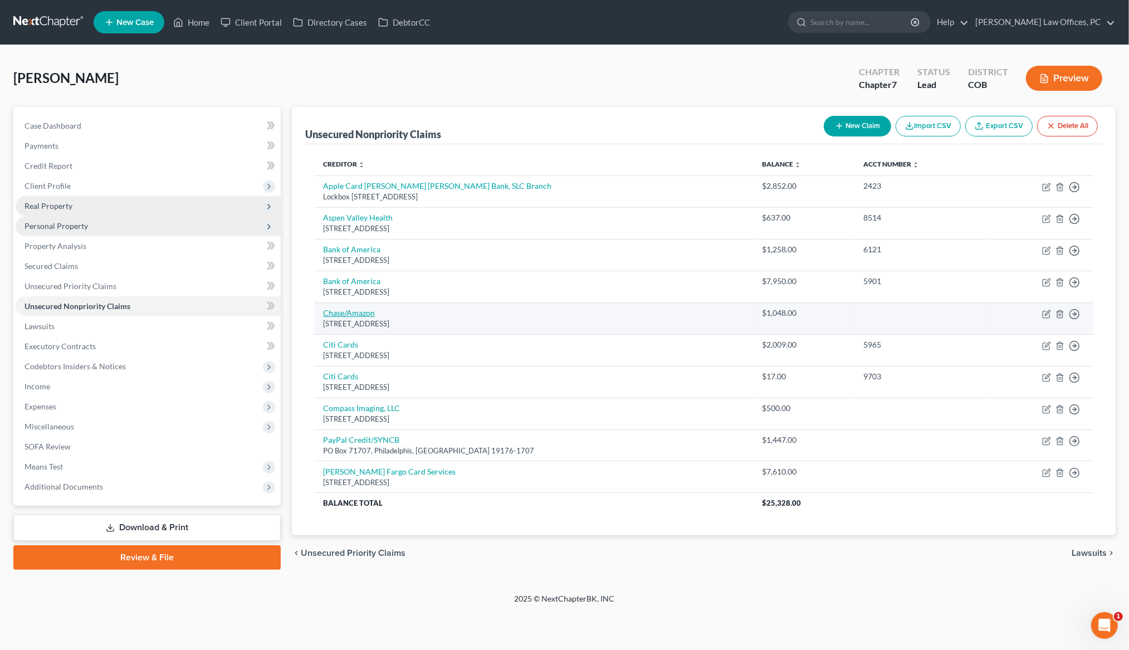
click at [359, 316] on link "Chase/Amazon" at bounding box center [349, 312] width 52 height 9
select select "7"
select select "10"
select select "0"
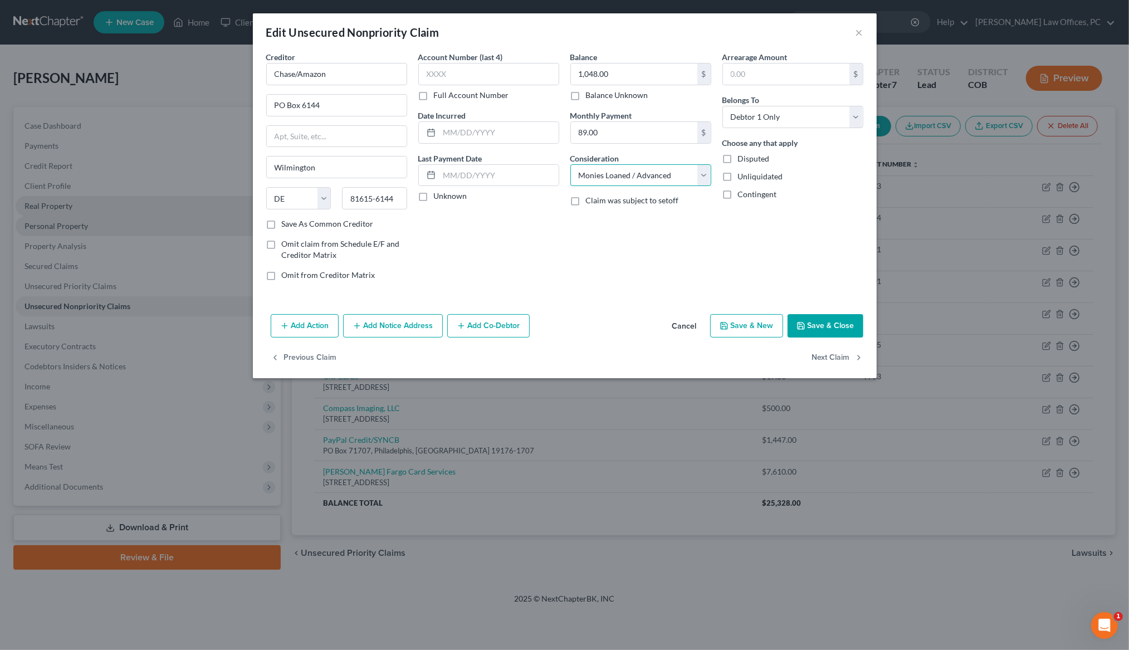
click at [704, 170] on select "Select Cable / Satellite Services Collection Agency Credit Card Debt Debt Couns…" at bounding box center [640, 175] width 141 height 22
select select "2"
click at [490, 71] on input "text" at bounding box center [488, 74] width 141 height 22
type input "0682"
drag, startPoint x: 619, startPoint y: 74, endPoint x: 683, endPoint y: 75, distance: 64.1
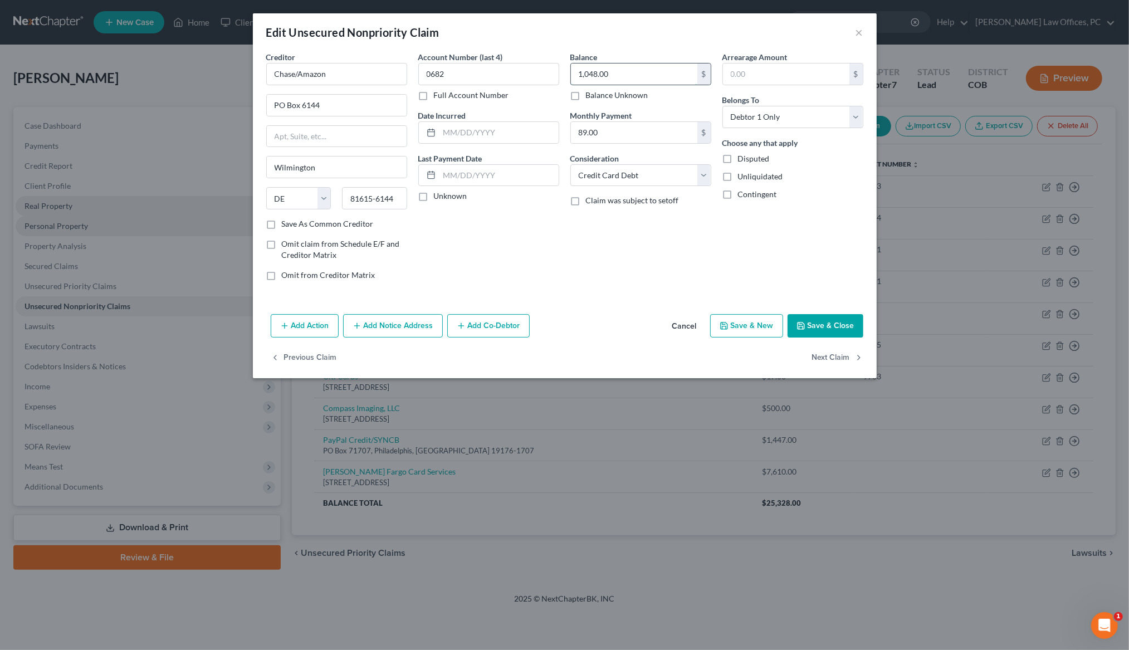
click at [683, 75] on input "1,048.00" at bounding box center [634, 74] width 126 height 21
click at [638, 76] on input "1,048.00" at bounding box center [634, 74] width 126 height 21
type input "1,104.00"
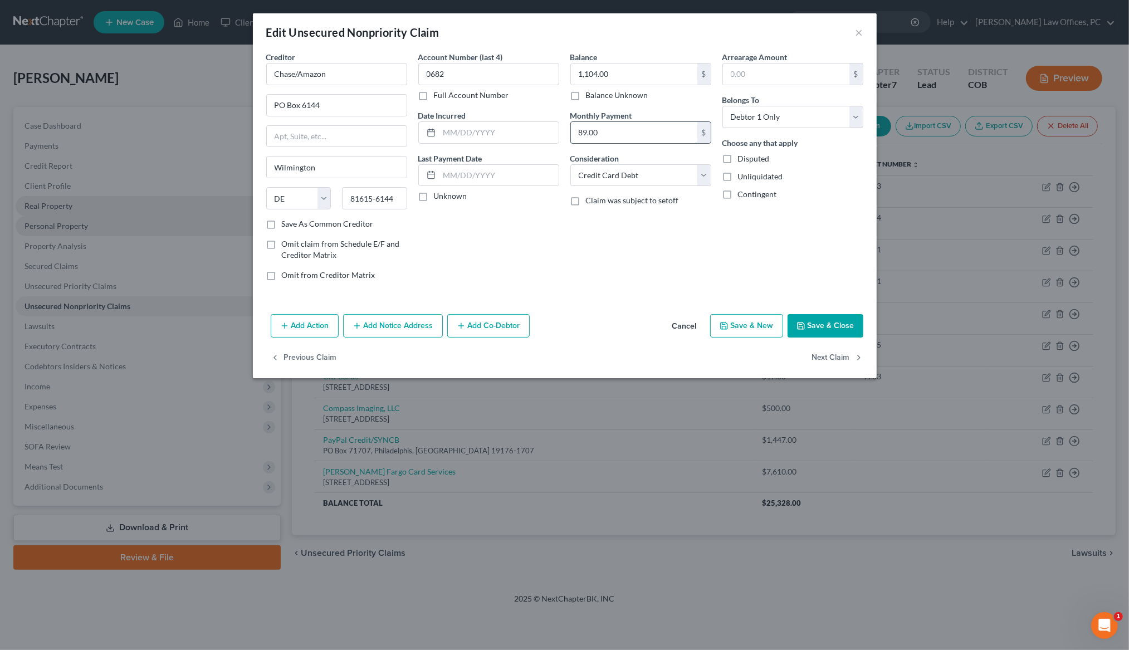
drag, startPoint x: 633, startPoint y: 139, endPoint x: 614, endPoint y: 129, distance: 21.4
click at [614, 129] on input "89.00" at bounding box center [634, 132] width 126 height 21
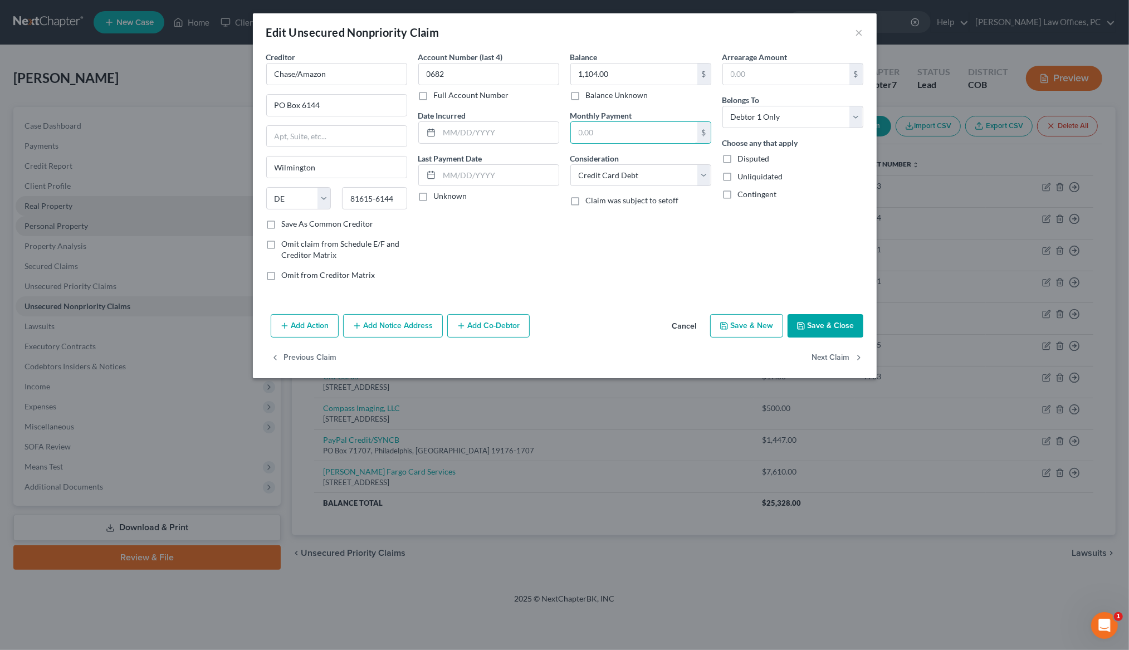
type input "89.00"
click at [632, 274] on div "Balance 1,104.00 $ Balance Unknown Balance Undetermined 1,104.00 $ Balance Unkn…" at bounding box center [641, 170] width 152 height 238
click at [610, 135] on input "89.00" at bounding box center [634, 132] width 126 height 21
click at [860, 113] on select "Select Debtor 1 Only Debtor 2 Only Debtor 1 And Debtor 2 Only At Least One Of T…" at bounding box center [792, 117] width 141 height 22
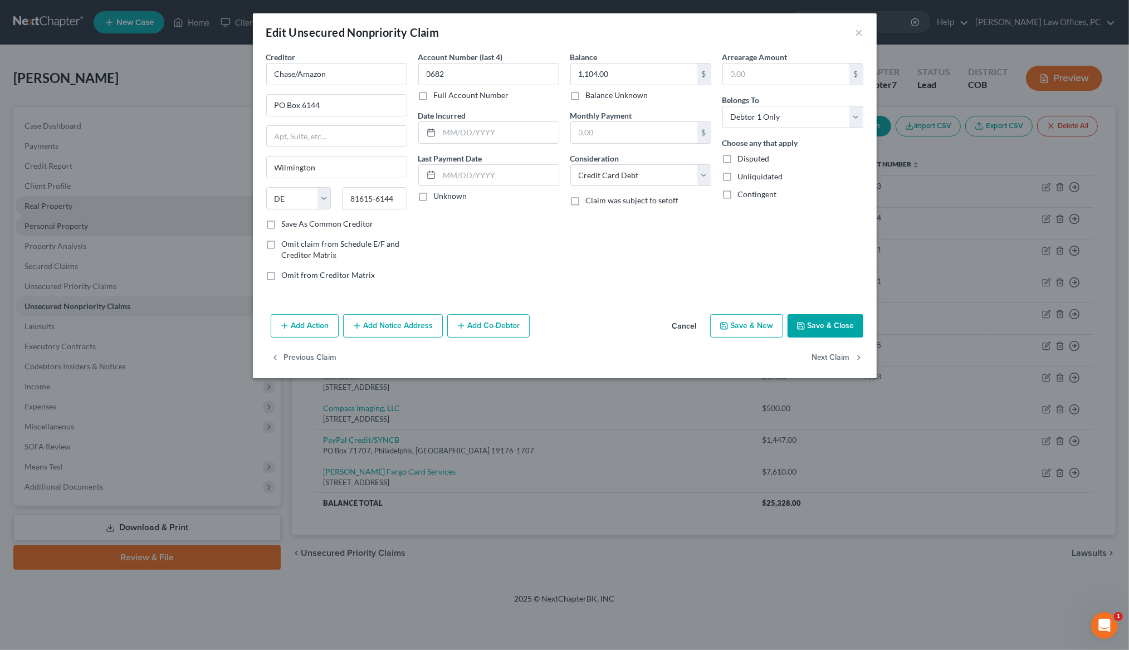
click at [847, 215] on div "Arrearage Amount $ Belongs To * Select Debtor 1 Only Debtor 2 Only Debtor 1 And…" at bounding box center [793, 170] width 152 height 238
click at [837, 326] on button "Save & Close" at bounding box center [826, 325] width 76 height 23
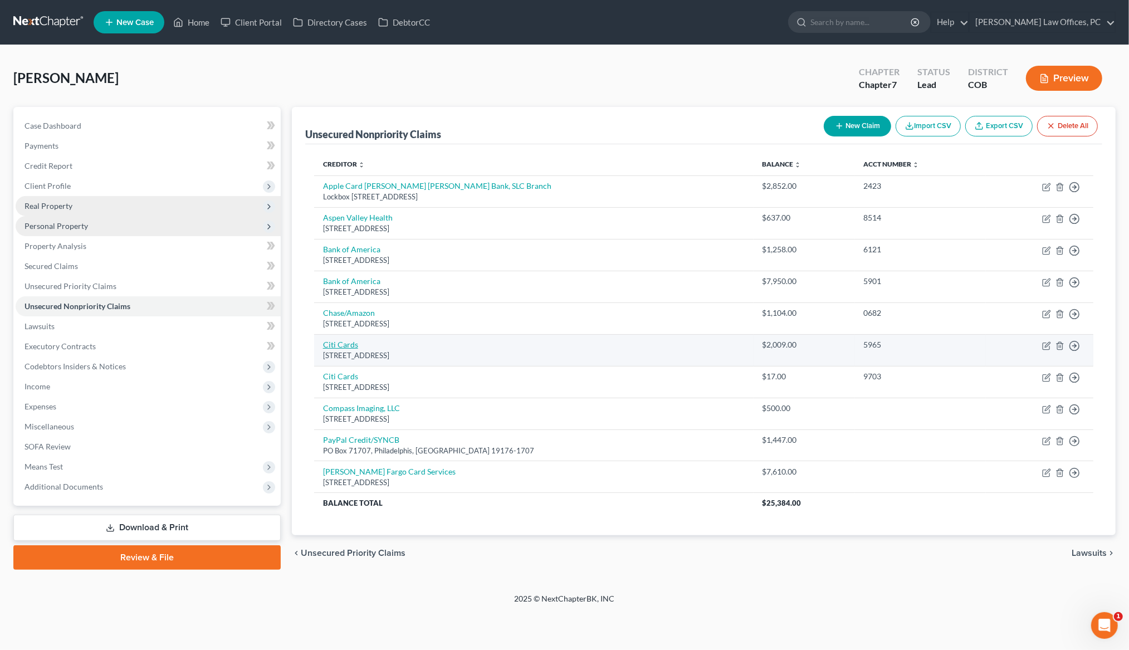
click at [351, 348] on link "Citi Cards" at bounding box center [340, 344] width 35 height 9
select select "4"
select select "2"
select select "0"
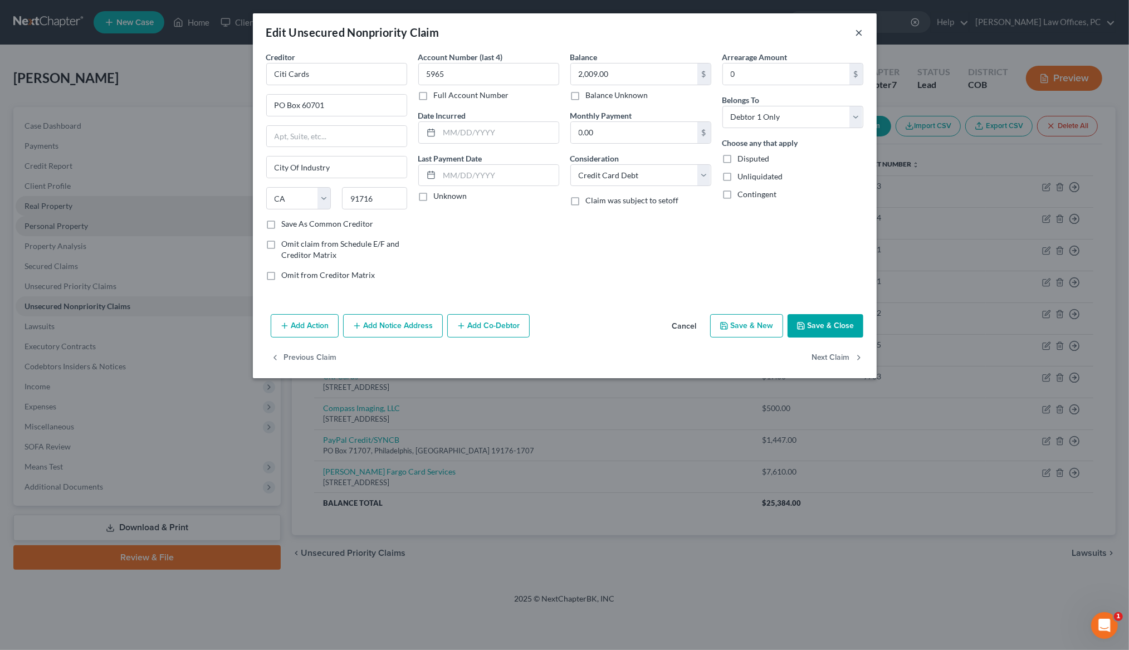
click at [859, 33] on button "×" at bounding box center [860, 32] width 8 height 13
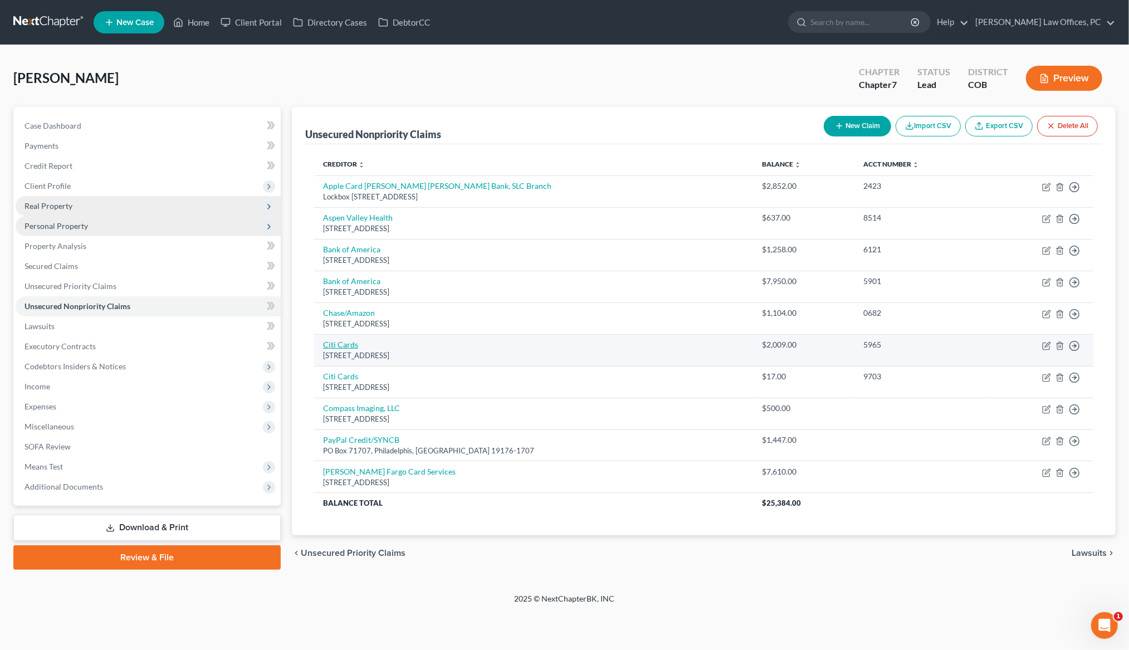
click at [330, 349] on link "Citi Cards" at bounding box center [340, 344] width 35 height 9
select select "4"
select select "2"
select select "0"
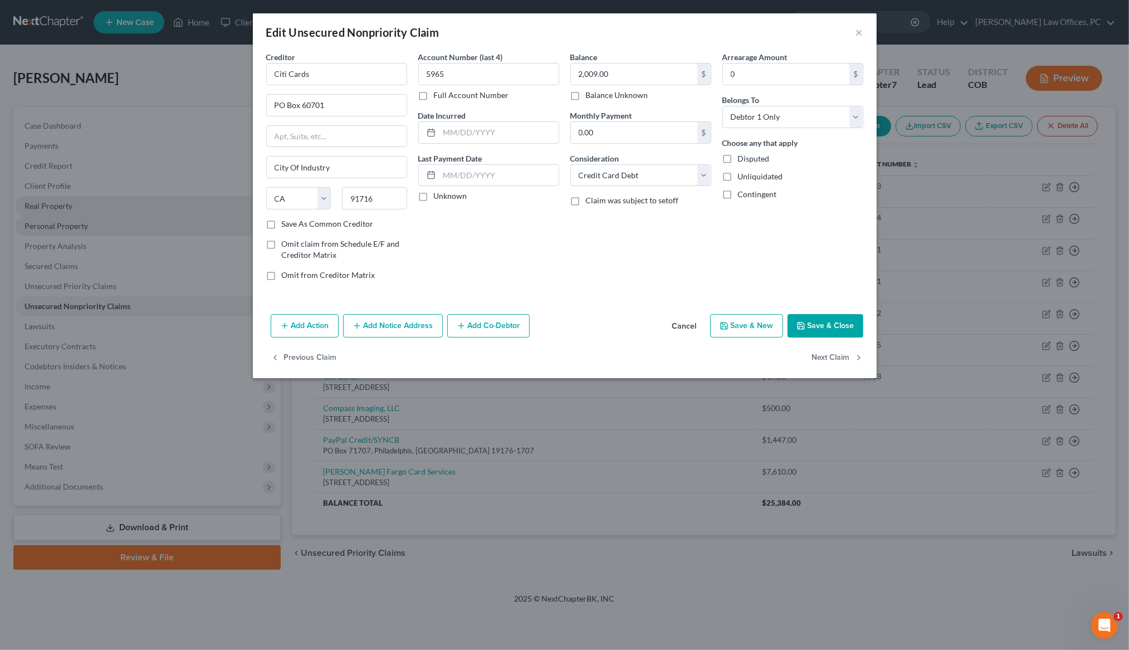
click at [812, 323] on button "Save & Close" at bounding box center [826, 325] width 76 height 23
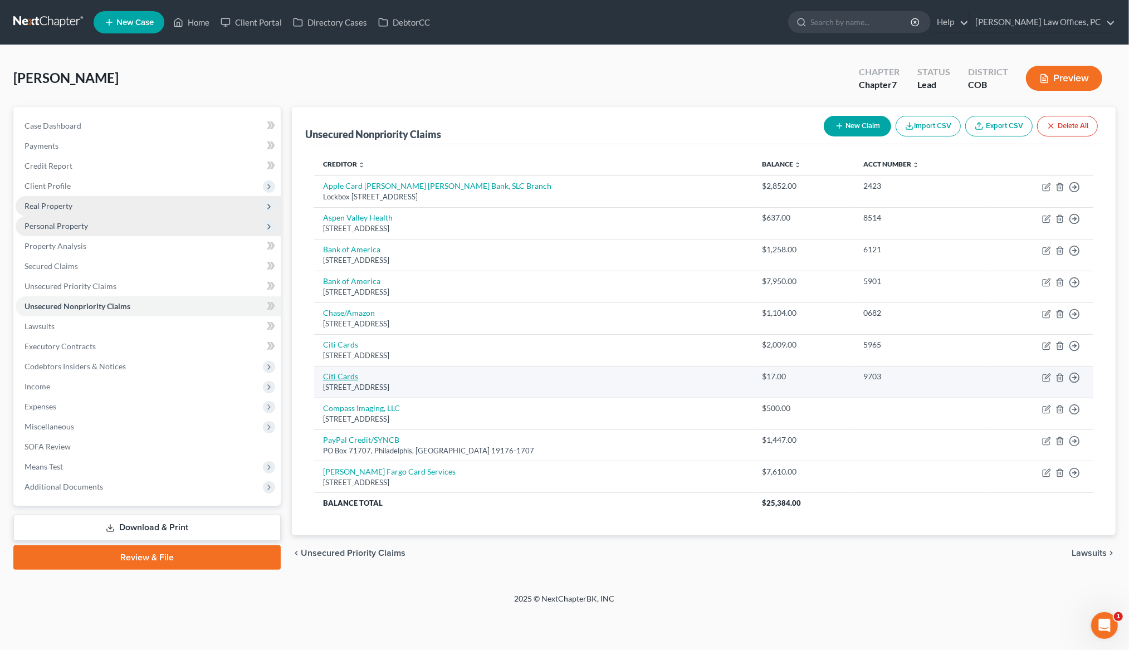
click at [352, 381] on link "Citi Cards" at bounding box center [340, 376] width 35 height 9
select select "4"
select select "2"
select select "0"
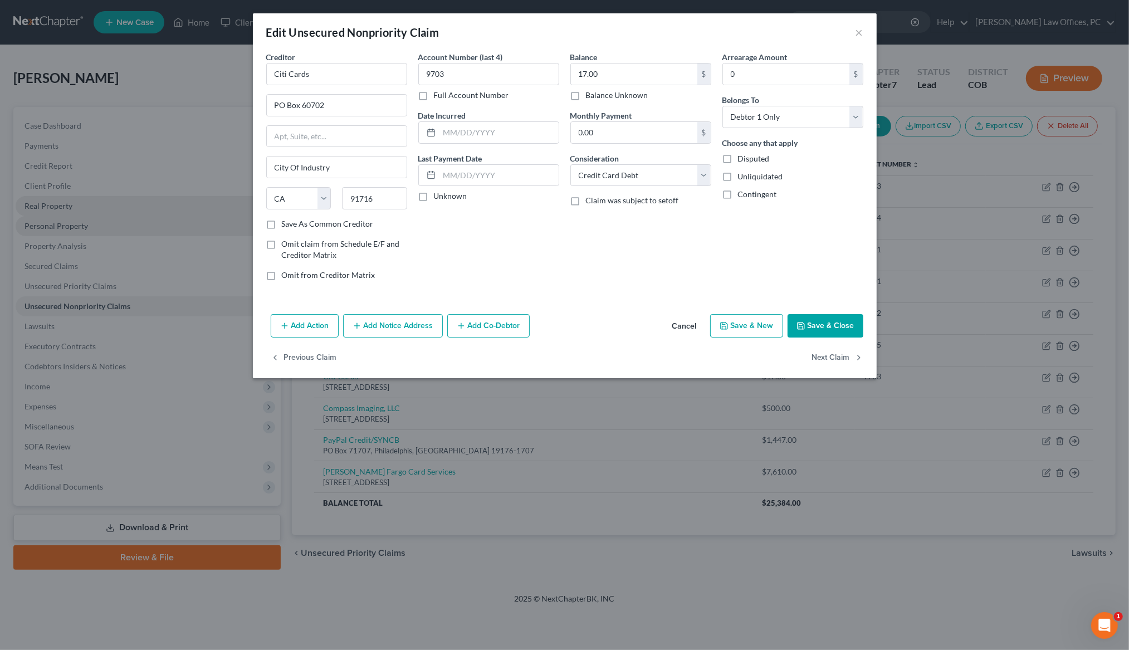
click at [813, 317] on button "Save & Close" at bounding box center [826, 325] width 76 height 23
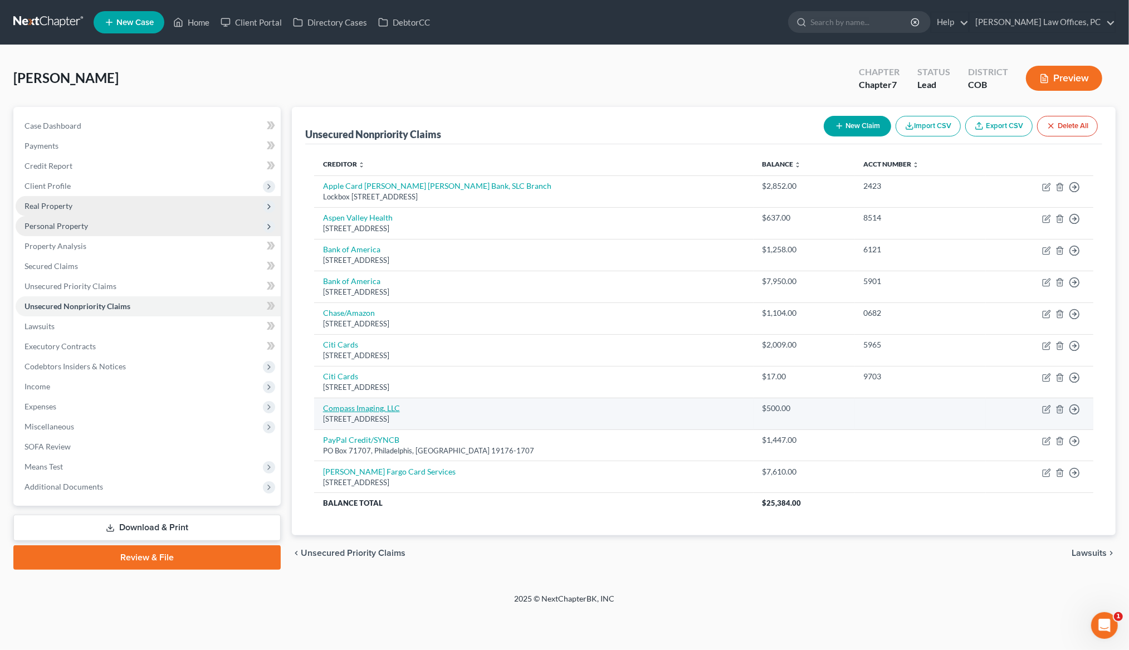
click at [353, 412] on link "Compass Imaging, LLC" at bounding box center [361, 407] width 77 height 9
select select "5"
select select "9"
select select "0"
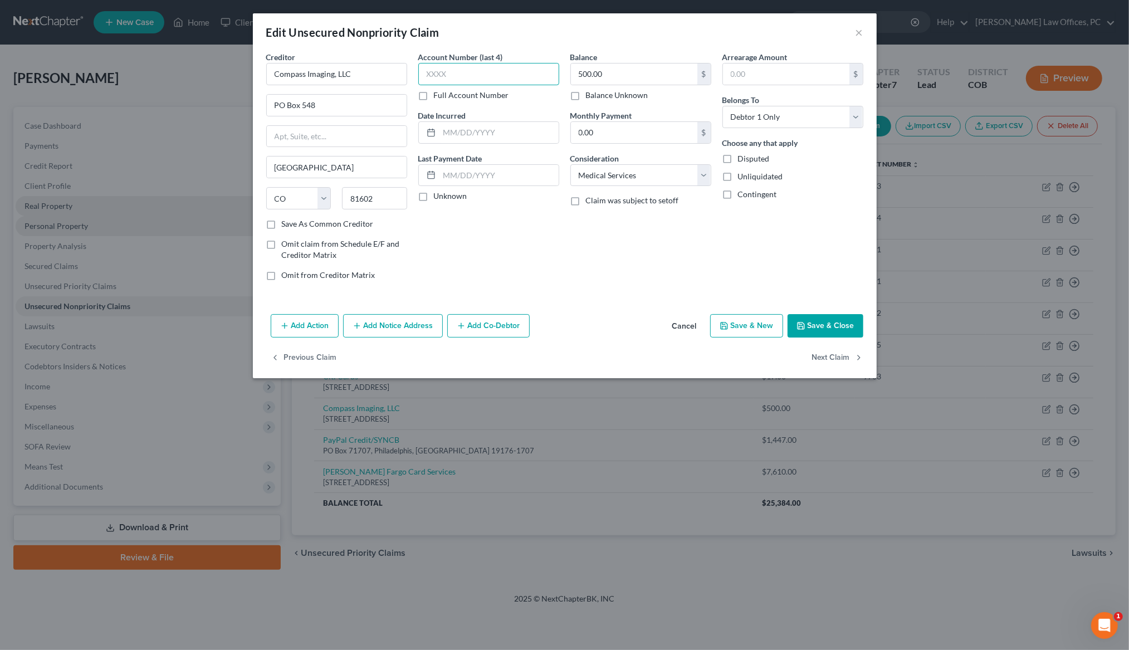
click at [478, 77] on input "text" at bounding box center [488, 74] width 141 height 22
type input "9222"
drag, startPoint x: 271, startPoint y: 223, endPoint x: 317, endPoint y: 239, distance: 48.8
click at [282, 223] on label "Save As Common Creditor" at bounding box center [328, 223] width 92 height 11
click at [286, 223] on input "Save As Common Creditor" at bounding box center [289, 221] width 7 height 7
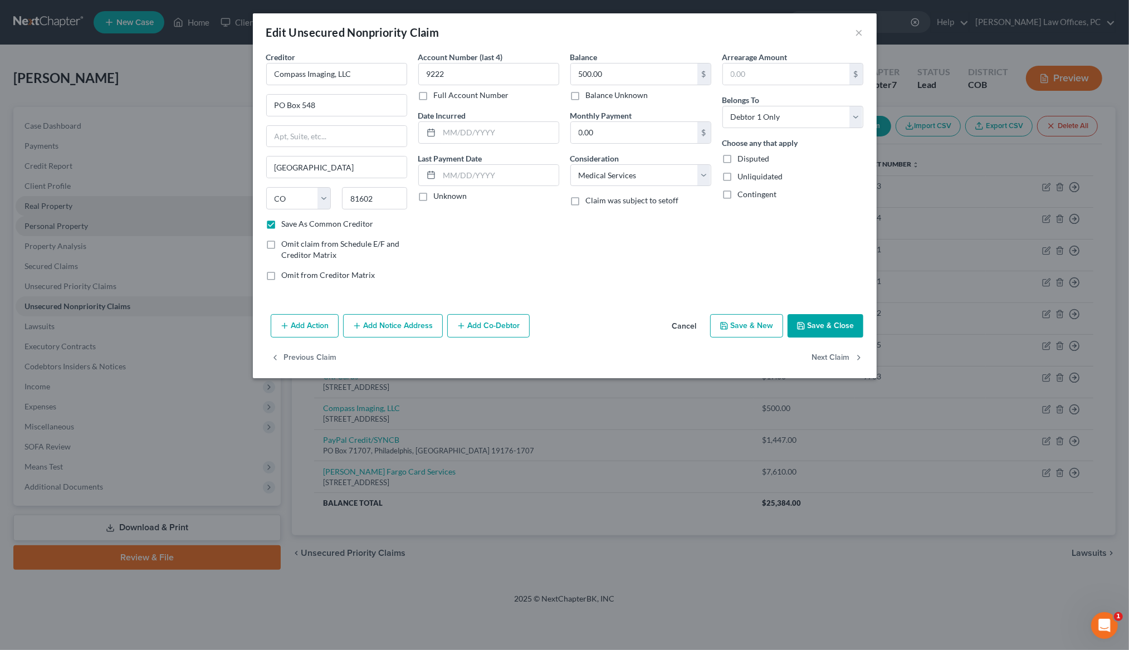
click at [828, 319] on button "Save & Close" at bounding box center [826, 325] width 76 height 23
checkbox input "false"
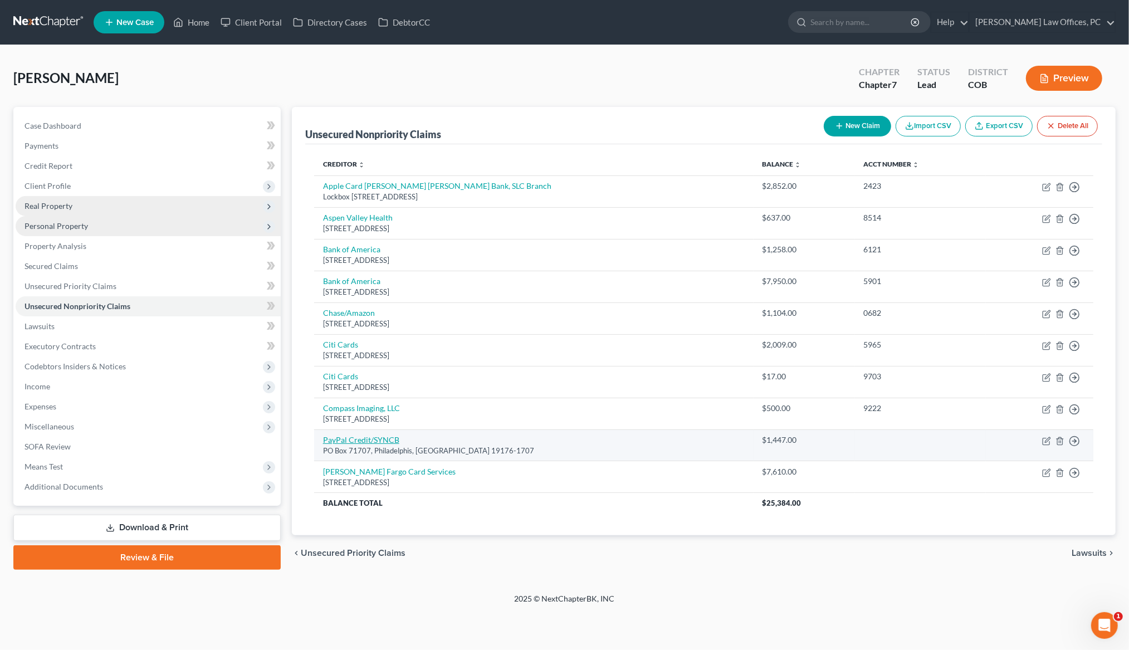
click at [372, 445] on link "PayPal Credit/SYNCB" at bounding box center [361, 439] width 76 height 9
select select "39"
select select "10"
select select "0"
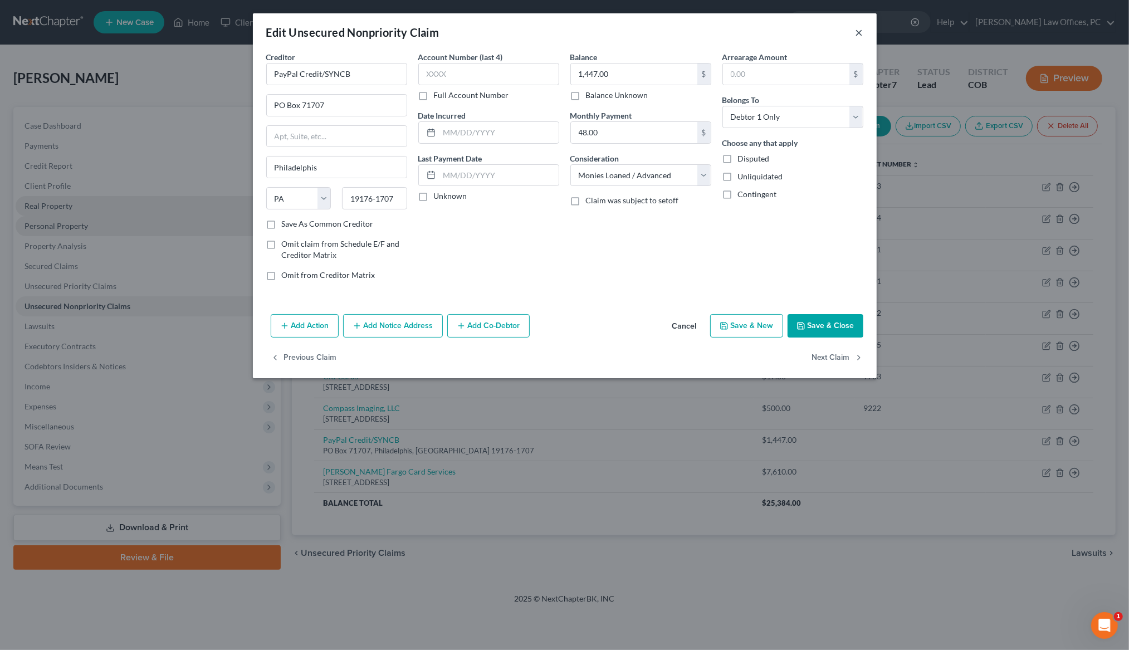
click at [857, 32] on button "×" at bounding box center [860, 32] width 8 height 13
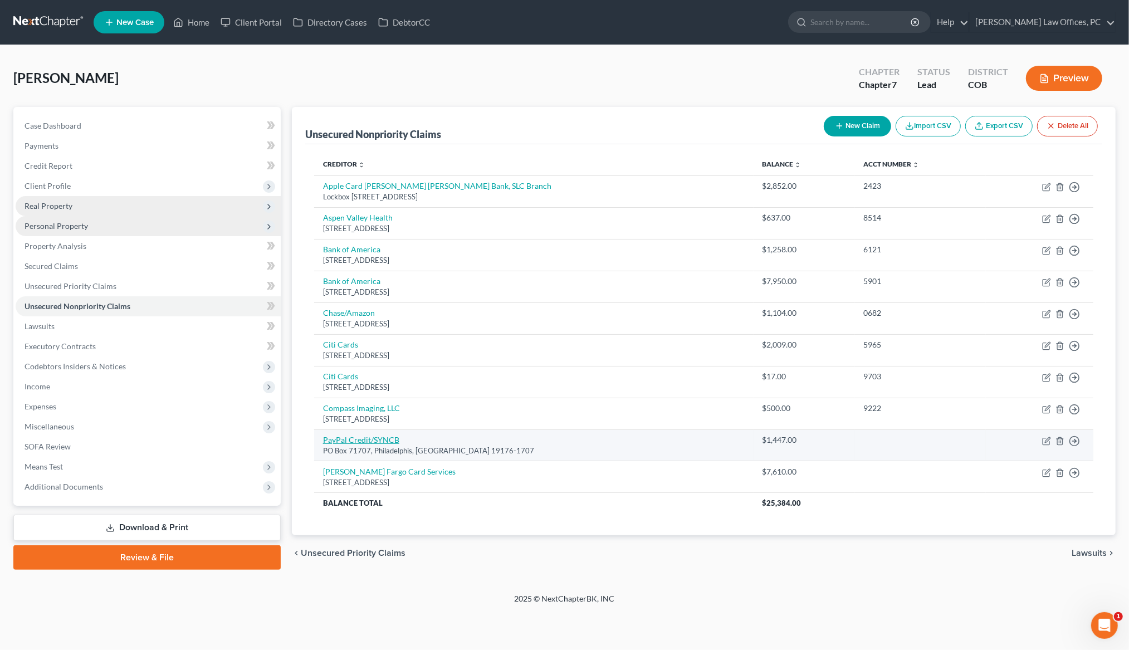
click at [388, 445] on link "PayPal Credit/SYNCB" at bounding box center [361, 439] width 76 height 9
select select "39"
select select "10"
select select "0"
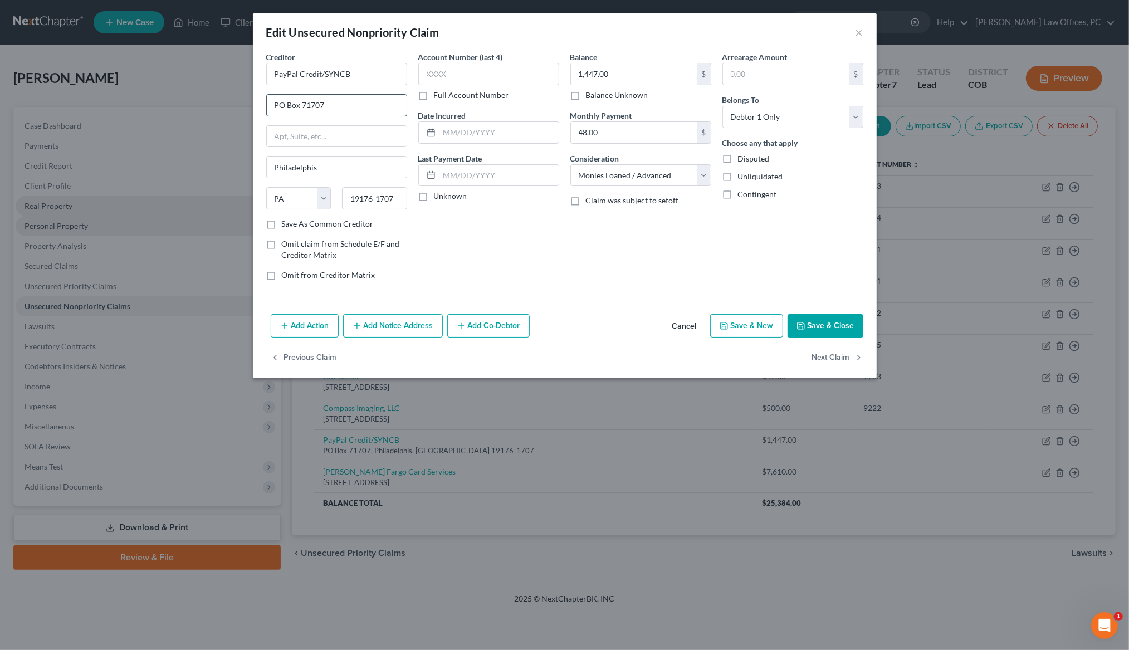
click at [351, 111] on input "PO Box 71707" at bounding box center [337, 105] width 140 height 21
drag, startPoint x: 315, startPoint y: 108, endPoint x: 328, endPoint y: 106, distance: 12.9
click at [328, 106] on input "PO Box 71708" at bounding box center [337, 105] width 140 height 21
type input "PO Box 71718"
drag, startPoint x: 355, startPoint y: 70, endPoint x: 264, endPoint y: 71, distance: 91.4
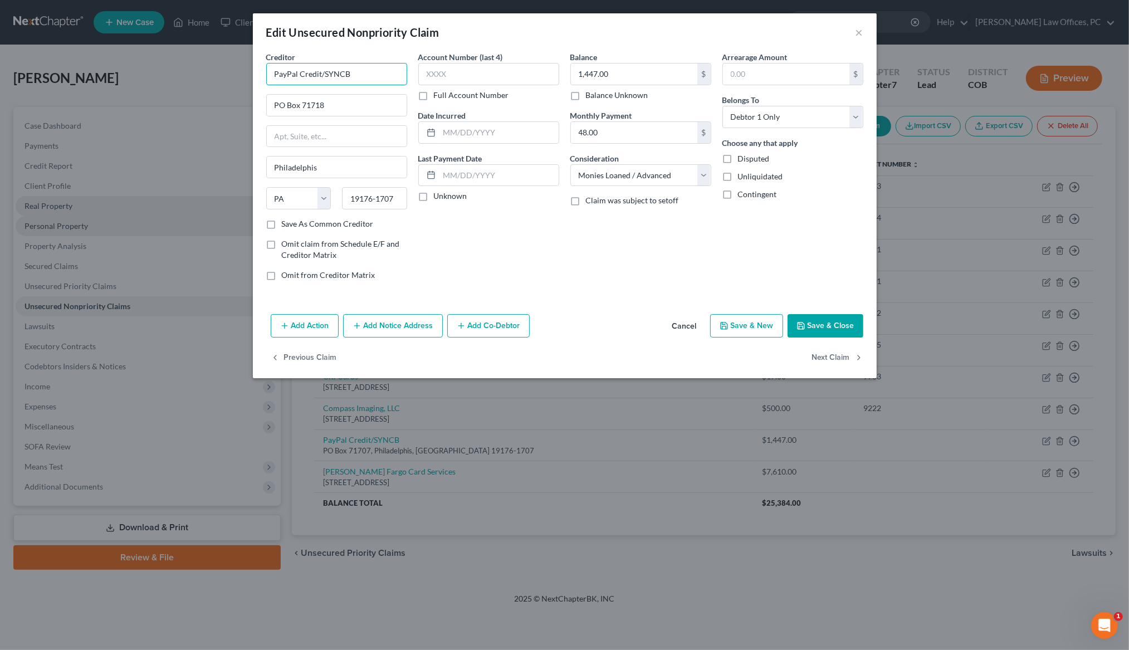
click at [264, 71] on div "Creditor * PayPal Credit/SYNCB PO Box 71718 Philadelphis State AL AK AR AZ CA C…" at bounding box center [337, 170] width 152 height 238
type input "Synchrony Bank PayPal Credit Card"
click at [403, 201] on input "19176-1707" at bounding box center [374, 198] width 65 height 22
type input "19176-1718"
click at [462, 75] on input "text" at bounding box center [488, 74] width 141 height 22
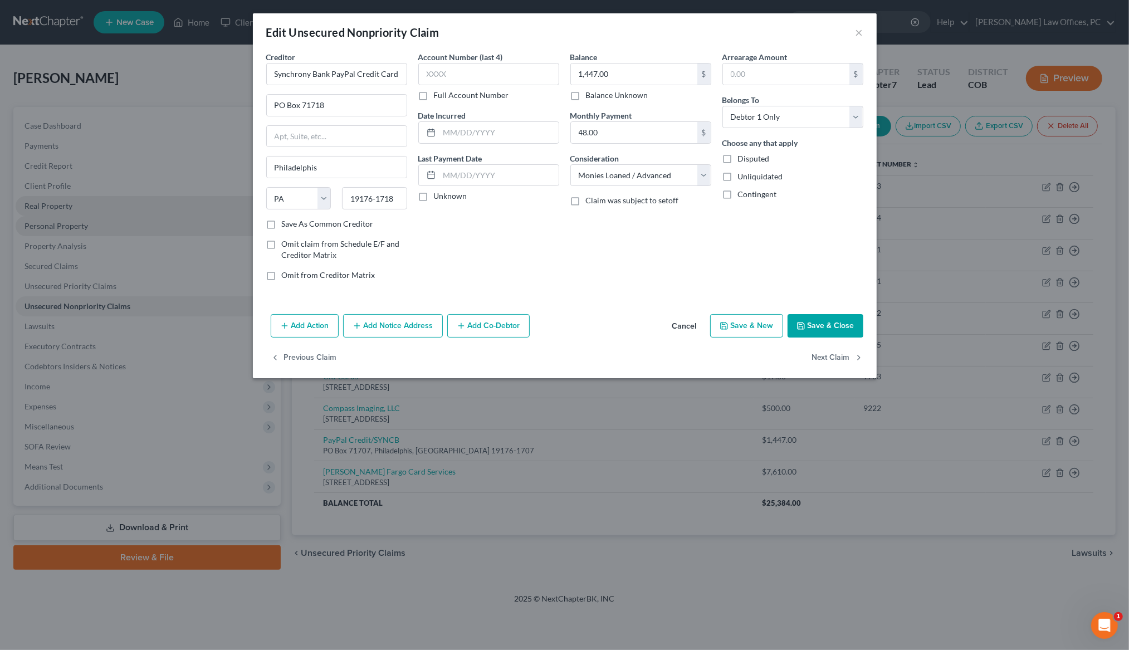
click at [682, 325] on button "Cancel" at bounding box center [684, 326] width 42 height 22
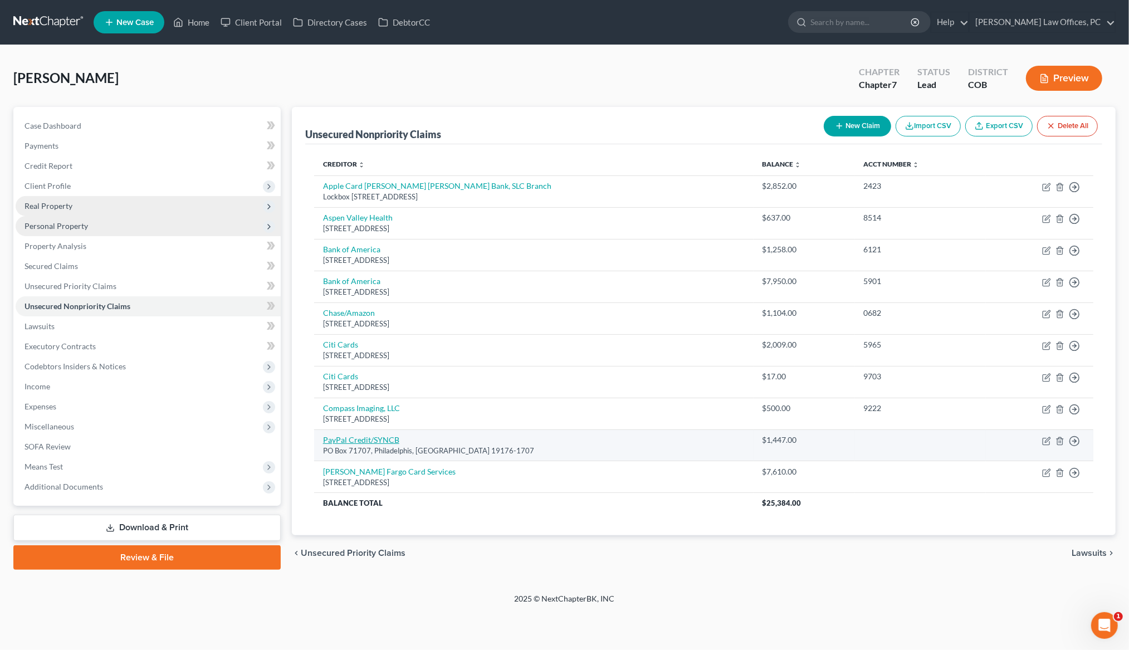
click at [390, 445] on link "PayPal Credit/SYNCB" at bounding box center [361, 439] width 76 height 9
select select "39"
select select "10"
select select "0"
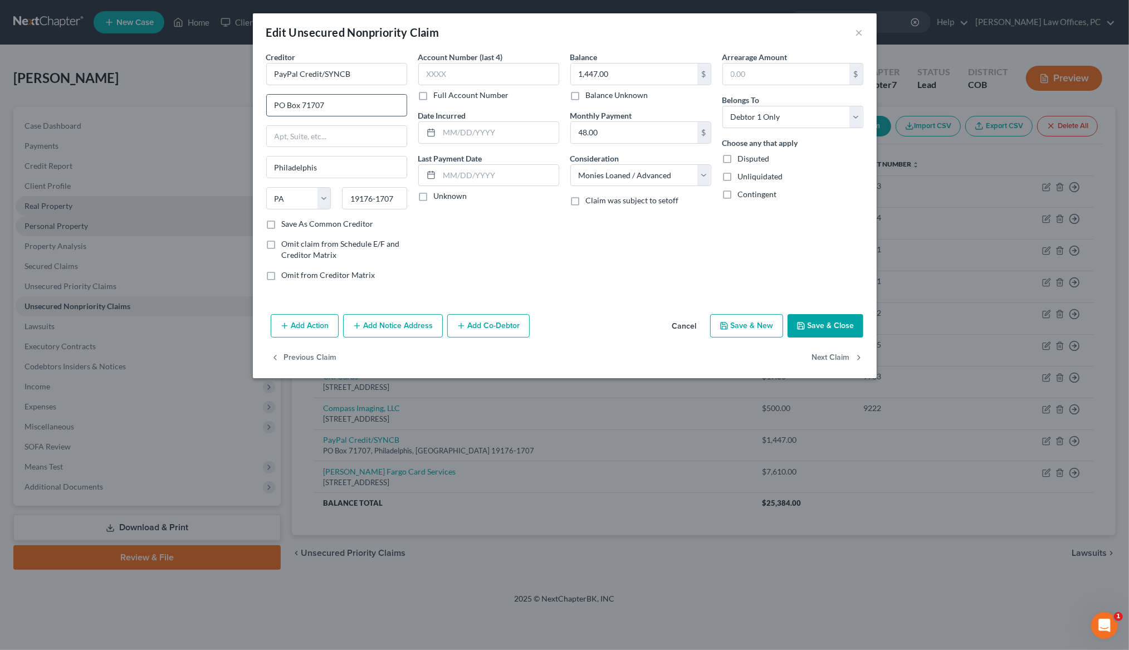
click at [347, 102] on input "PO Box 71707" at bounding box center [337, 105] width 140 height 21
type input "PO Box 71718"
drag, startPoint x: 385, startPoint y: 199, endPoint x: 396, endPoint y: 198, distance: 10.6
click at [396, 198] on input "19176-1707" at bounding box center [374, 198] width 65 height 22
type input "19176-1718"
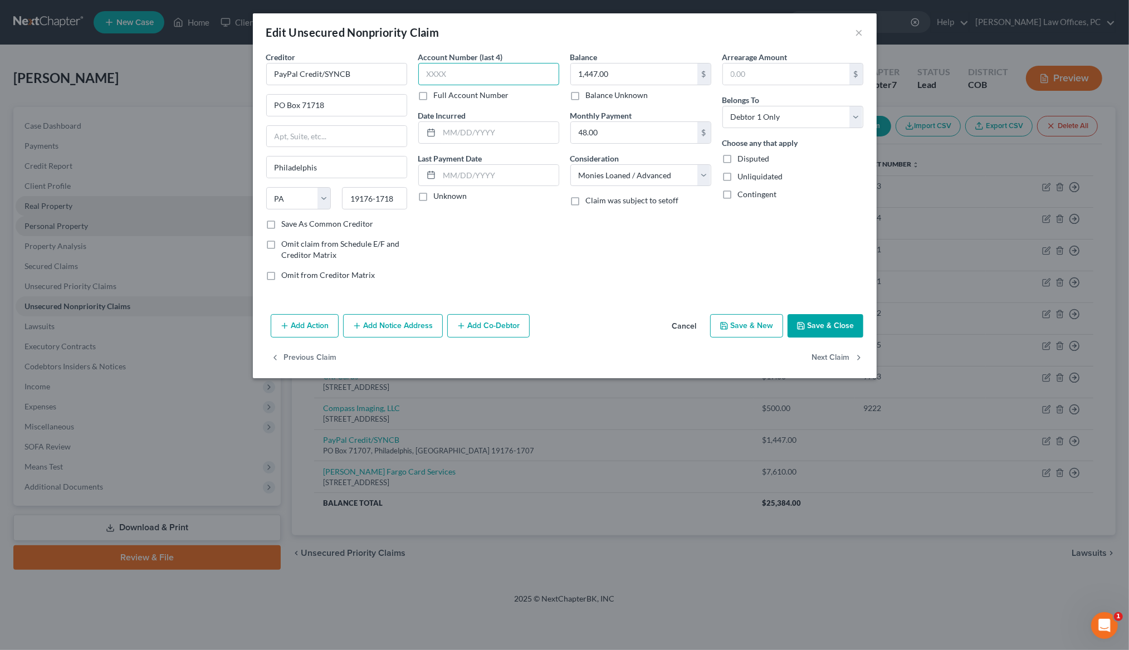
click at [468, 74] on input "text" at bounding box center [488, 74] width 141 height 22
click at [655, 69] on input "1,447.00" at bounding box center [634, 74] width 126 height 21
type input "1,468.00"
drag, startPoint x: 644, startPoint y: 132, endPoint x: 617, endPoint y: 131, distance: 27.9
click at [617, 131] on input "48.00" at bounding box center [634, 132] width 126 height 21
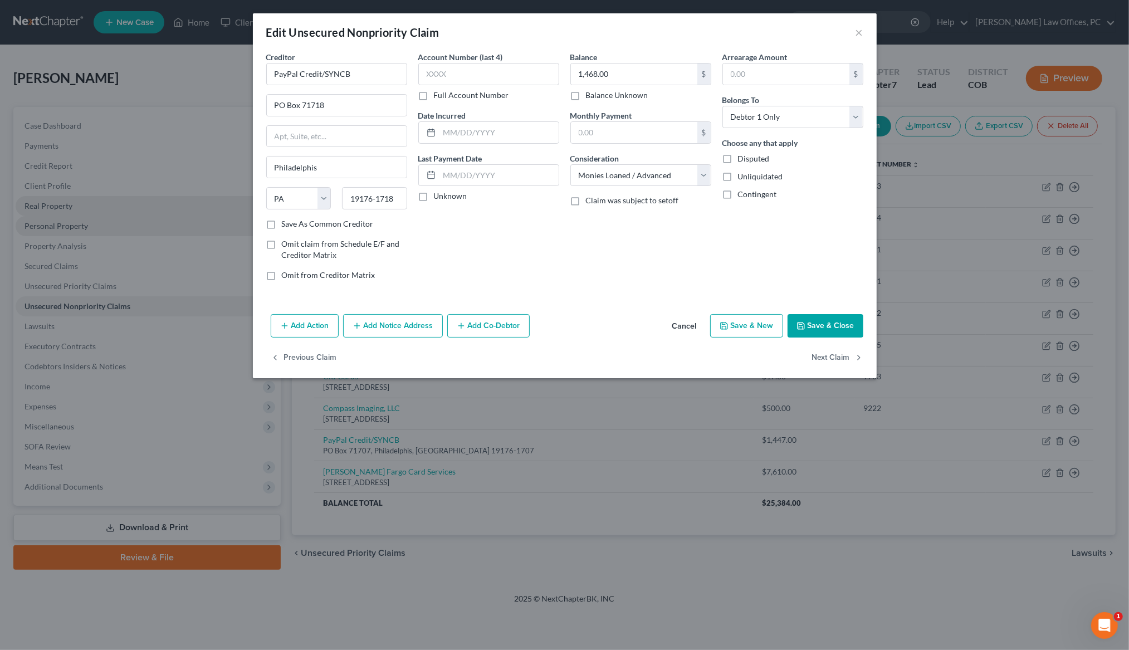
drag, startPoint x: 273, startPoint y: 224, endPoint x: 369, endPoint y: 235, distance: 96.5
click at [282, 224] on label "Save As Common Creditor" at bounding box center [328, 223] width 92 height 11
click at [286, 224] on input "Save As Common Creditor" at bounding box center [289, 221] width 7 height 7
checkbox input "true"
click at [371, 74] on input "PayPal Credit/SYNCB" at bounding box center [336, 74] width 141 height 22
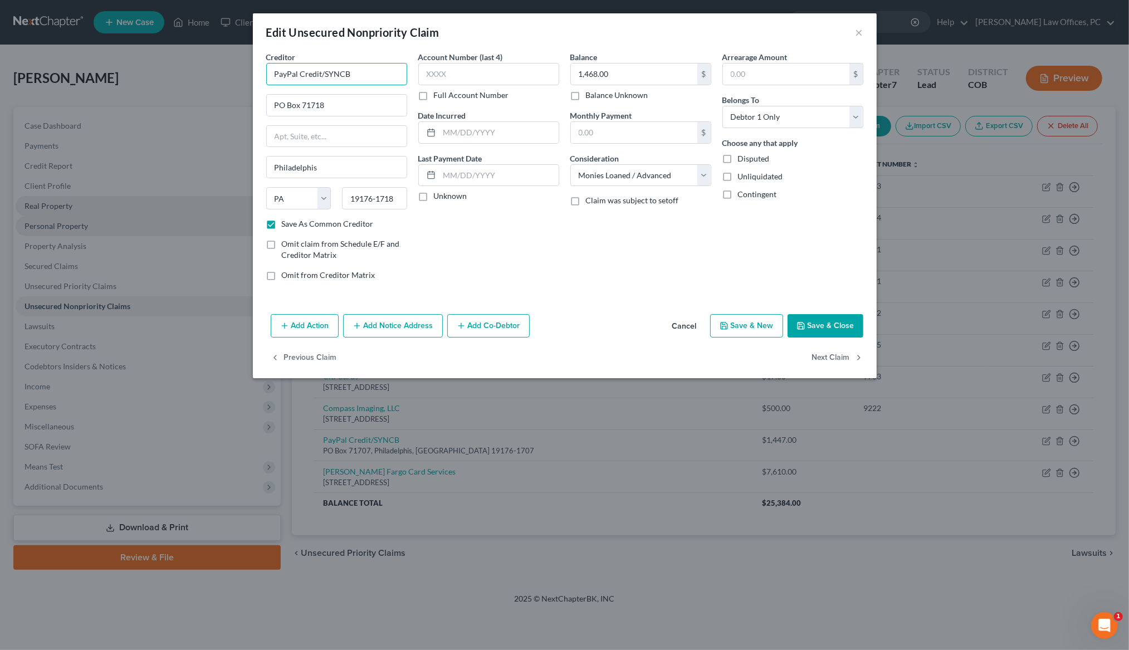
click at [371, 74] on input "PayPal Credit/SYNCB" at bounding box center [336, 74] width 141 height 22
type input "Synchrony Bank Paypal Credit Card"
click at [830, 320] on button "Save & Close" at bounding box center [826, 325] width 76 height 23
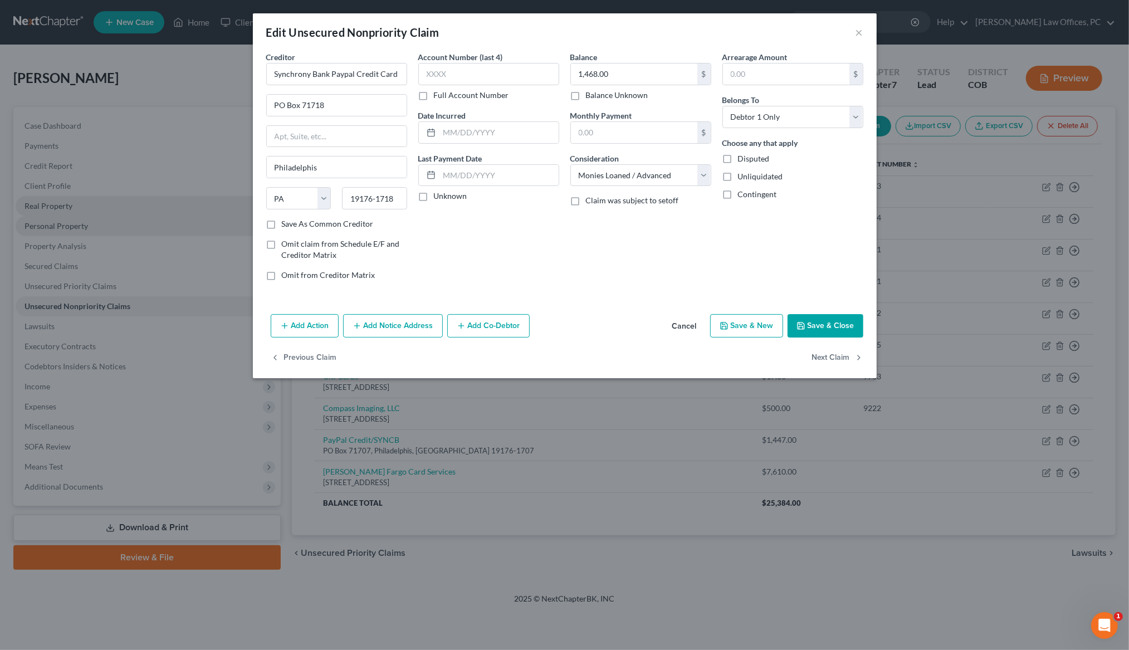
checkbox input "false"
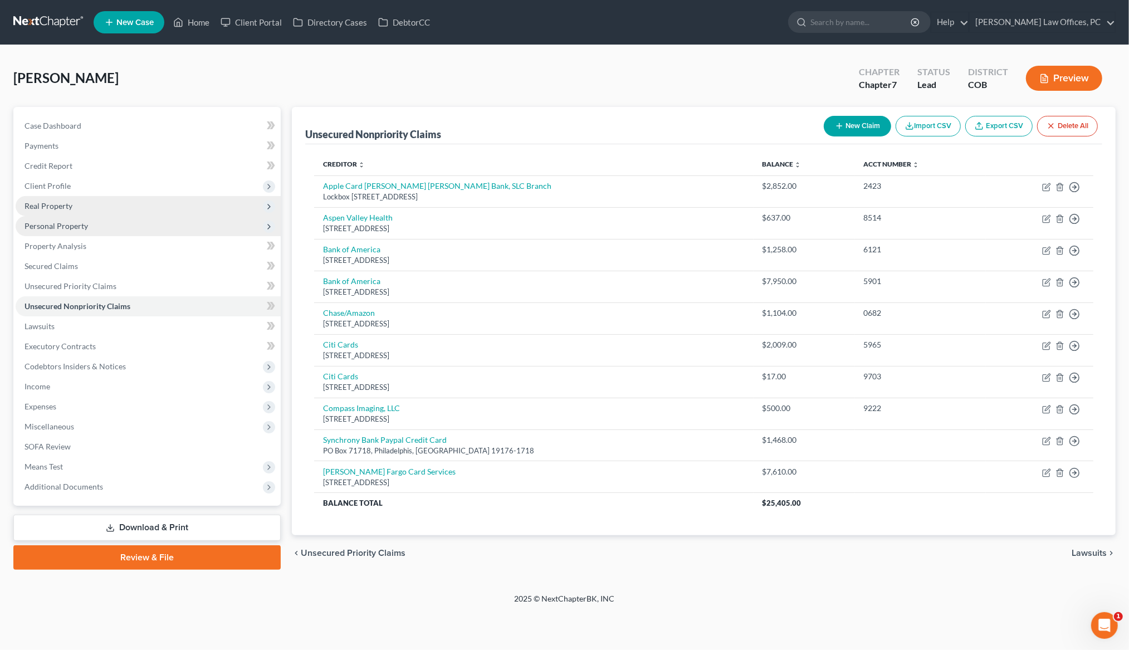
click at [850, 120] on button "New Claim" at bounding box center [857, 126] width 67 height 21
select select "0"
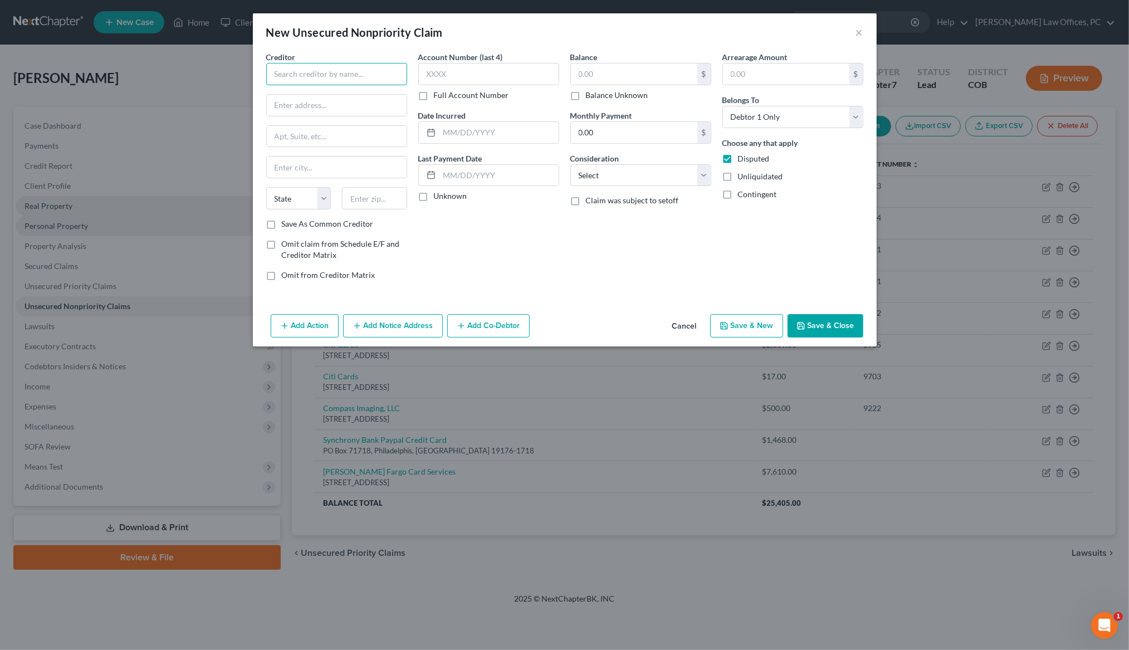
click at [360, 72] on input "text" at bounding box center [336, 74] width 141 height 22
click at [359, 96] on div "Synchrony Bank Paypal Credit Card" at bounding box center [339, 93] width 129 height 11
type input "Synchrony Bank Paypal Credit Card"
type input "PO Box 71718"
type input "Philadelphis"
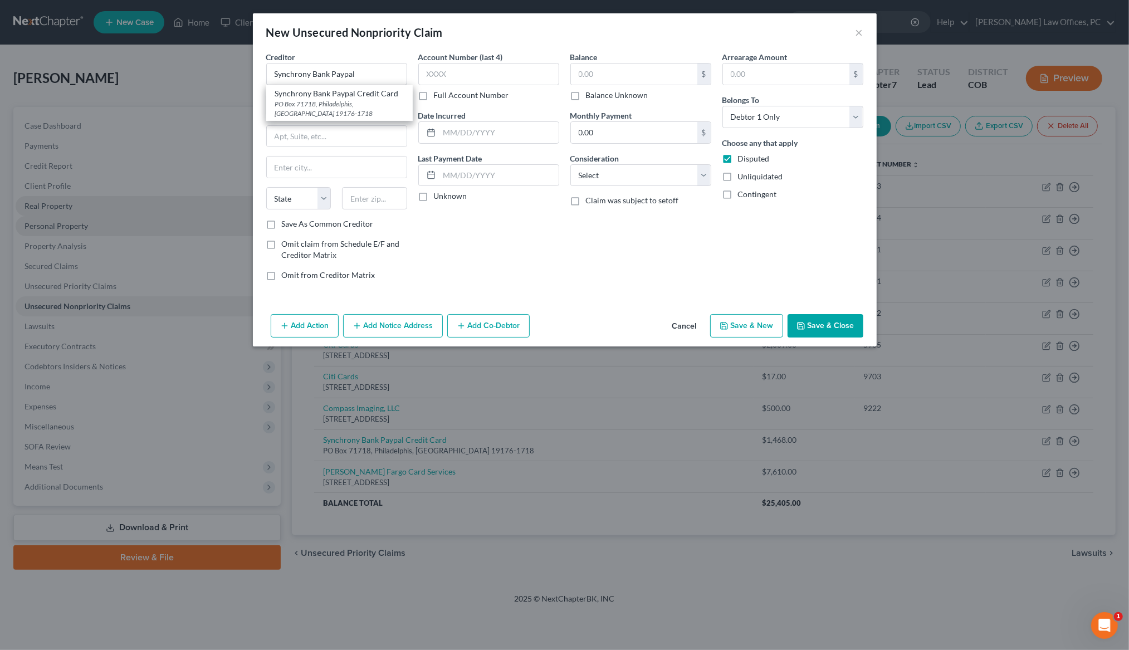
select select "39"
type input "19176-1718"
click at [353, 109] on input "PO Box 71718" at bounding box center [337, 105] width 140 height 21
type input "PO Box 71715"
click at [338, 171] on input "Philadelphis" at bounding box center [337, 167] width 140 height 21
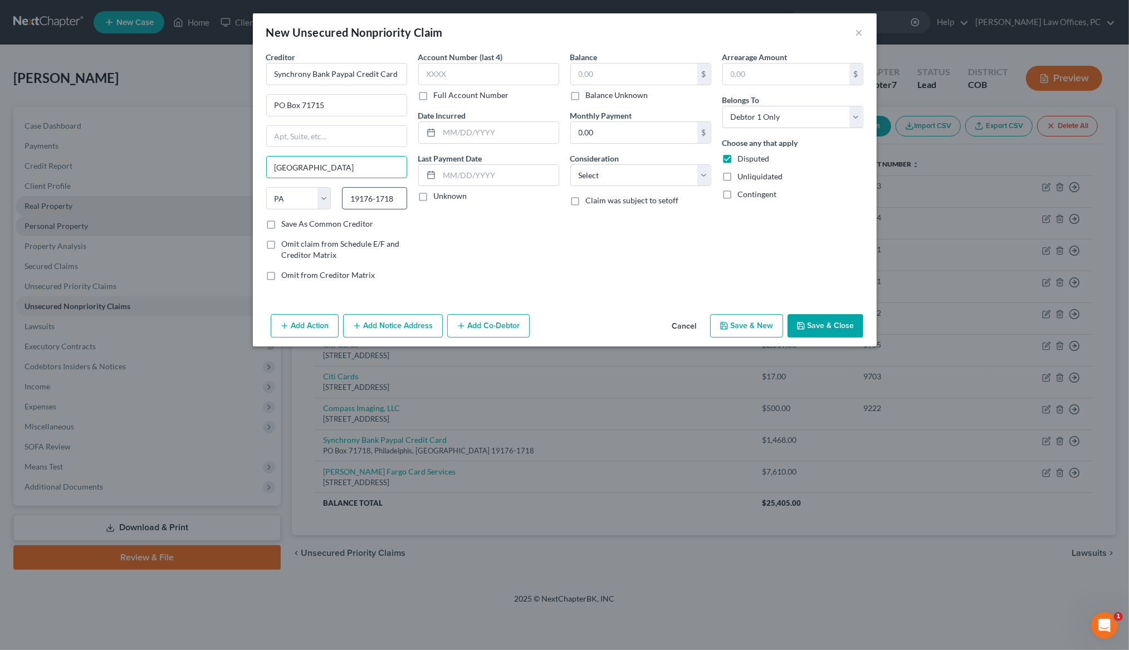
type input "Philadelphia"
click at [401, 197] on input "19176-1718" at bounding box center [374, 198] width 65 height 22
type input "19176-1715"
click at [465, 65] on input "text" at bounding box center [488, 74] width 141 height 22
type input "6778"
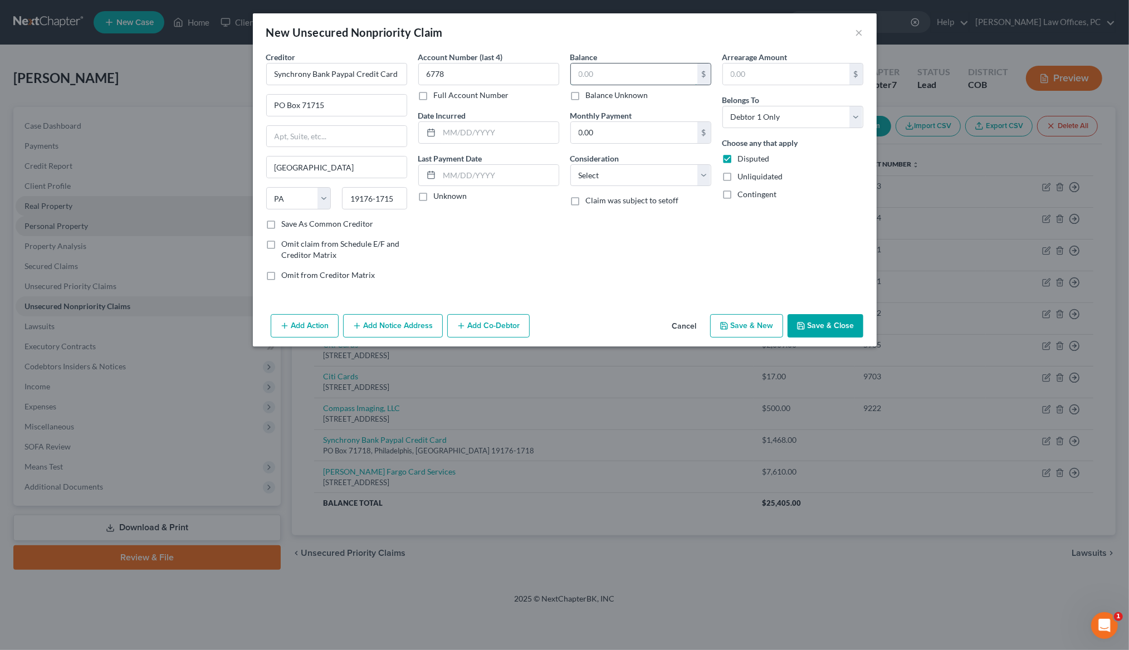
click at [596, 76] on input "text" at bounding box center [634, 74] width 126 height 21
type input "3,662.00"
drag, startPoint x: 272, startPoint y: 224, endPoint x: 295, endPoint y: 228, distance: 23.3
click at [282, 224] on label "Save As Common Creditor" at bounding box center [328, 223] width 92 height 11
click at [286, 224] on input "Save As Common Creditor" at bounding box center [289, 221] width 7 height 7
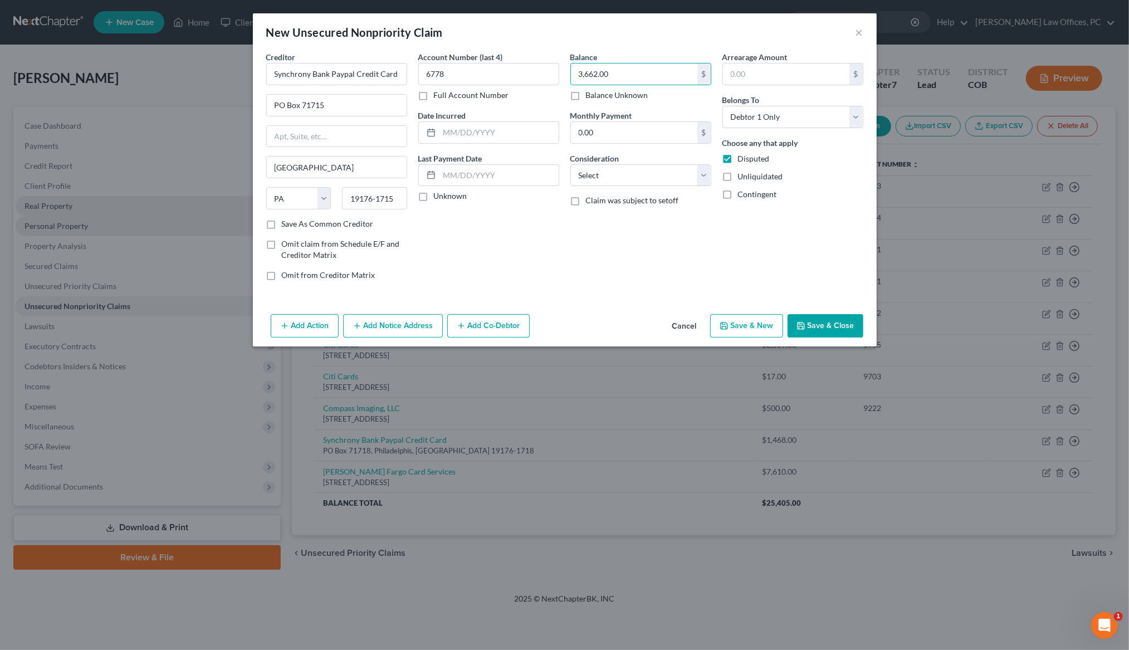
checkbox input "true"
click at [738, 159] on label "Disputed" at bounding box center [754, 158] width 32 height 11
click at [743, 159] on input "Disputed" at bounding box center [746, 156] width 7 height 7
checkbox input "false"
click at [819, 319] on button "Save & Close" at bounding box center [826, 325] width 76 height 23
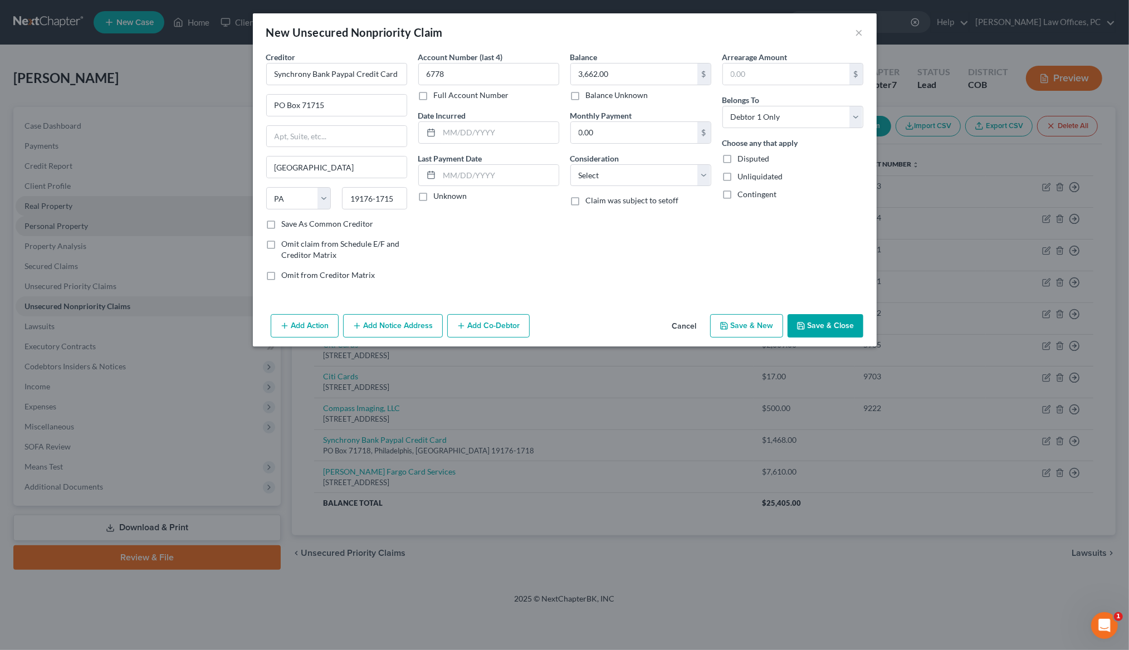
checkbox input "false"
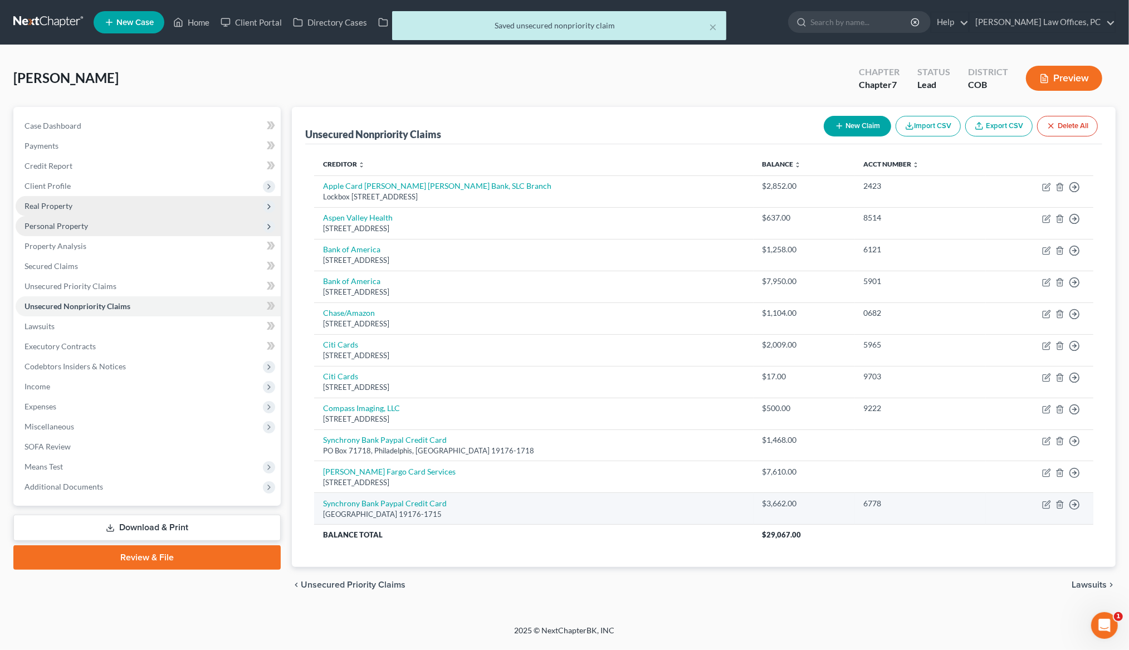
scroll to position [5, 0]
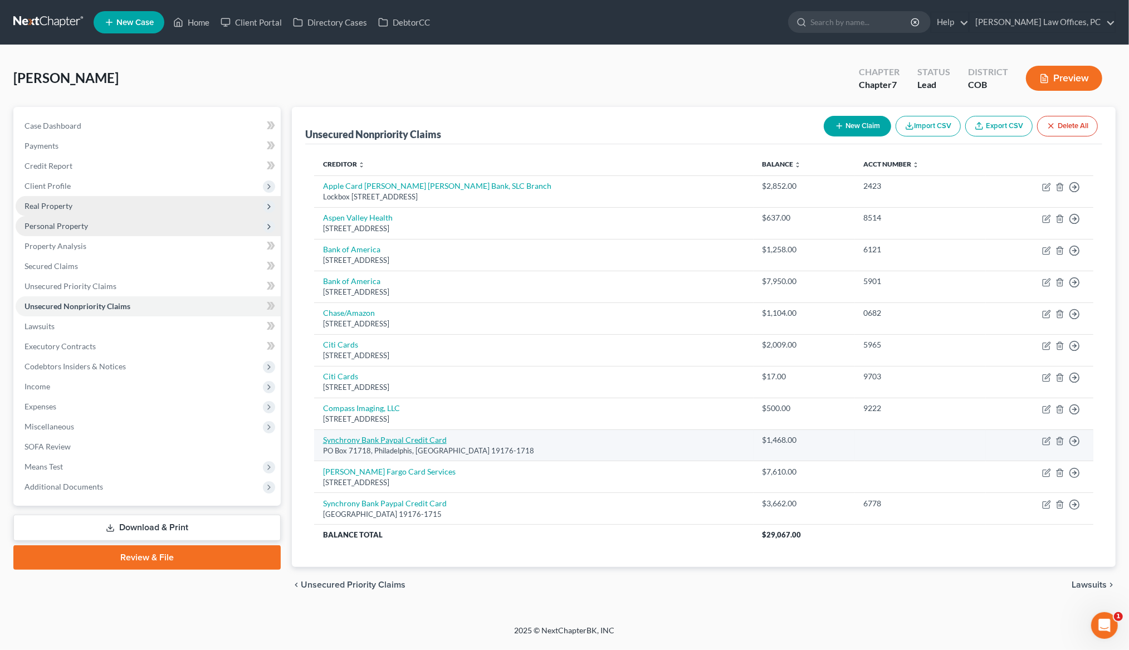
click at [426, 439] on link "Synchrony Bank Paypal Credit Card" at bounding box center [385, 439] width 124 height 9
select select "39"
select select "10"
select select "0"
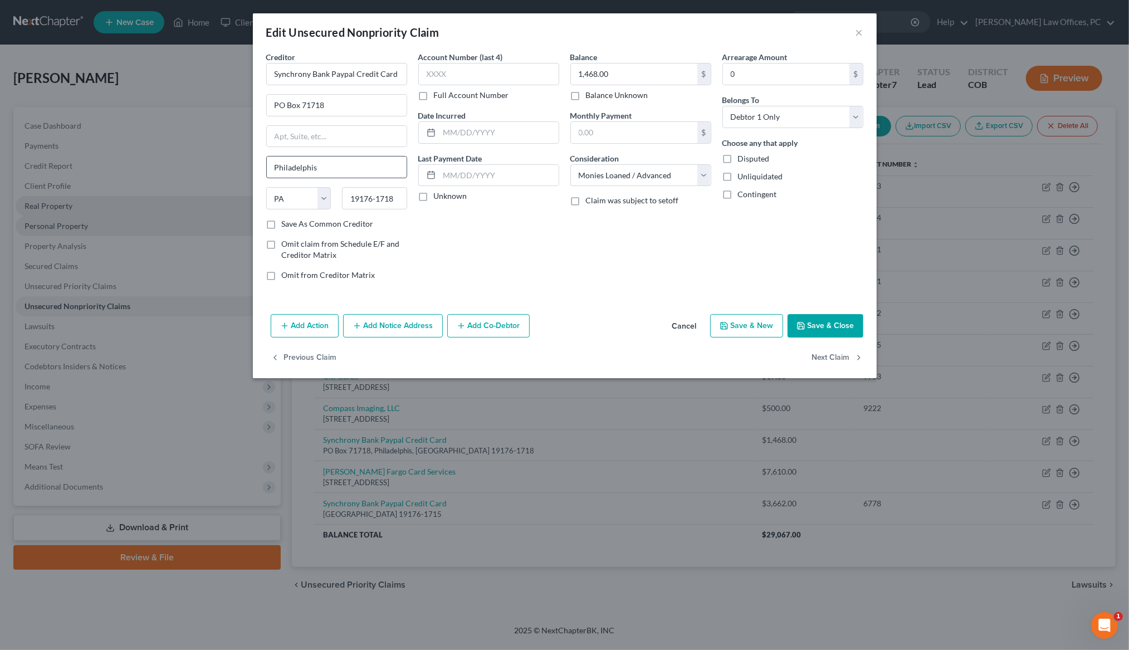
click at [331, 167] on input "Philadelphis" at bounding box center [337, 167] width 140 height 21
type input "Philadelphia"
click at [282, 228] on label "Save As Common Creditor" at bounding box center [328, 223] width 92 height 11
click at [286, 226] on input "Save As Common Creditor" at bounding box center [289, 221] width 7 height 7
click at [816, 329] on button "Save & Close" at bounding box center [826, 325] width 76 height 23
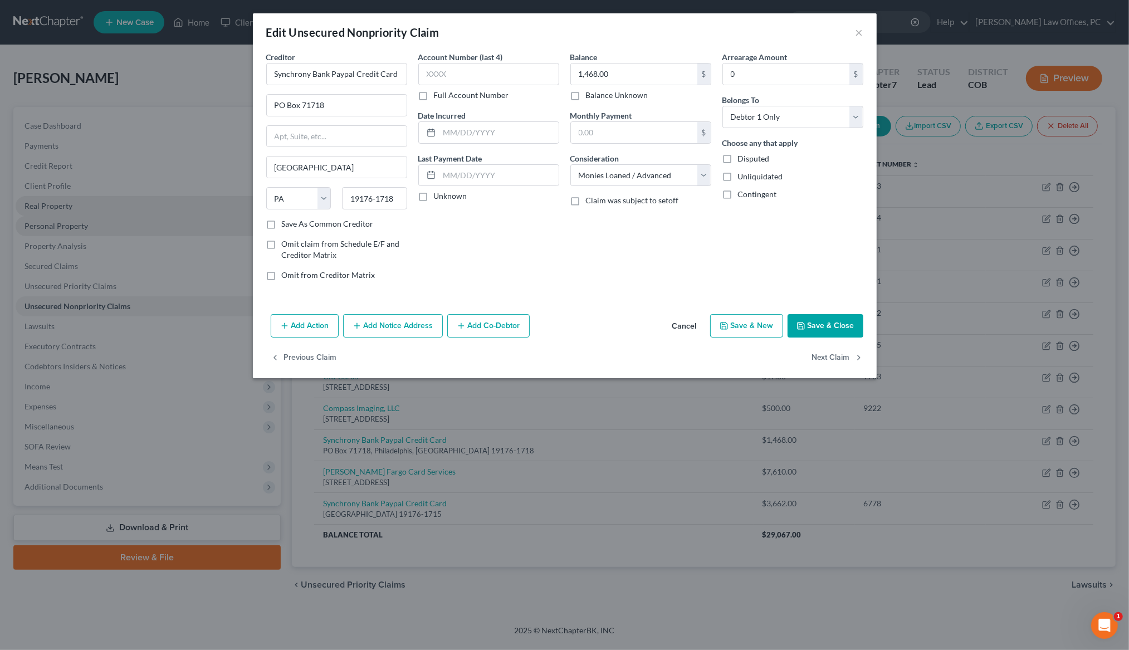
checkbox input "false"
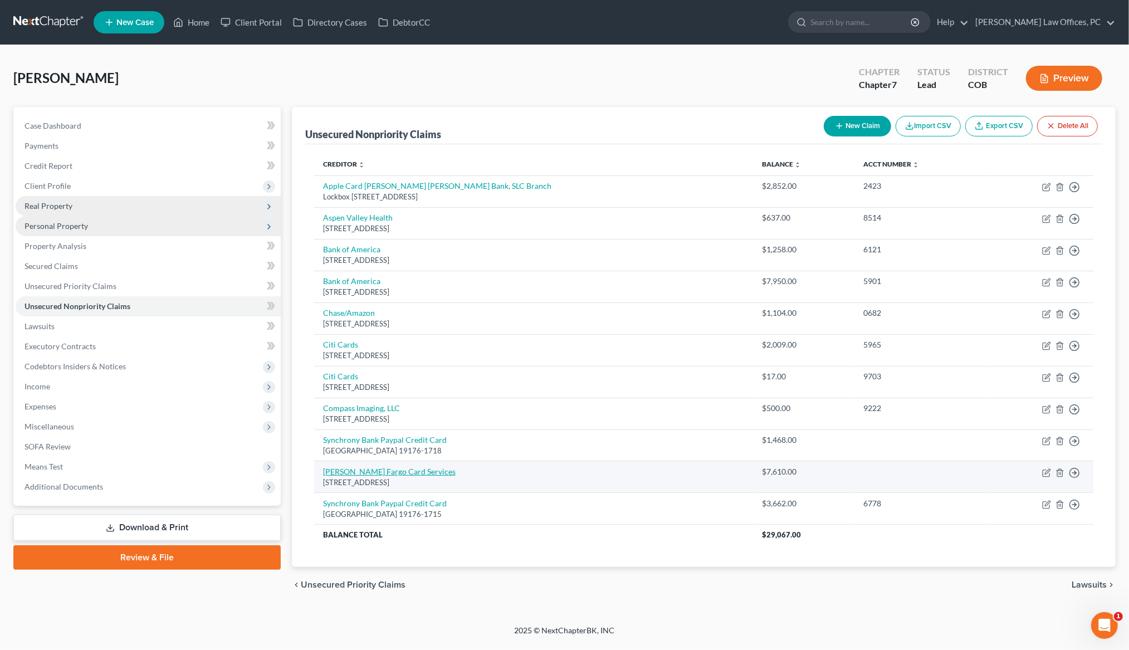
click at [353, 475] on link "Wells Fargo Card Services" at bounding box center [389, 471] width 133 height 9
select select "4"
select select "10"
select select "0"
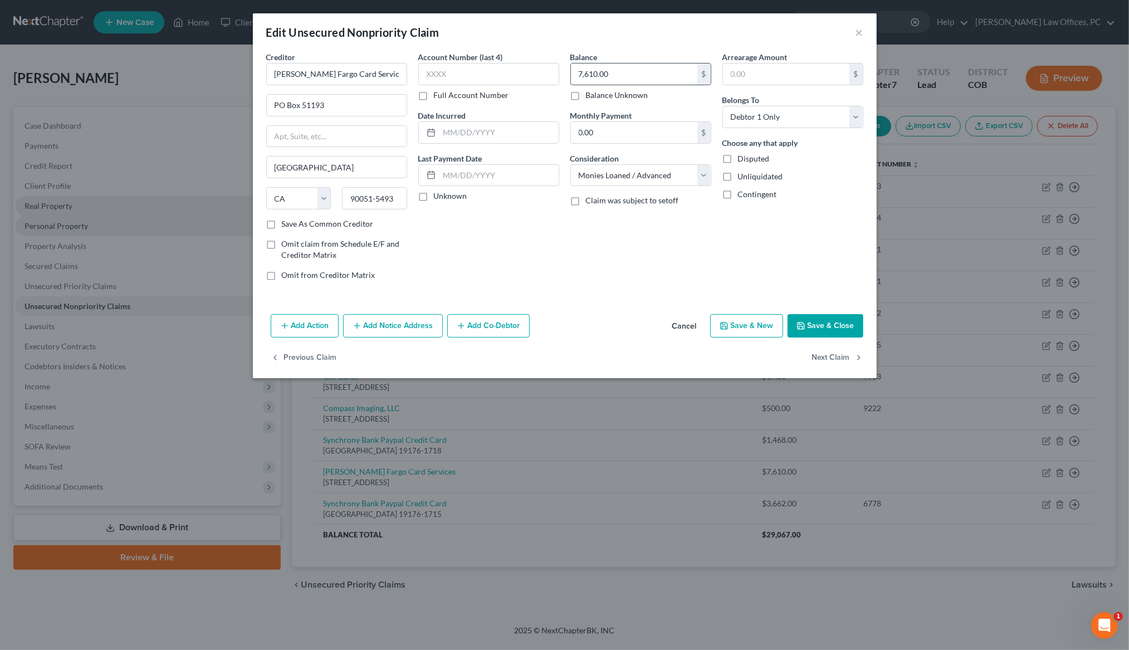
click at [590, 71] on input "7,610.00" at bounding box center [634, 74] width 126 height 21
type input "7,732.00"
click at [464, 76] on input "text" at bounding box center [488, 74] width 141 height 22
type input "3004"
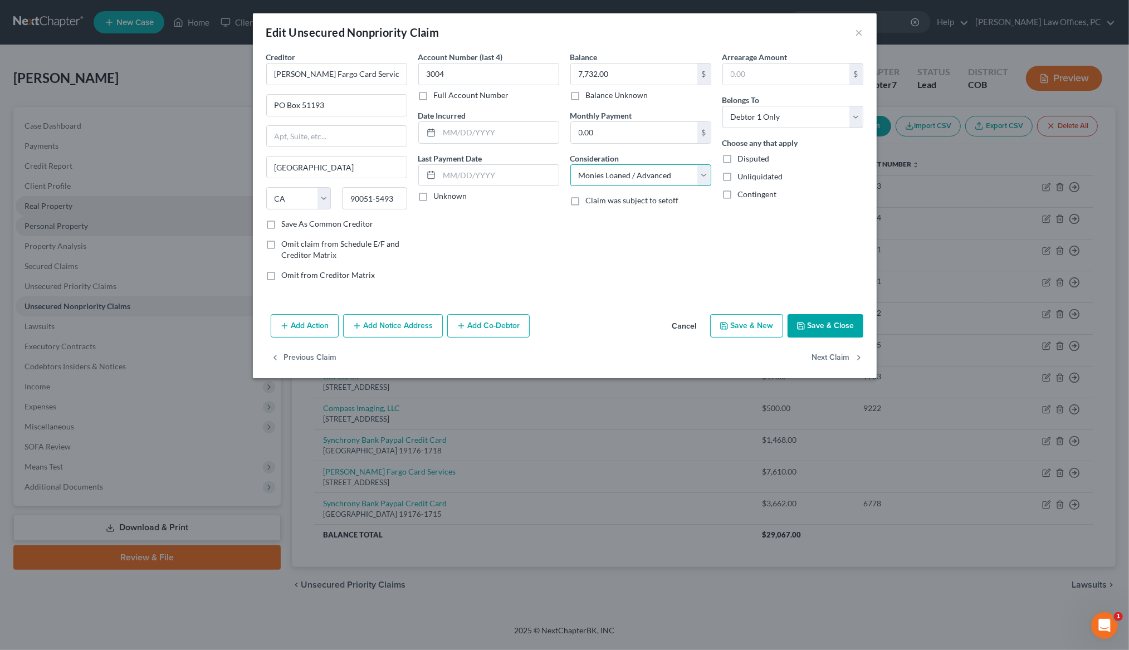
click at [702, 175] on select "Select Cable / Satellite Services Collection Agency Credit Card Debt Debt Couns…" at bounding box center [640, 175] width 141 height 22
select select "2"
click at [282, 224] on label "Save As Common Creditor" at bounding box center [328, 223] width 92 height 11
click at [286, 224] on input "Save As Common Creditor" at bounding box center [289, 221] width 7 height 7
click at [815, 330] on button "Save & Close" at bounding box center [826, 325] width 76 height 23
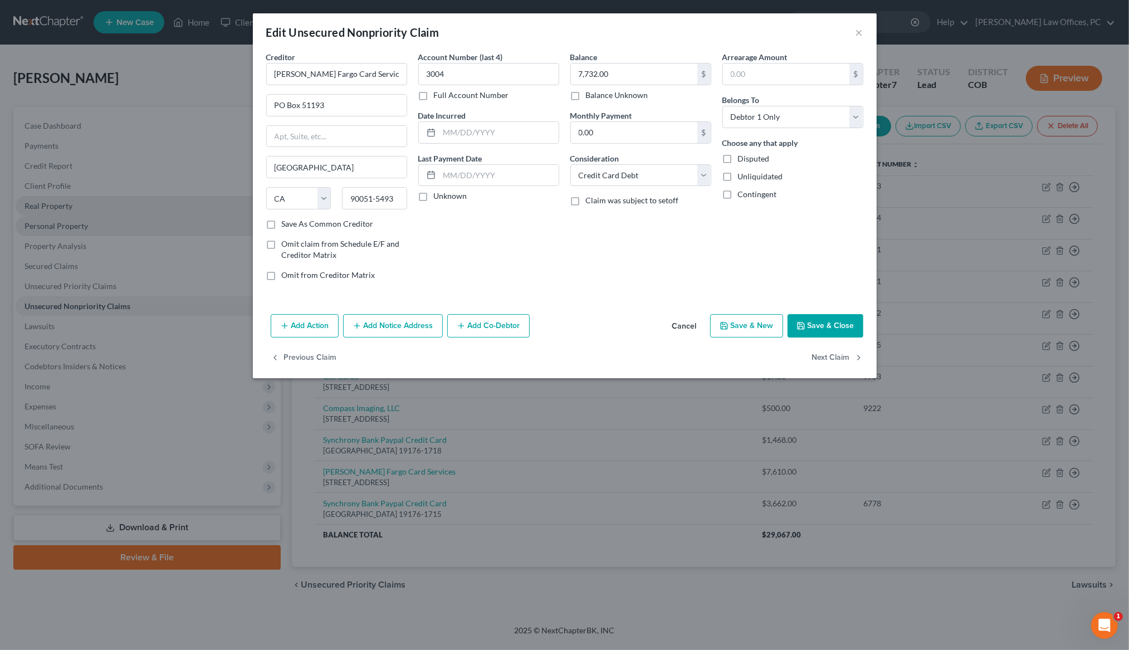
checkbox input "false"
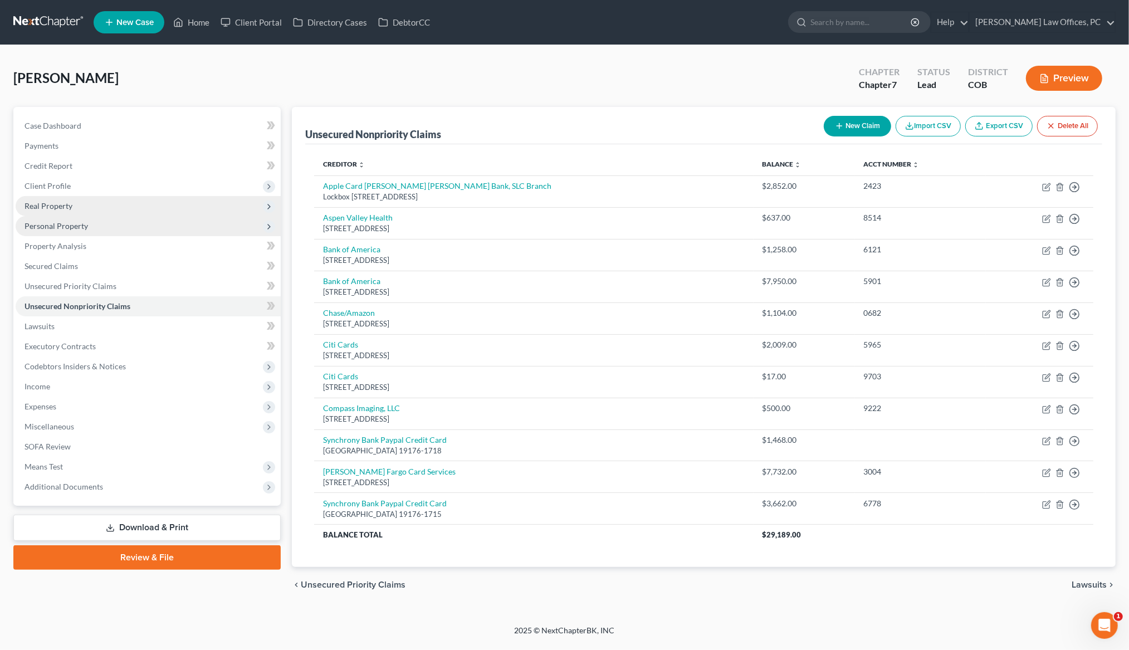
click at [841, 122] on button "New Claim" at bounding box center [857, 126] width 67 height 21
select select "0"
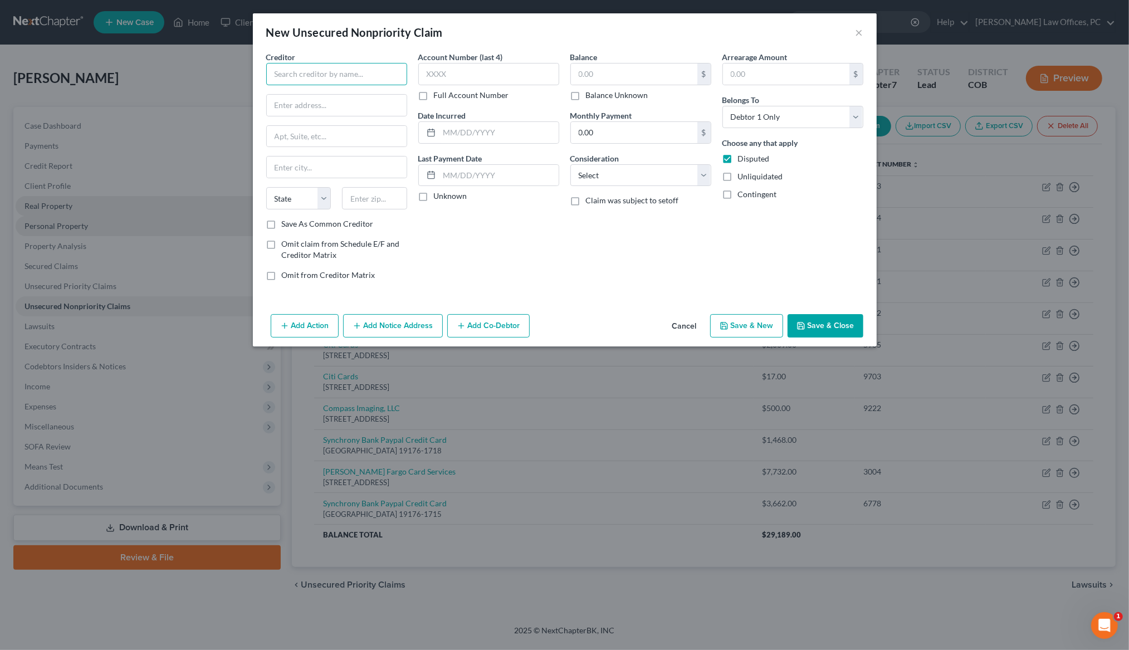
click at [399, 71] on input "text" at bounding box center [336, 74] width 141 height 22
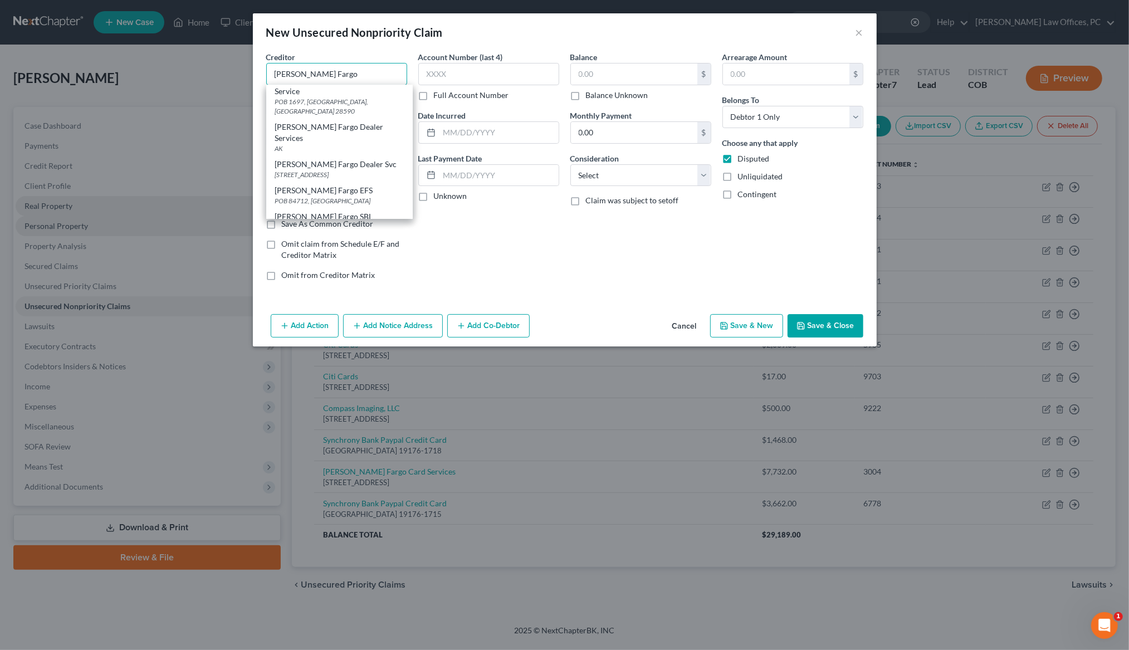
scroll to position [206, 0]
type input "Wells Fargo Dealer Services"
select select "1"
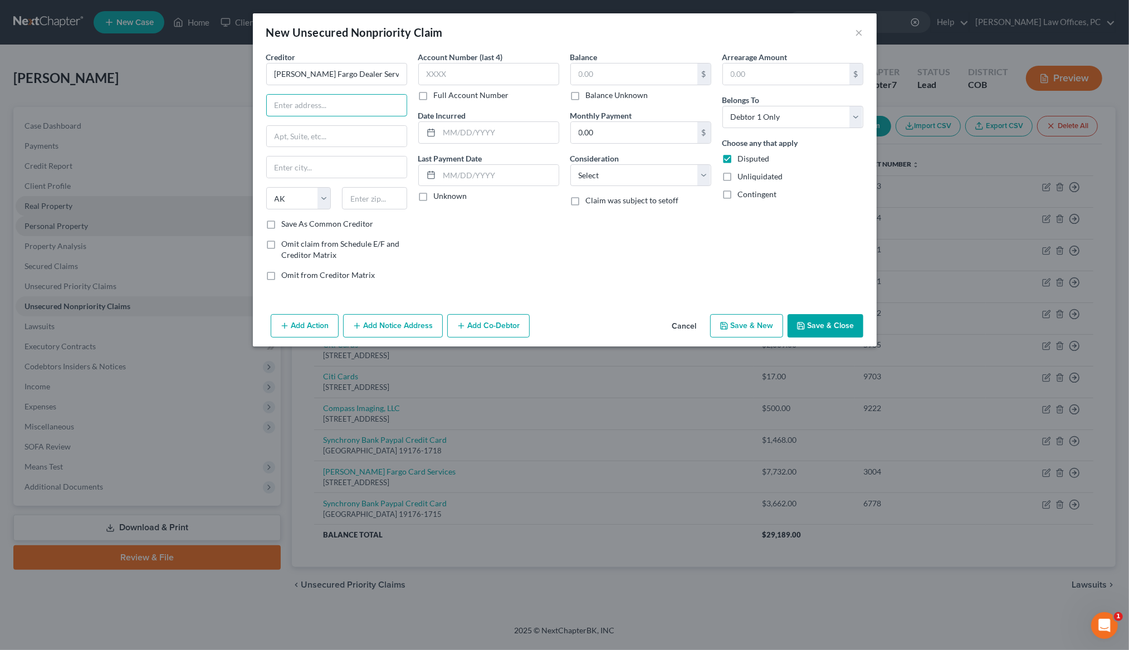
scroll to position [0, 0]
click at [350, 106] on input "PO Box 51" at bounding box center [337, 105] width 140 height 21
type input "PO Box 51193"
type input "Los Angeles"
click at [311, 199] on select "State AL AK AR AZ CA CO CT DE DC FL GA GU HI ID IL IN IA KS KY LA ME MD MA MI M…" at bounding box center [298, 198] width 65 height 22
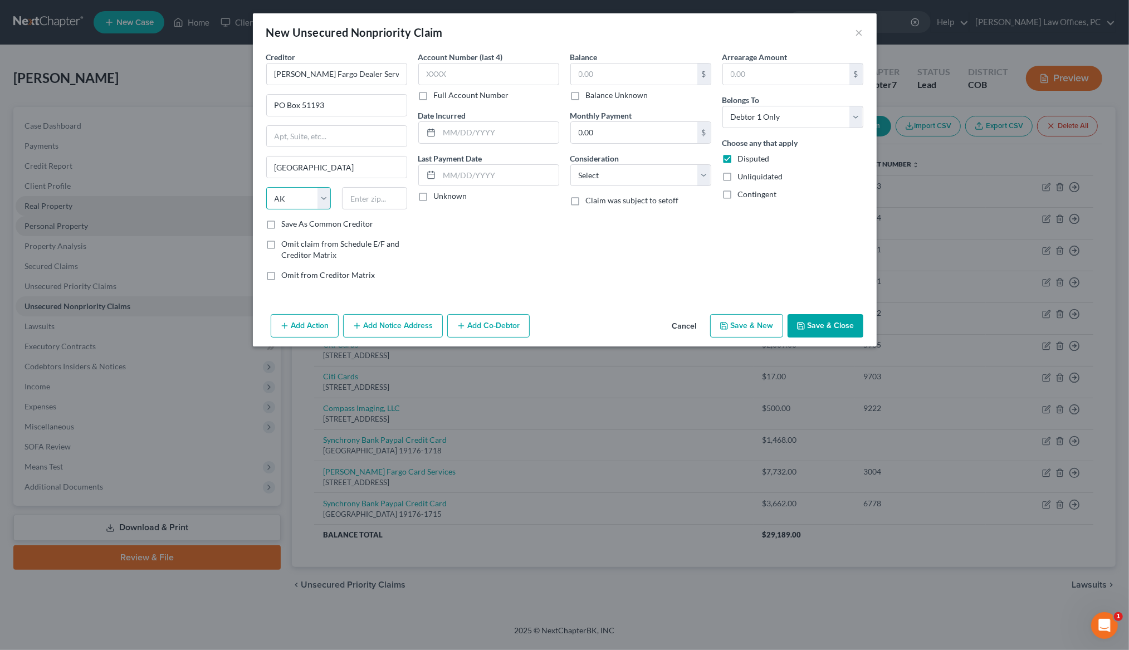
select select "4"
click at [399, 200] on input "text" at bounding box center [374, 198] width 65 height 22
type input "90051-5493"
drag, startPoint x: 273, startPoint y: 224, endPoint x: 442, endPoint y: 130, distance: 193.5
click at [282, 224] on label "Save As Common Creditor" at bounding box center [328, 223] width 92 height 11
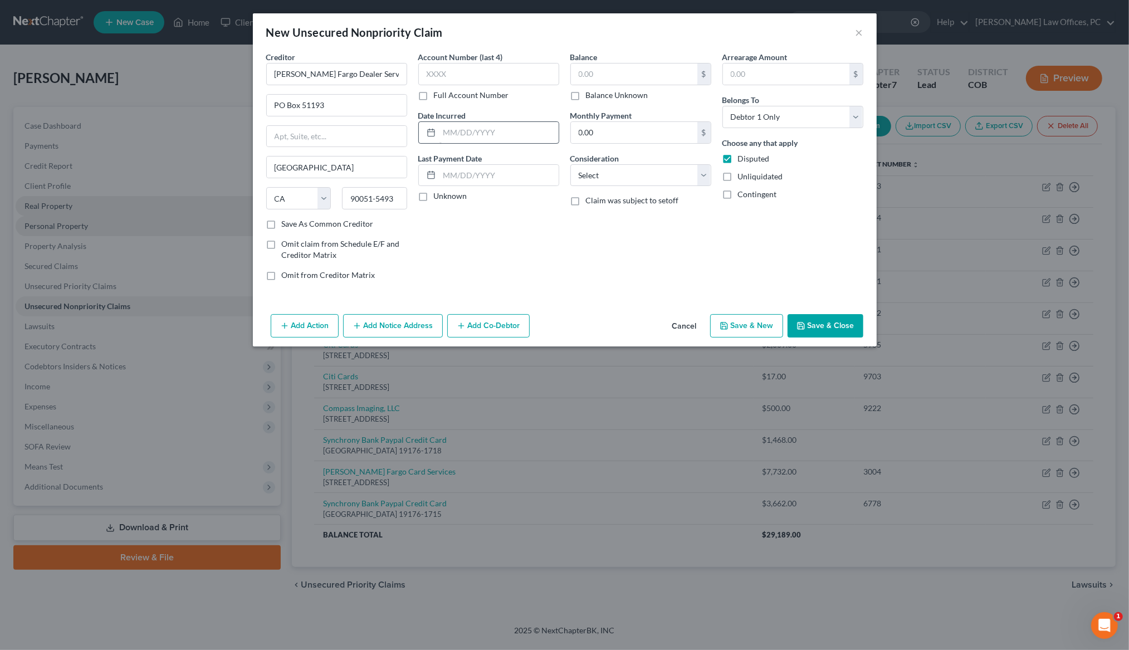
click at [286, 224] on input "Save As Common Creditor" at bounding box center [289, 221] width 7 height 7
checkbox input "true"
click at [483, 76] on input "text" at bounding box center [488, 74] width 141 height 22
type input "2500"
click at [612, 71] on input "text" at bounding box center [634, 74] width 126 height 21
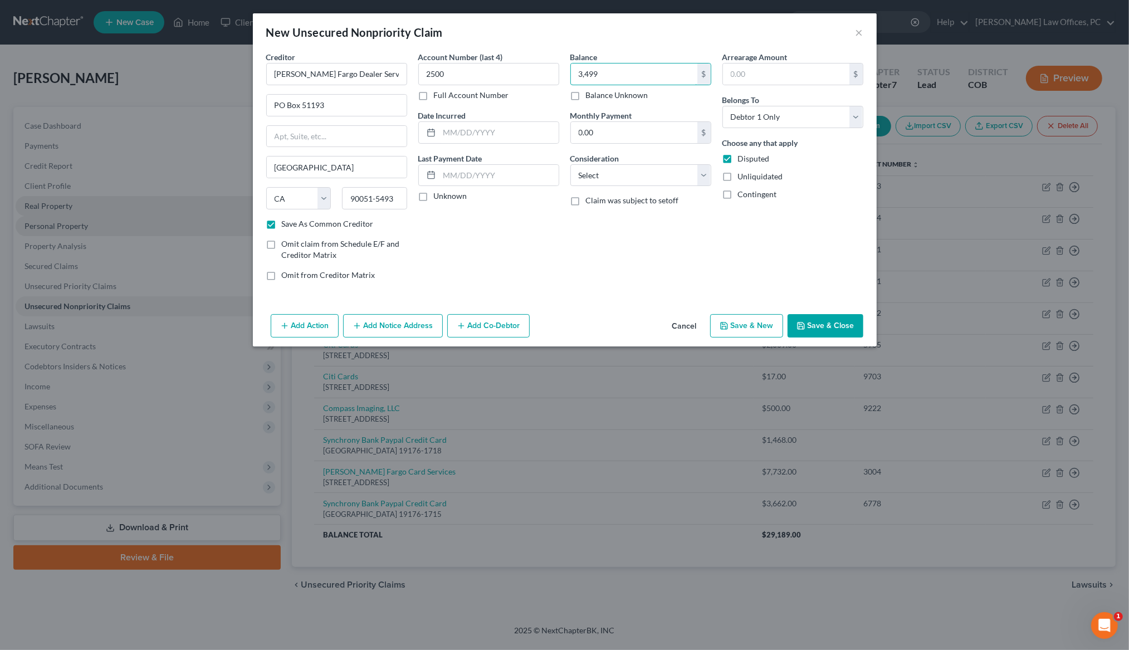
type input "3,499"
drag, startPoint x: 727, startPoint y: 157, endPoint x: 709, endPoint y: 174, distance: 25.6
click at [738, 157] on label "Disputed" at bounding box center [754, 158] width 32 height 11
click at [743, 157] on input "Disputed" at bounding box center [746, 156] width 7 height 7
checkbox input "false"
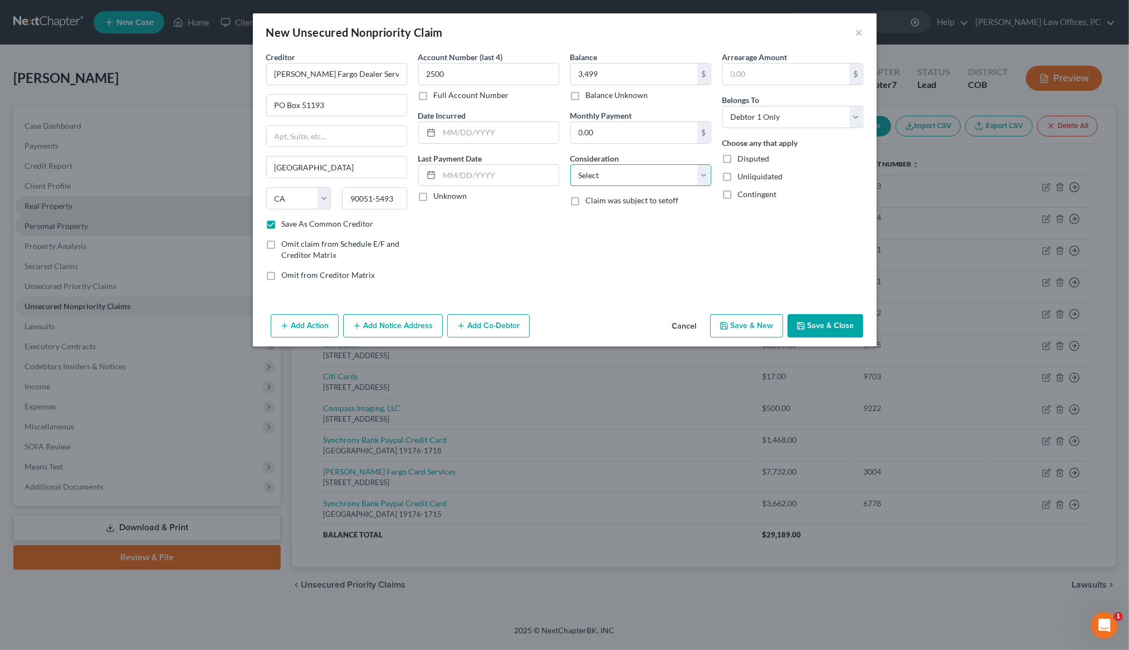
click at [706, 176] on select "Select Cable / Satellite Services Collection Agency Credit Card Debt Debt Couns…" at bounding box center [640, 175] width 141 height 22
select select "10"
click at [775, 320] on button "Save & New" at bounding box center [746, 325] width 73 height 23
checkbox input "false"
select select "0"
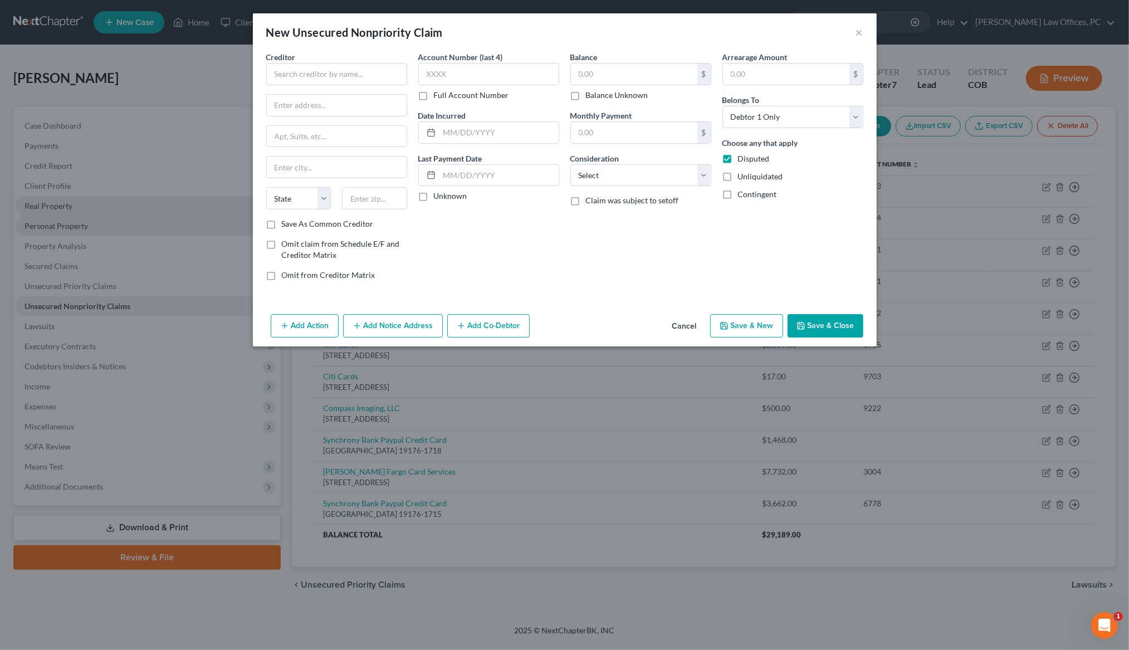
type input "3,499.00"
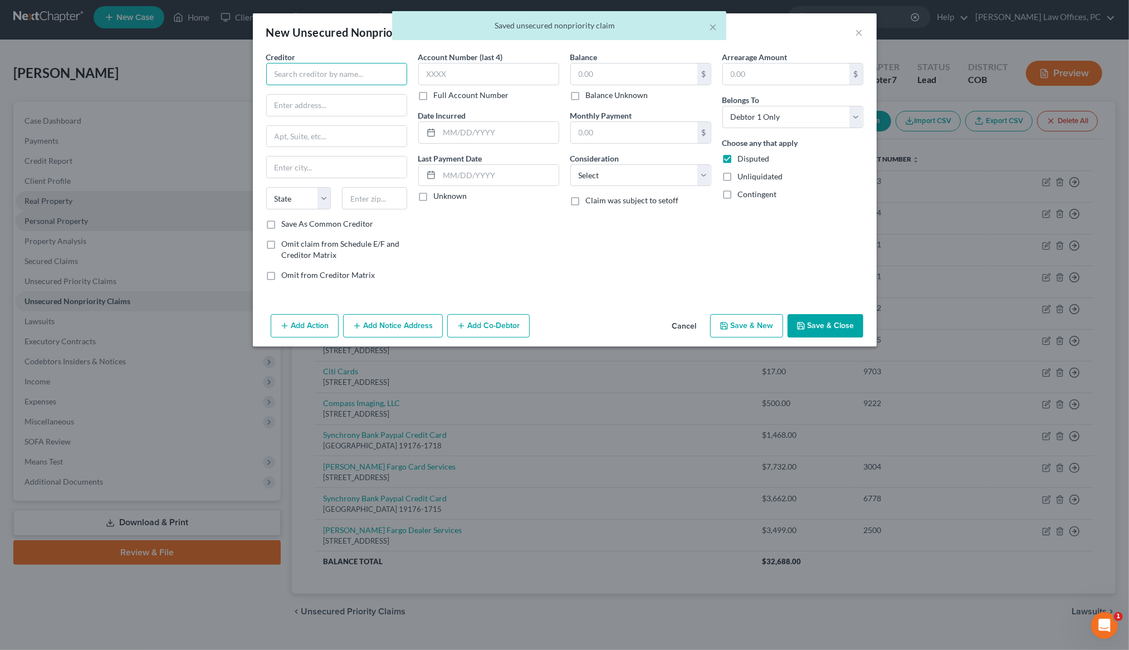
click at [316, 66] on input "text" at bounding box center [336, 74] width 141 height 22
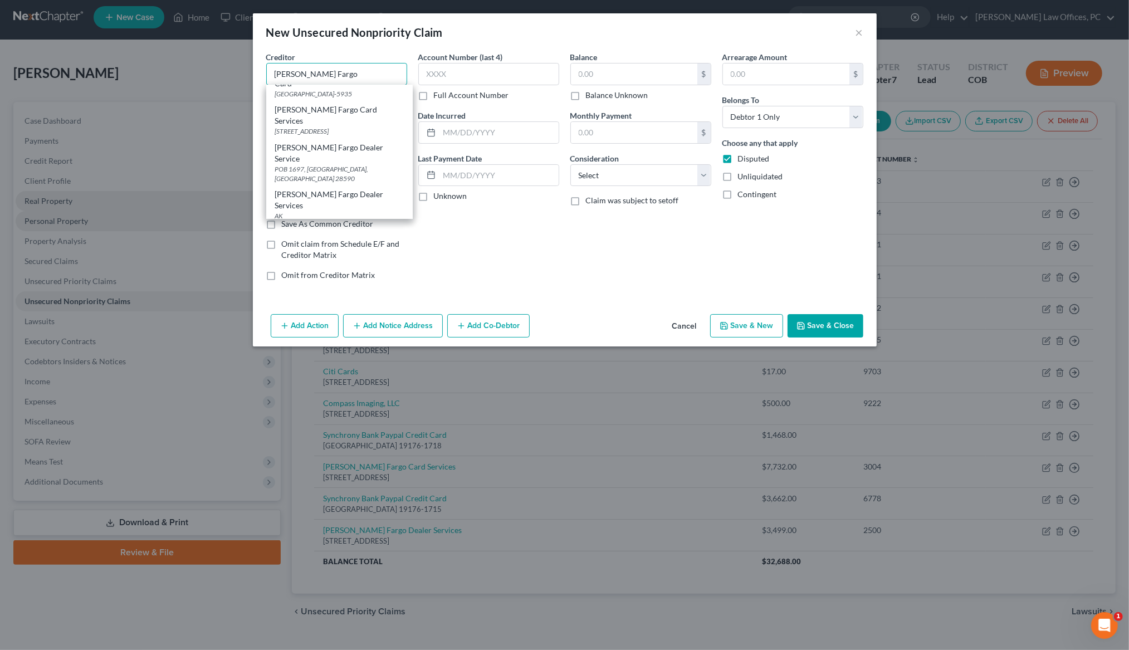
scroll to position [133, 0]
click at [339, 120] on div "PO Box 51193, Los Angeles, CA 90051-5493" at bounding box center [339, 124] width 129 height 9
type input "Wells Fargo Card Services"
type input "PO Box 51193"
type input "Los Angeles"
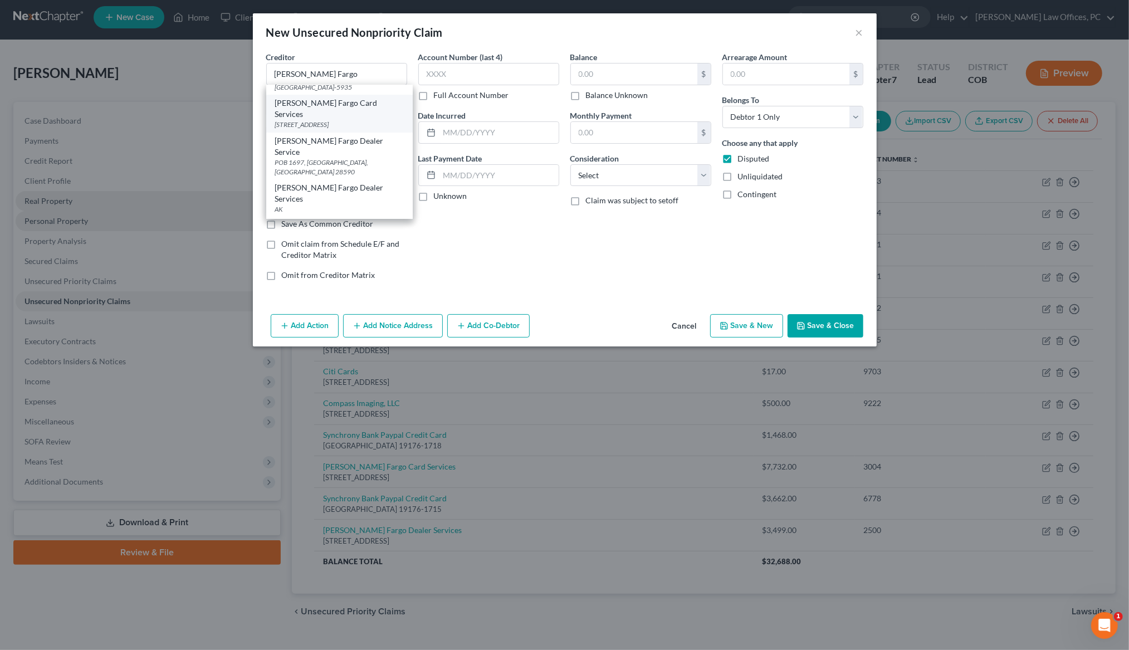
select select "4"
type input "90051-5493"
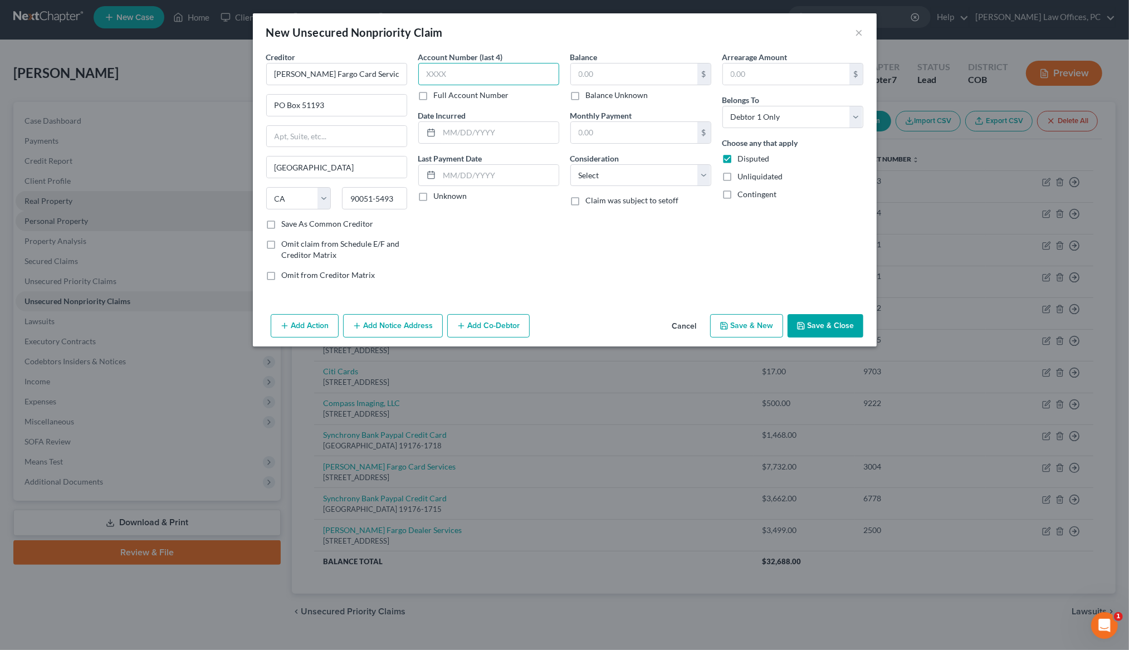
click at [436, 71] on input "text" at bounding box center [488, 74] width 141 height 22
type input "6294"
click at [580, 72] on input "text" at bounding box center [634, 74] width 126 height 21
type input "6,295.00"
click at [707, 173] on select "Select Cable / Satellite Services Collection Agency Credit Card Debt Debt Couns…" at bounding box center [640, 175] width 141 height 22
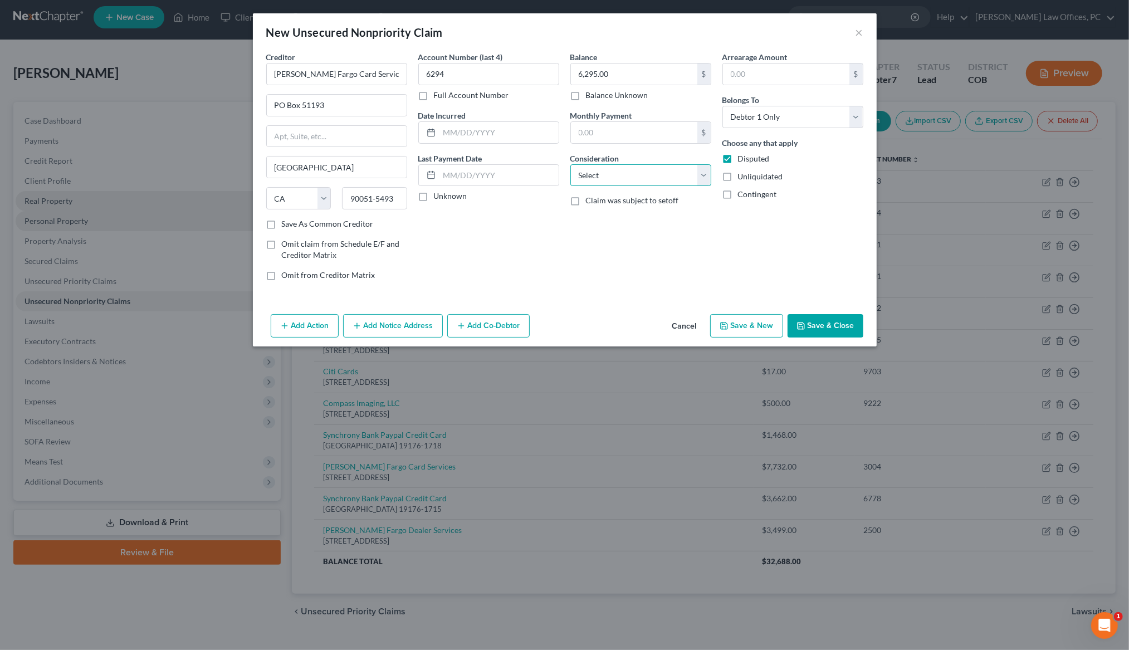
select select "10"
click at [738, 157] on label "Disputed" at bounding box center [754, 158] width 32 height 11
click at [743, 157] on input "Disputed" at bounding box center [746, 156] width 7 height 7
checkbox input "false"
drag, startPoint x: 270, startPoint y: 224, endPoint x: 331, endPoint y: 245, distance: 65.0
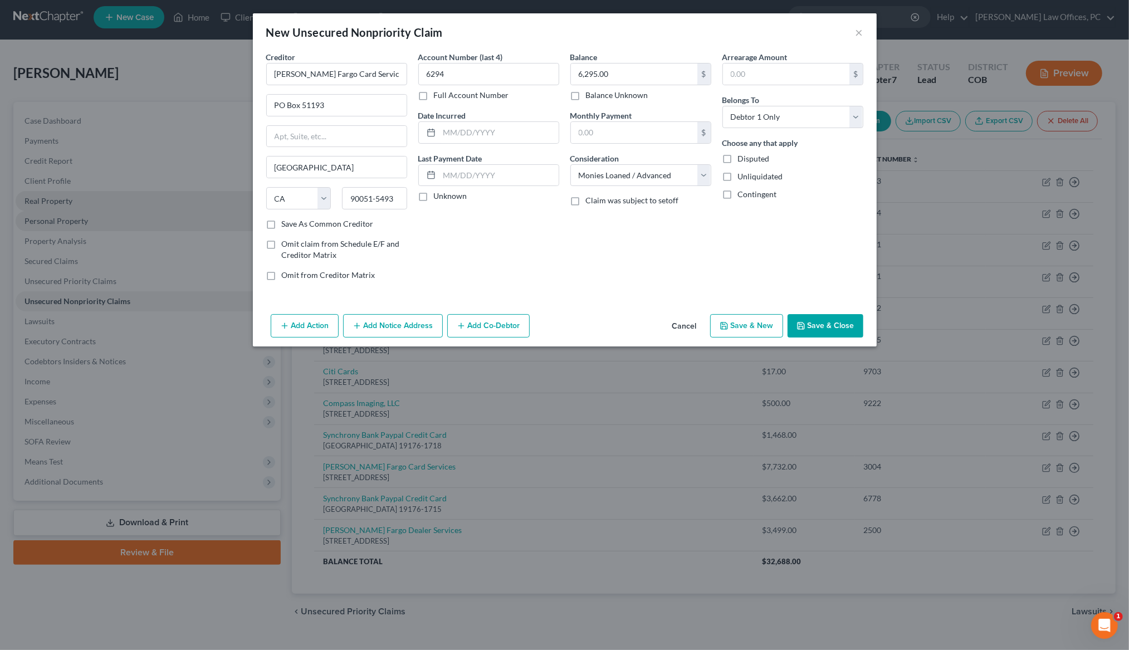
click at [282, 224] on label "Save As Common Creditor" at bounding box center [328, 223] width 92 height 11
click at [286, 224] on input "Save As Common Creditor" at bounding box center [289, 221] width 7 height 7
click at [754, 326] on button "Save & New" at bounding box center [746, 325] width 73 height 23
checkbox input "false"
select select "0"
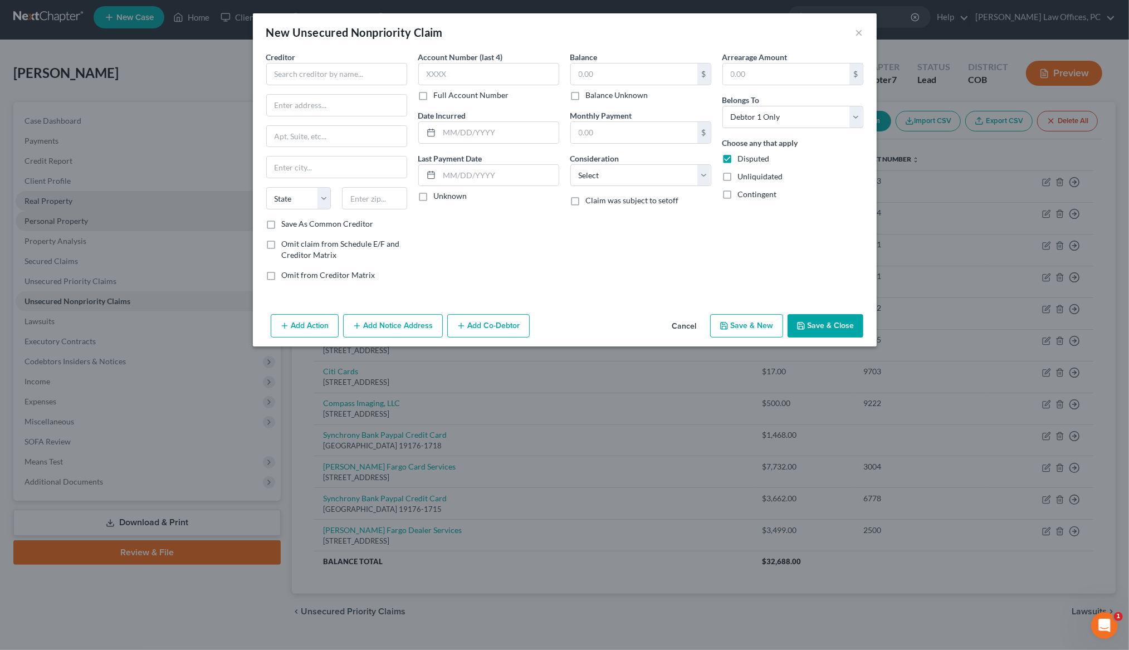
type input "0.00"
click at [326, 71] on input "text" at bounding box center [336, 74] width 141 height 22
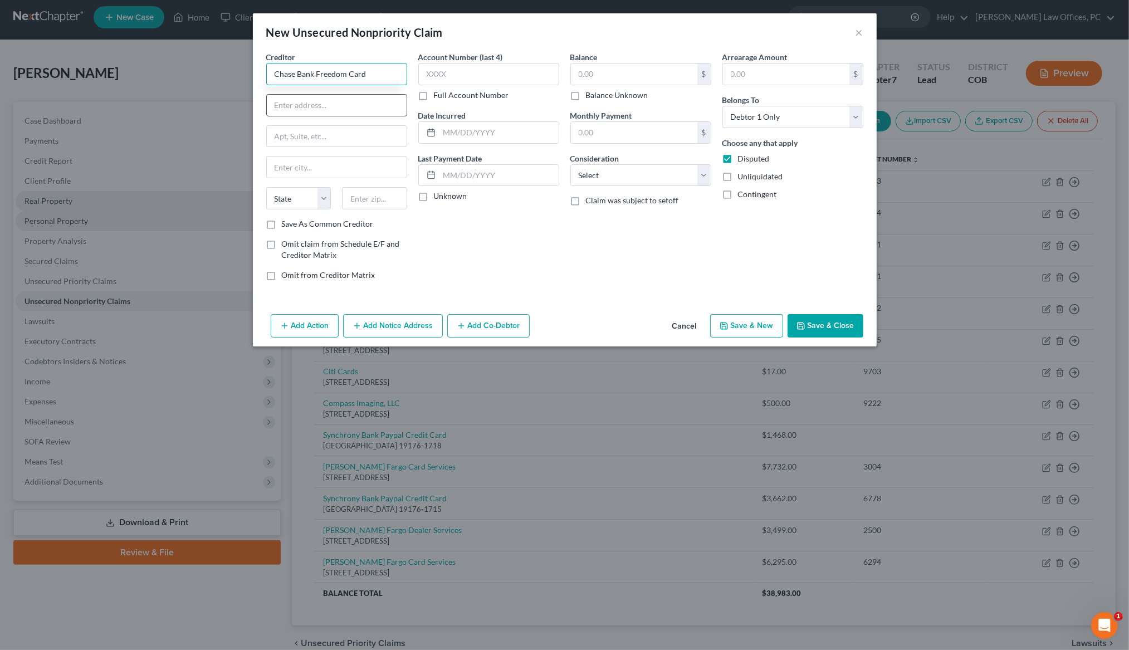
type input "Chase Bank Freedom Card"
click at [312, 105] on input "text" at bounding box center [337, 105] width 140 height 21
type input "PO Box 15123"
click at [300, 170] on input "text" at bounding box center [337, 167] width 140 height 21
type input "Wilmington"
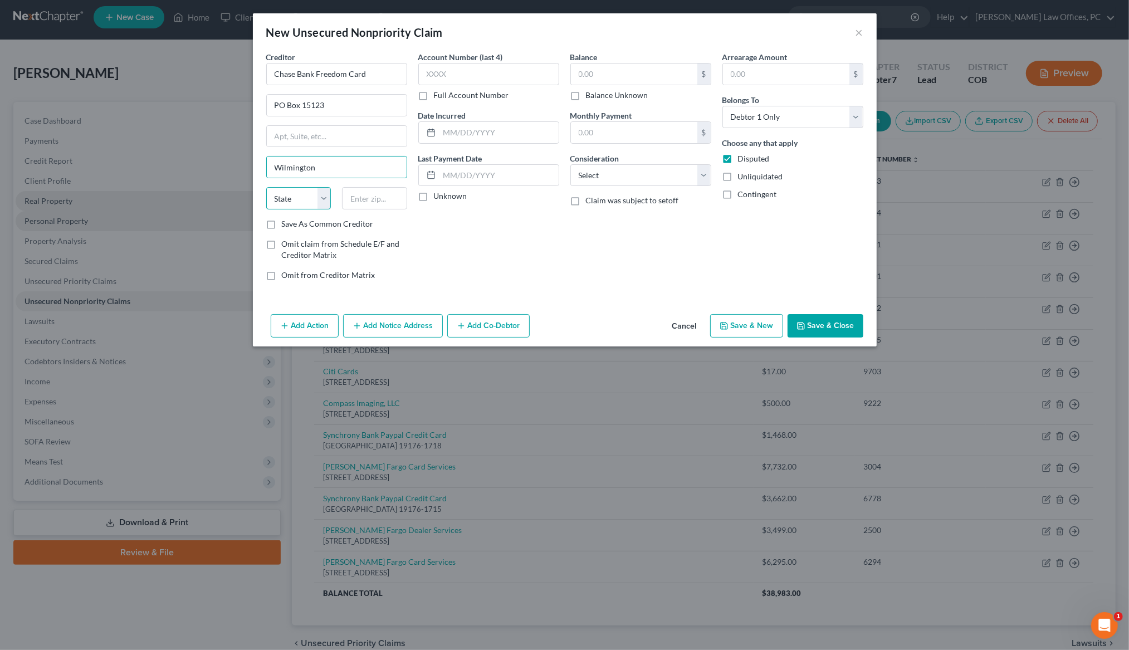
click at [304, 197] on select "State AL AK AR AZ CA CO CT DE DC FL GA GU HI ID IL IN IA KS KY LA ME MD MA MI M…" at bounding box center [298, 198] width 65 height 22
select select "7"
click at [368, 204] on input "text" at bounding box center [374, 198] width 65 height 22
type input "19850"
drag, startPoint x: 272, startPoint y: 222, endPoint x: 381, endPoint y: 131, distance: 142.4
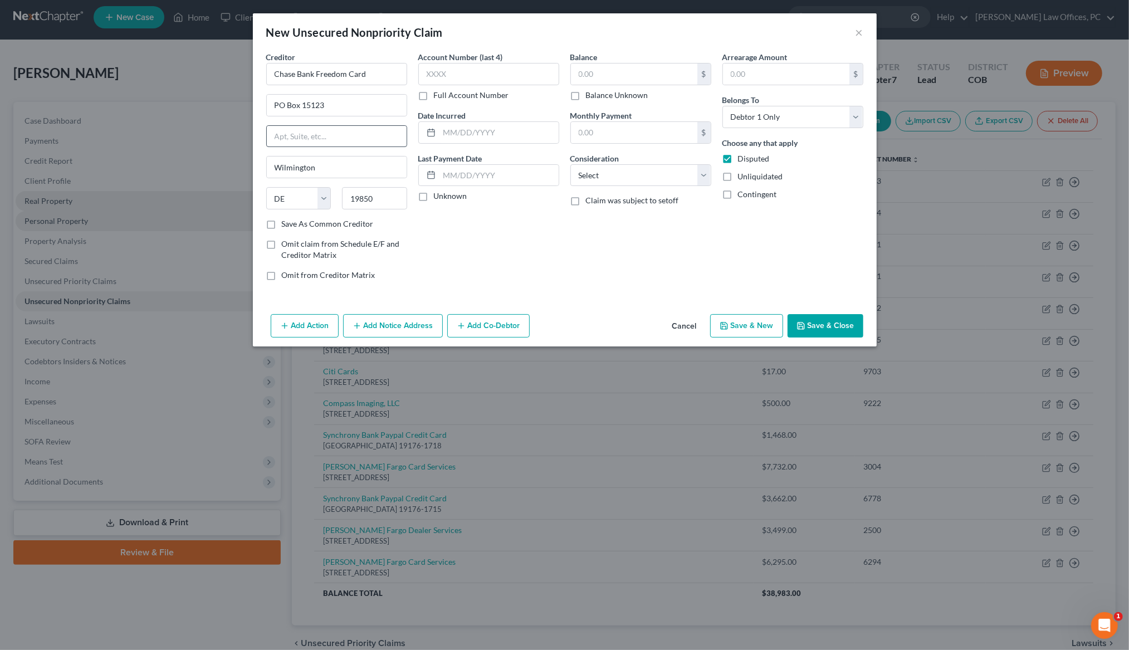
click at [282, 222] on label "Save As Common Creditor" at bounding box center [328, 223] width 92 height 11
click at [286, 222] on input "Save As Common Creditor" at bounding box center [289, 221] width 7 height 7
checkbox input "true"
click at [438, 74] on input "text" at bounding box center [488, 74] width 141 height 22
type input "7792"
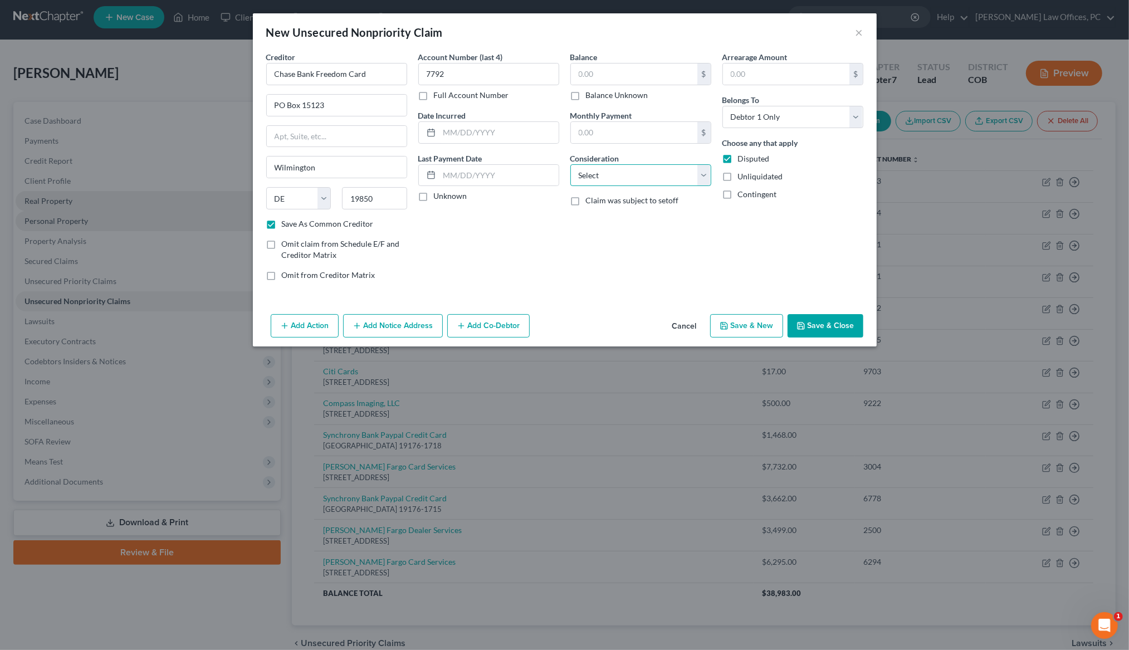
click at [600, 173] on select "Select Cable / Satellite Services Collection Agency Credit Card Debt Debt Couns…" at bounding box center [640, 175] width 141 height 22
select select "2"
click at [579, 74] on input "text" at bounding box center [634, 74] width 126 height 21
type input "3,249.00"
click at [738, 159] on label "Disputed" at bounding box center [754, 158] width 32 height 11
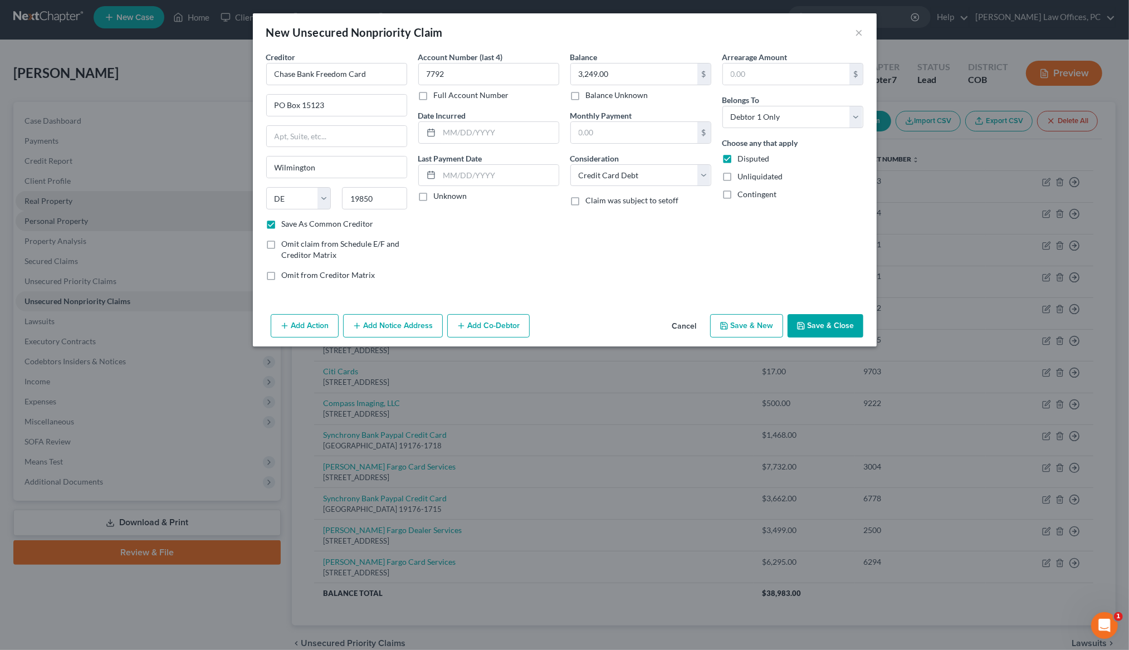
click at [743, 159] on input "Disputed" at bounding box center [746, 156] width 7 height 7
checkbox input "false"
click at [764, 329] on button "Save & New" at bounding box center [746, 325] width 73 height 23
checkbox input "false"
select select "0"
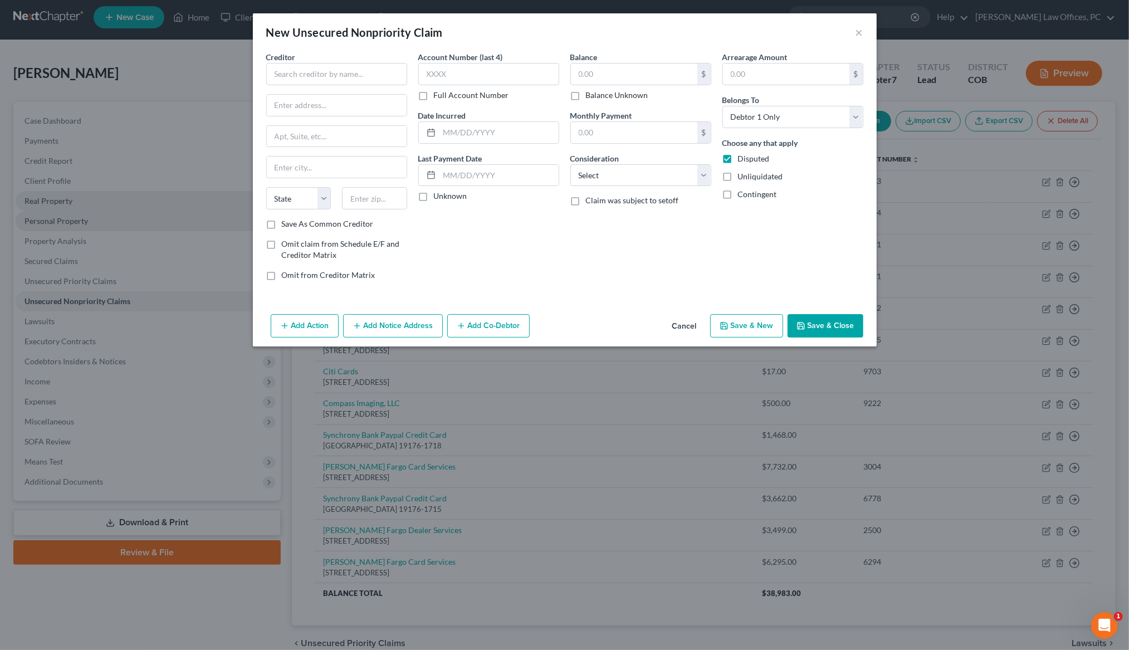
type input "0.00"
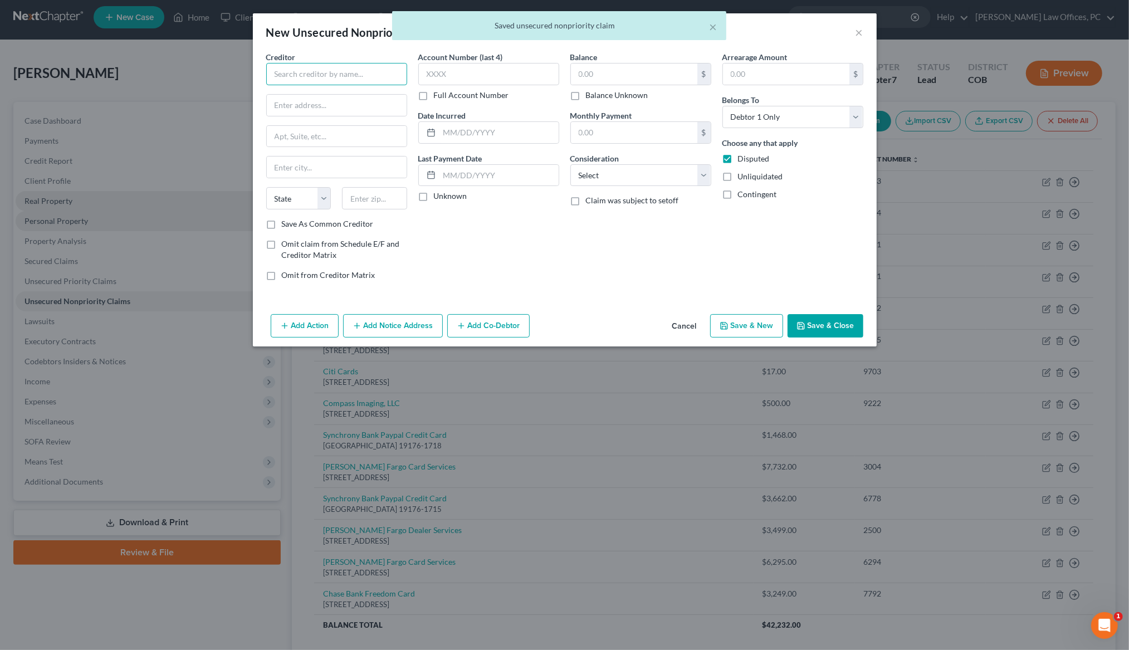
click at [344, 74] on input "text" at bounding box center [336, 74] width 141 height 22
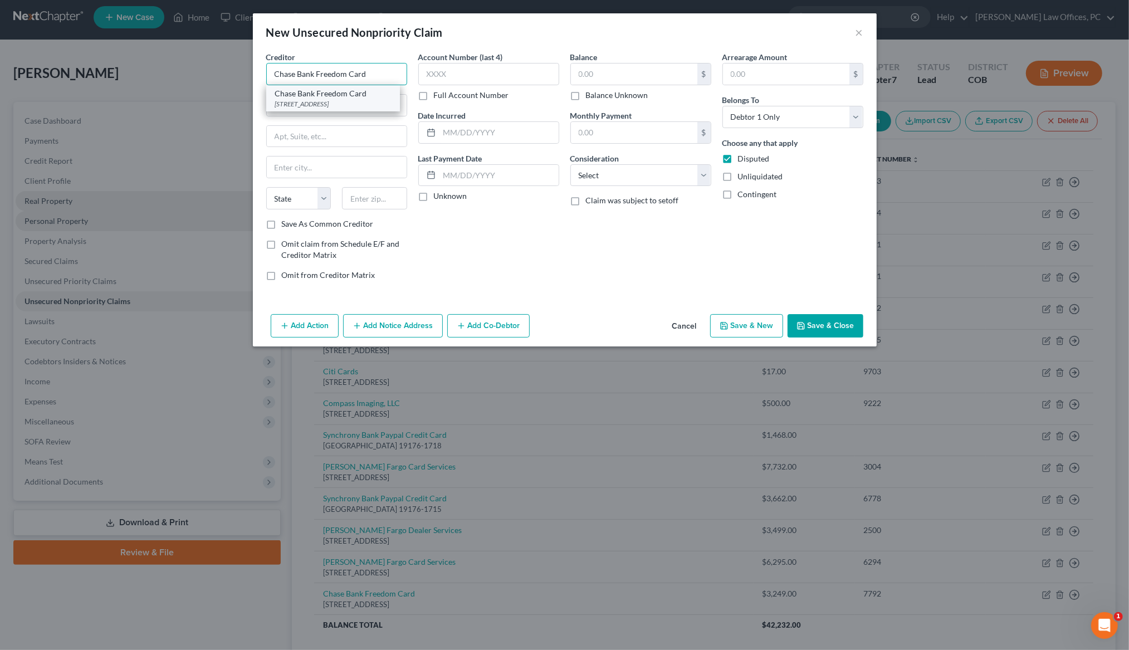
type input "Chase Bank Freedom Card"
click at [344, 100] on div "PO Box 15123, Wilmington, DE 19850" at bounding box center [333, 103] width 116 height 9
type input "PO Box 15123"
type input "Wilmington"
select select "7"
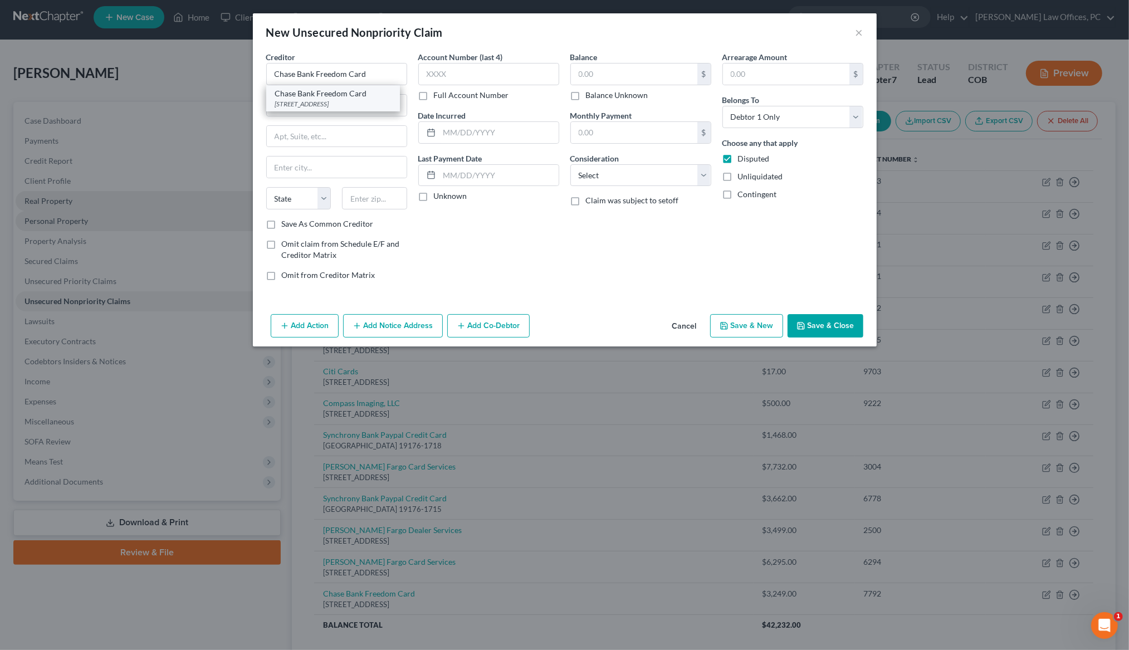
type input "19850"
drag, startPoint x: 272, startPoint y: 225, endPoint x: 306, endPoint y: 202, distance: 41.3
click at [282, 225] on label "Save As Common Creditor" at bounding box center [328, 223] width 92 height 11
click at [286, 225] on input "Save As Common Creditor" at bounding box center [289, 221] width 7 height 7
checkbox input "true"
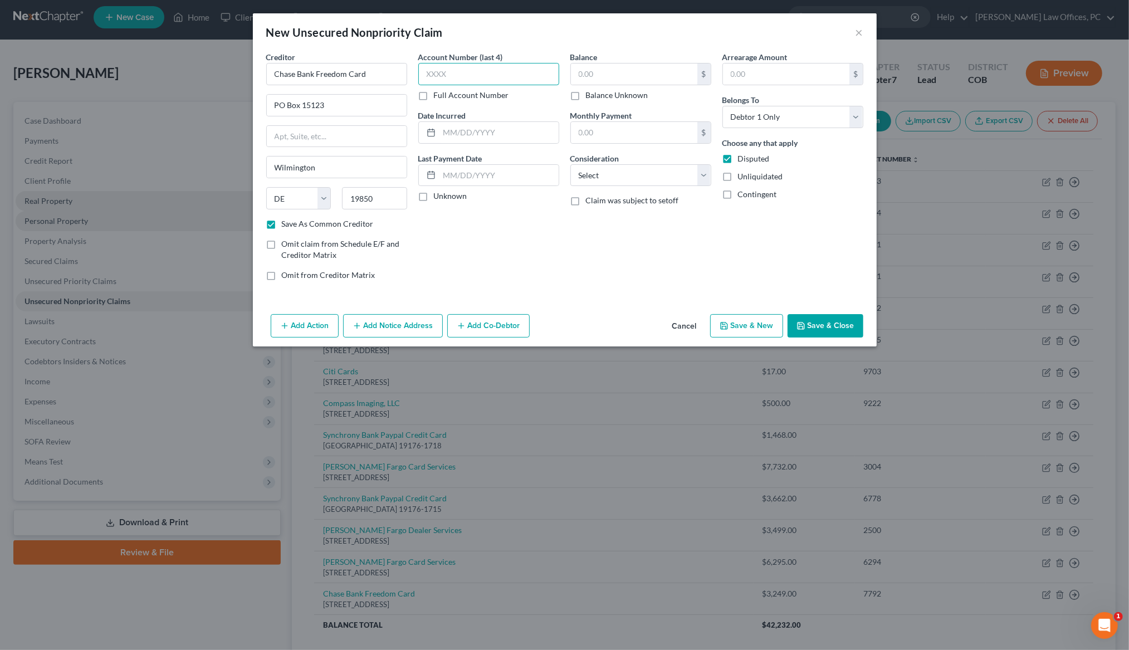
click at [436, 69] on input "text" at bounding box center [488, 74] width 141 height 22
type input "8736"
click at [601, 176] on select "Select Cable / Satellite Services Collection Agency Credit Card Debt Debt Couns…" at bounding box center [640, 175] width 141 height 22
select select "2"
click at [577, 76] on input "text" at bounding box center [634, 74] width 126 height 21
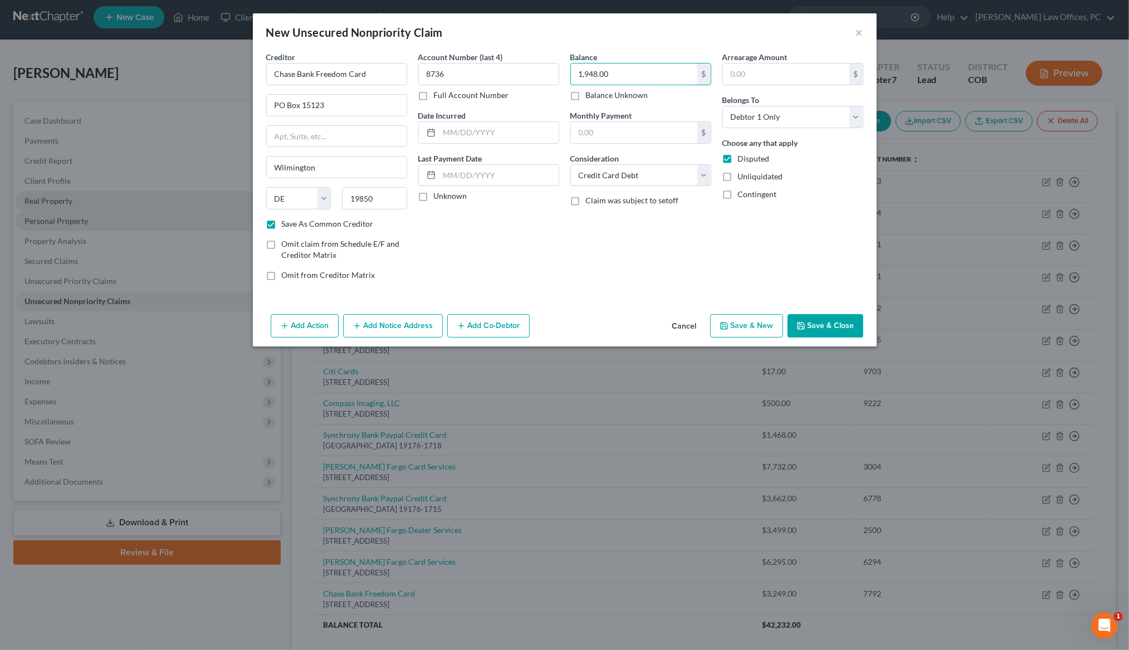
type input "1,948.00"
click at [738, 160] on label "Disputed" at bounding box center [754, 158] width 32 height 11
click at [743, 160] on input "Disputed" at bounding box center [746, 156] width 7 height 7
checkbox input "false"
click at [732, 328] on button "Save & New" at bounding box center [746, 325] width 73 height 23
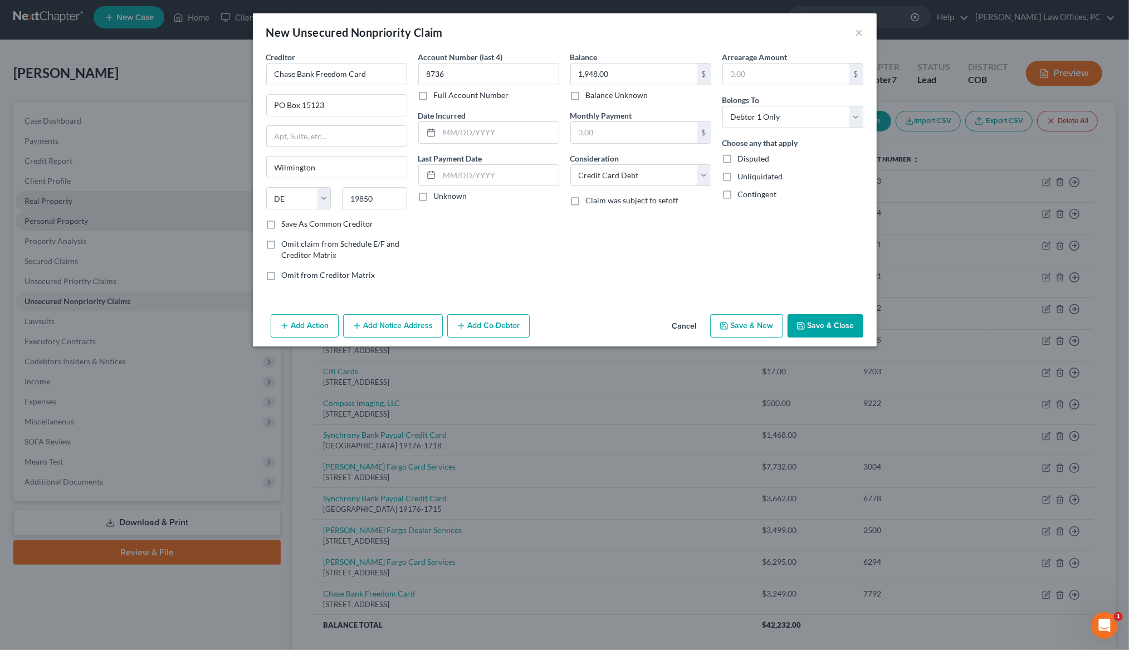
checkbox input "false"
select select "0"
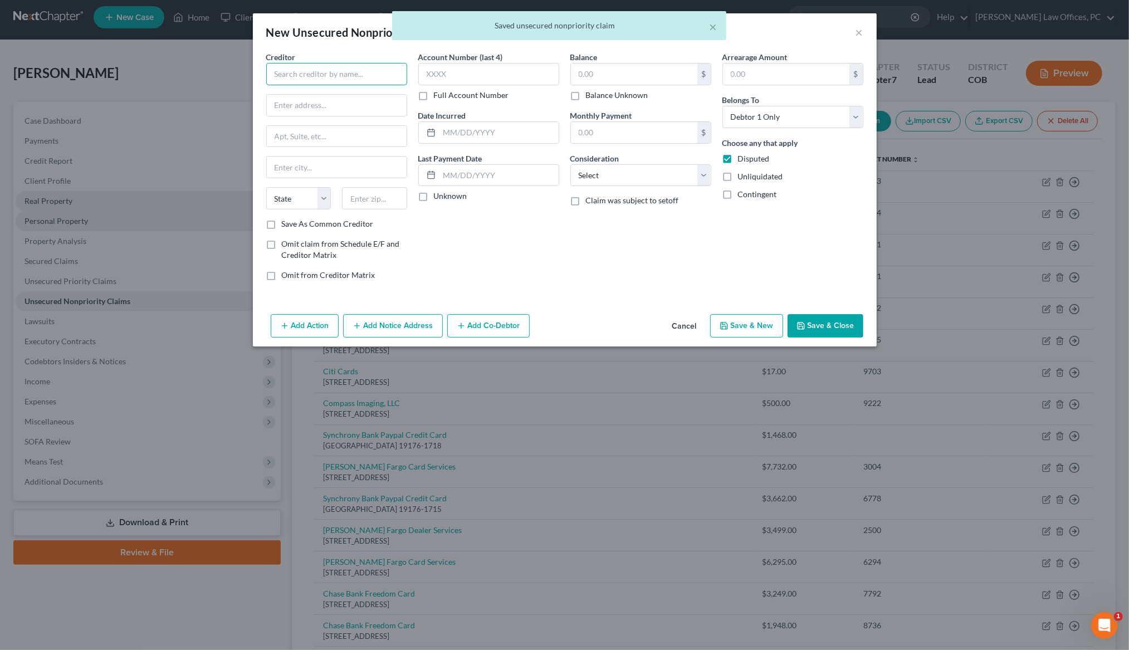
click at [309, 75] on input "text" at bounding box center [336, 74] width 141 height 22
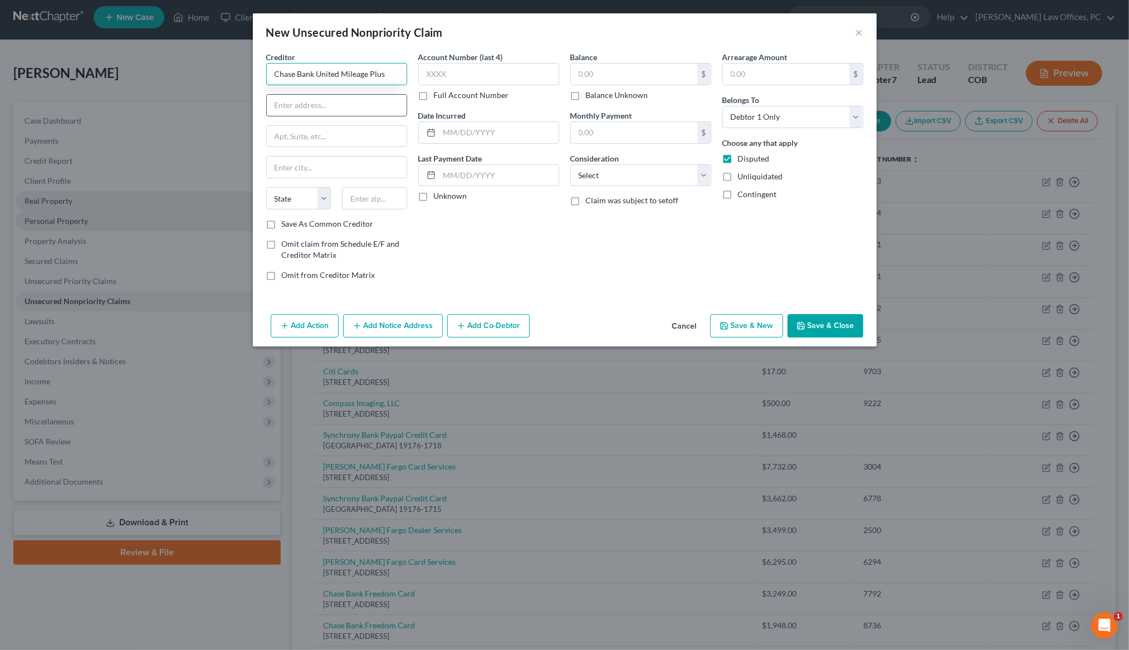
type input "Chase Bank United Mileage Plus"
click at [305, 110] on input "text" at bounding box center [337, 105] width 140 height 21
type input "PO Box 15123"
click at [305, 165] on input "text" at bounding box center [337, 167] width 140 height 21
type input "Wilmington"
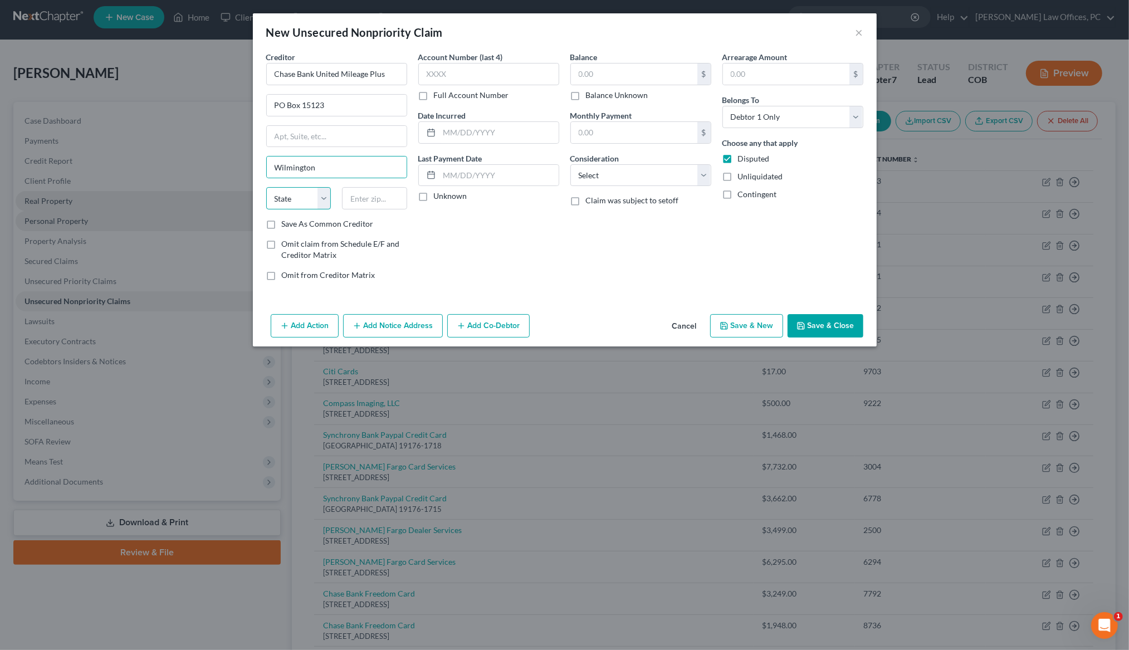
click at [306, 198] on select "State AL AK AR AZ CA CO CT DE DC FL GA GU HI ID IL IN IA KS KY LA ME MD MA MI M…" at bounding box center [298, 198] width 65 height 22
select select "7"
click at [392, 202] on input "text" at bounding box center [374, 198] width 65 height 22
type input "19850"
click at [282, 225] on label "Save As Common Creditor" at bounding box center [328, 223] width 92 height 11
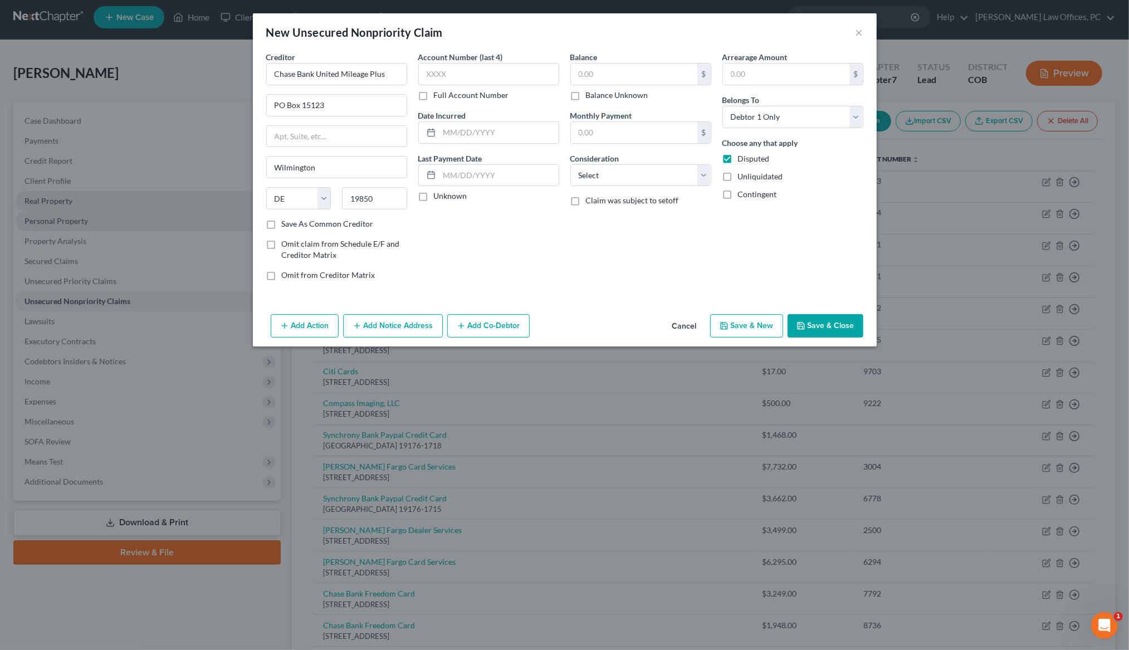
click at [286, 225] on input "Save As Common Creditor" at bounding box center [289, 221] width 7 height 7
checkbox input "true"
click at [424, 71] on input "text" at bounding box center [488, 74] width 141 height 22
type input "1872"
click at [573, 75] on input "text" at bounding box center [634, 74] width 126 height 21
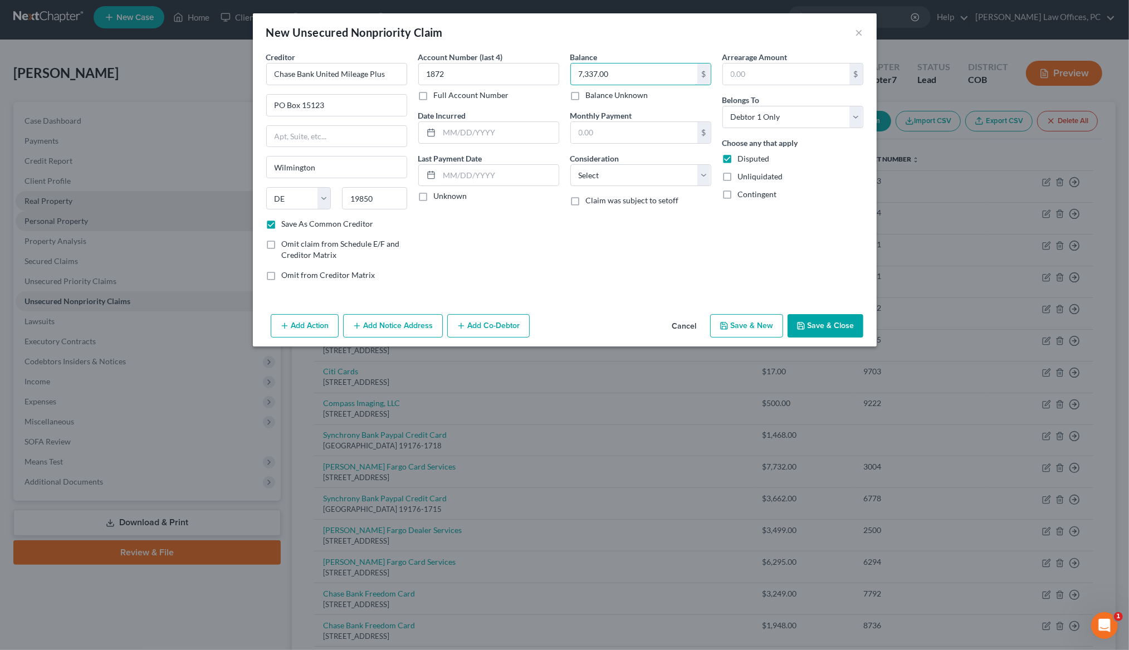
type input "7,337.00"
click at [738, 156] on label "Disputed" at bounding box center [754, 158] width 32 height 11
click at [743, 156] on input "Disputed" at bounding box center [746, 156] width 7 height 7
checkbox input "false"
click at [661, 178] on select "Select Cable / Satellite Services Collection Agency Credit Card Debt Debt Couns…" at bounding box center [640, 175] width 141 height 22
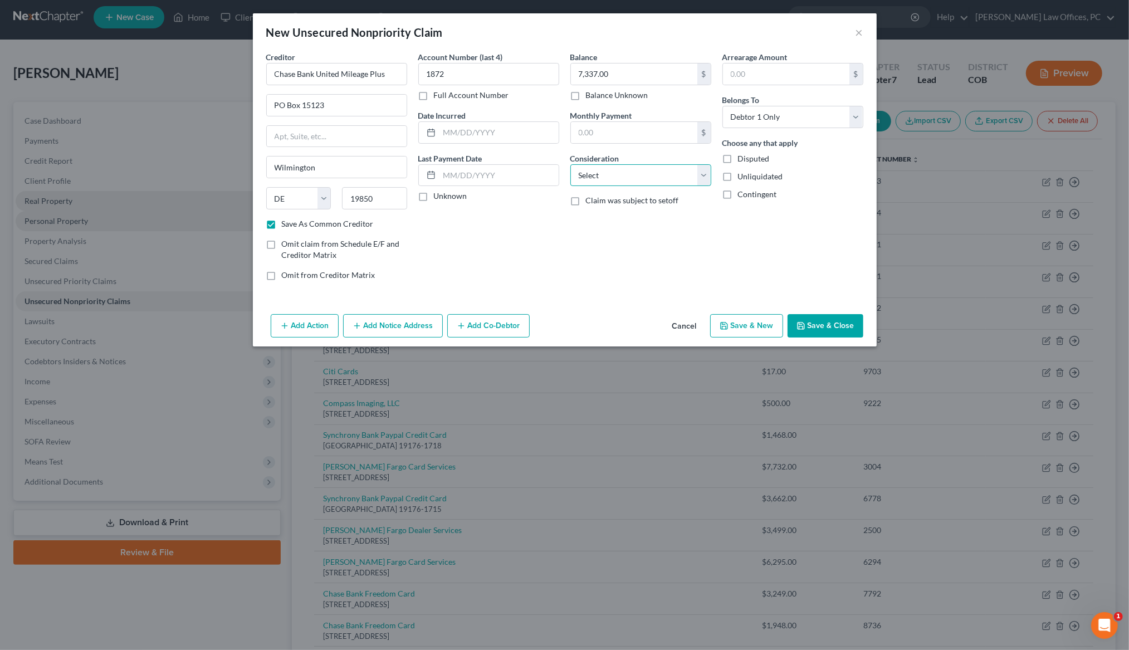
select select "2"
click at [826, 291] on div "Creditor * Chase Bank United Mileage Plus PO Box 15123 Wilmington State AL AK A…" at bounding box center [565, 180] width 624 height 258
click at [821, 321] on button "Save & Close" at bounding box center [826, 325] width 76 height 23
checkbox input "false"
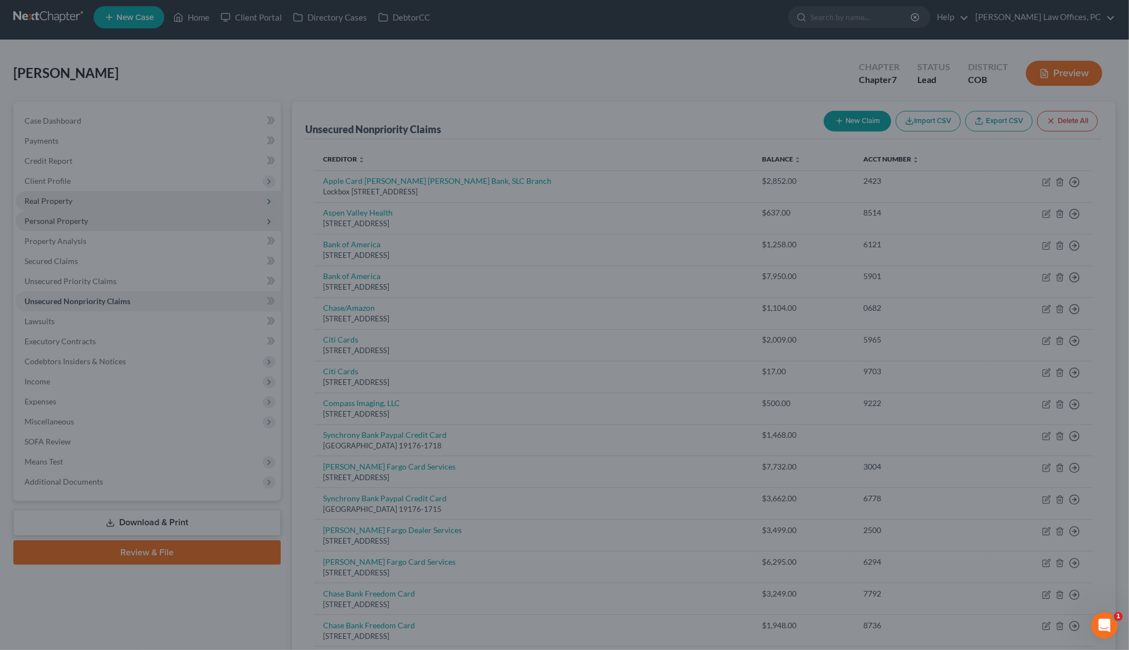
type input "0.00"
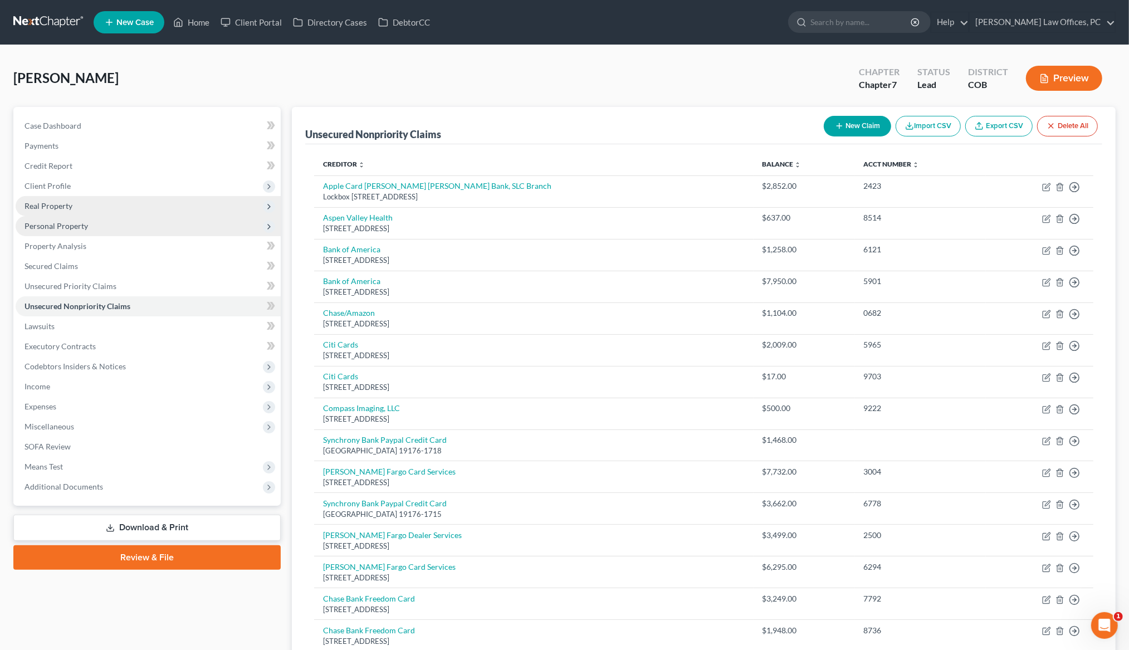
click at [457, 70] on div "Degoldi, Paul Upgraded Chapter Chapter 7 Status Lead District COB Preview" at bounding box center [564, 82] width 1102 height 48
click at [442, 99] on div "Degoldi, Paul Upgraded Chapter Chapter 7 Status Lead District COB Preview" at bounding box center [564, 82] width 1102 height 48
click at [64, 221] on span "Personal Property" at bounding box center [57, 225] width 64 height 9
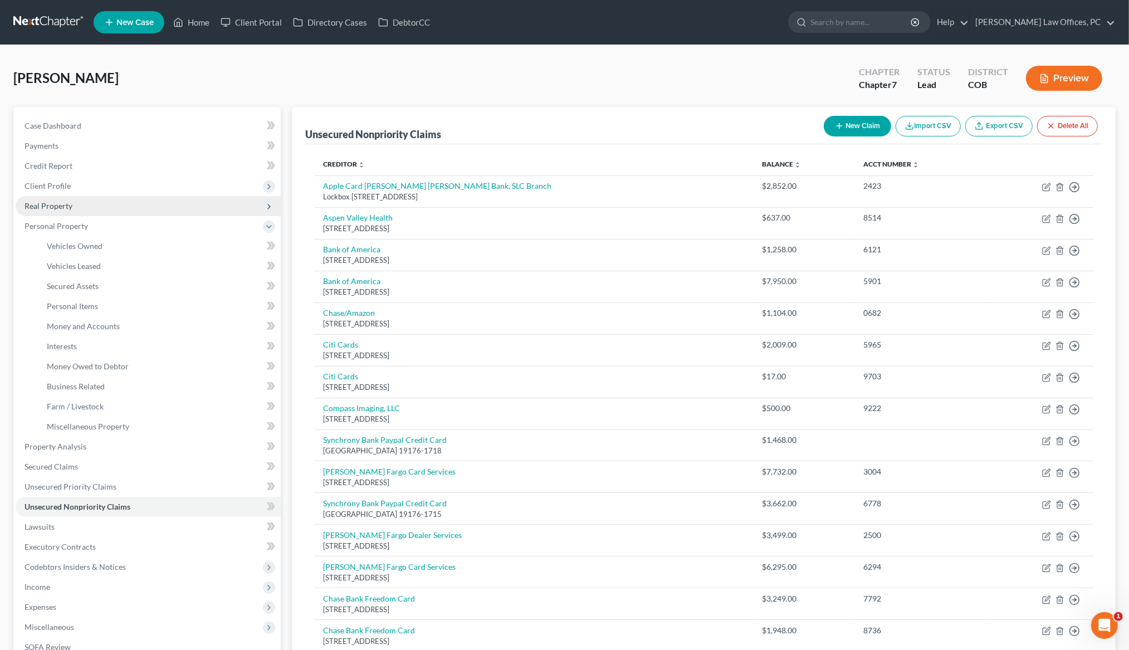
click at [63, 202] on span "Real Property" at bounding box center [49, 205] width 48 height 9
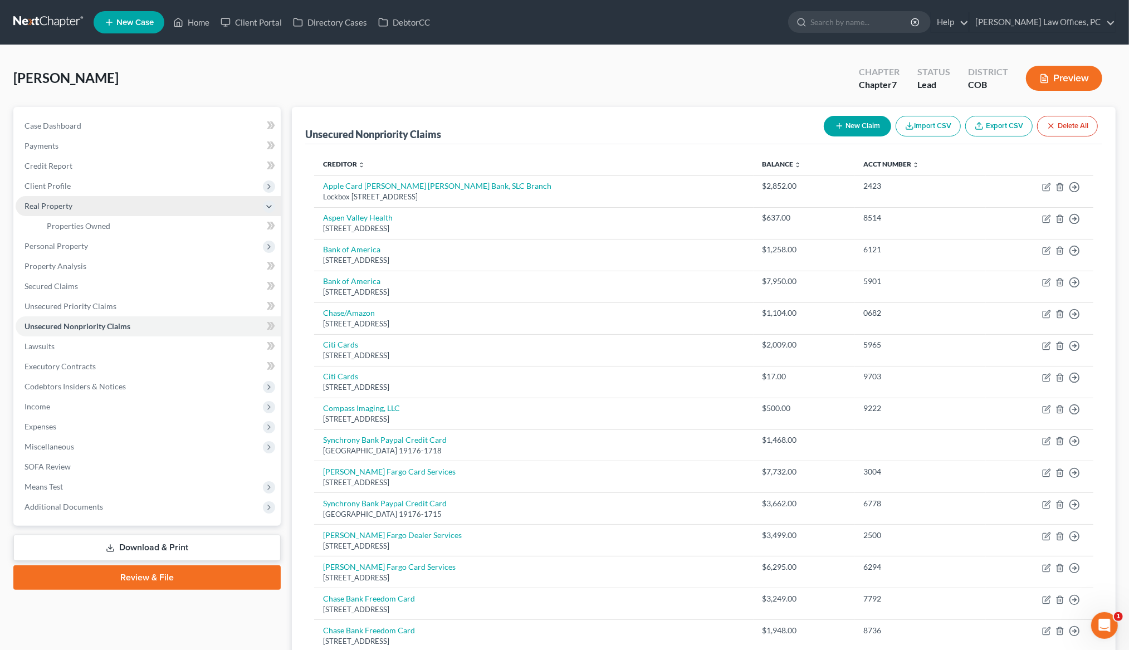
click at [63, 202] on span "Real Property" at bounding box center [49, 205] width 48 height 9
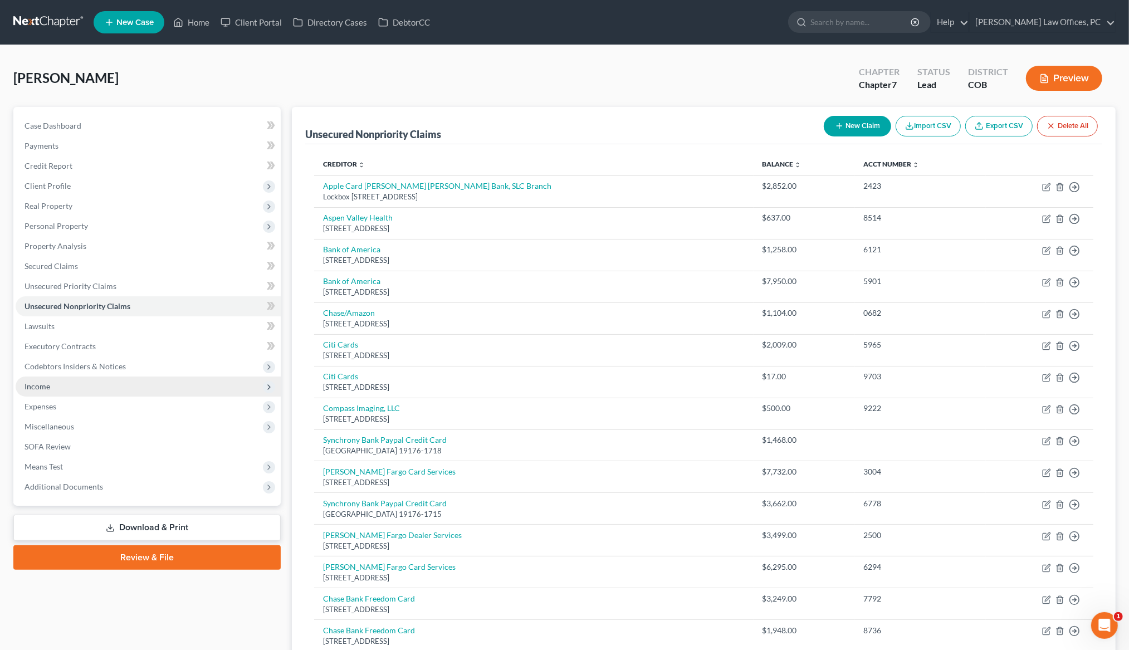
click at [43, 389] on span "Income" at bounding box center [38, 386] width 26 height 9
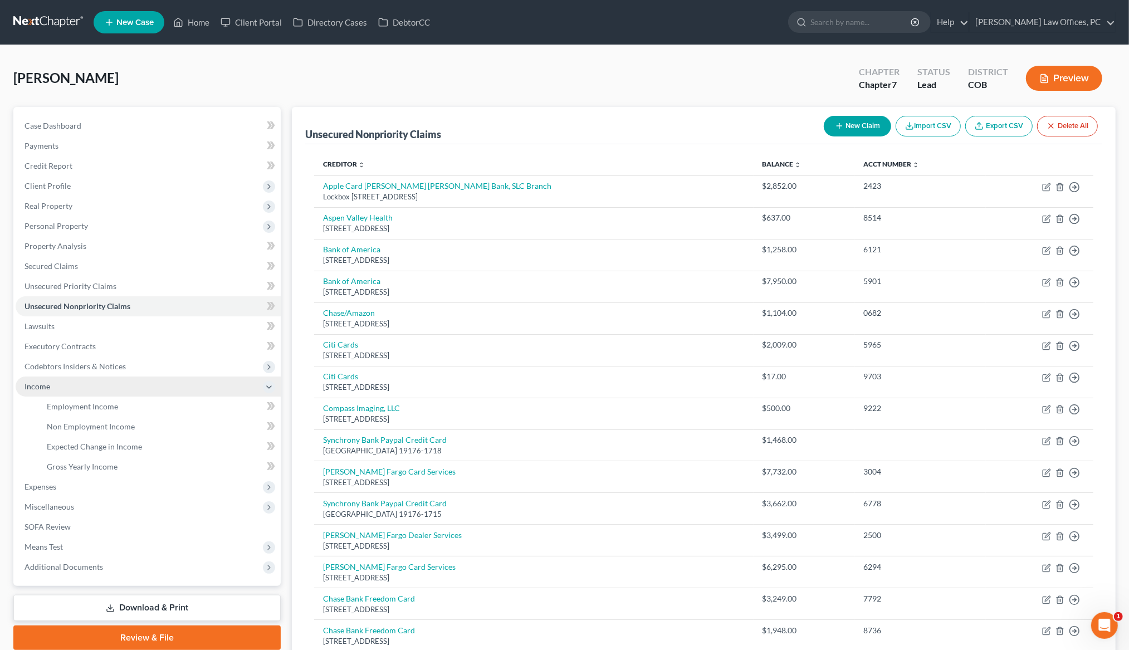
click at [43, 389] on span "Income" at bounding box center [38, 386] width 26 height 9
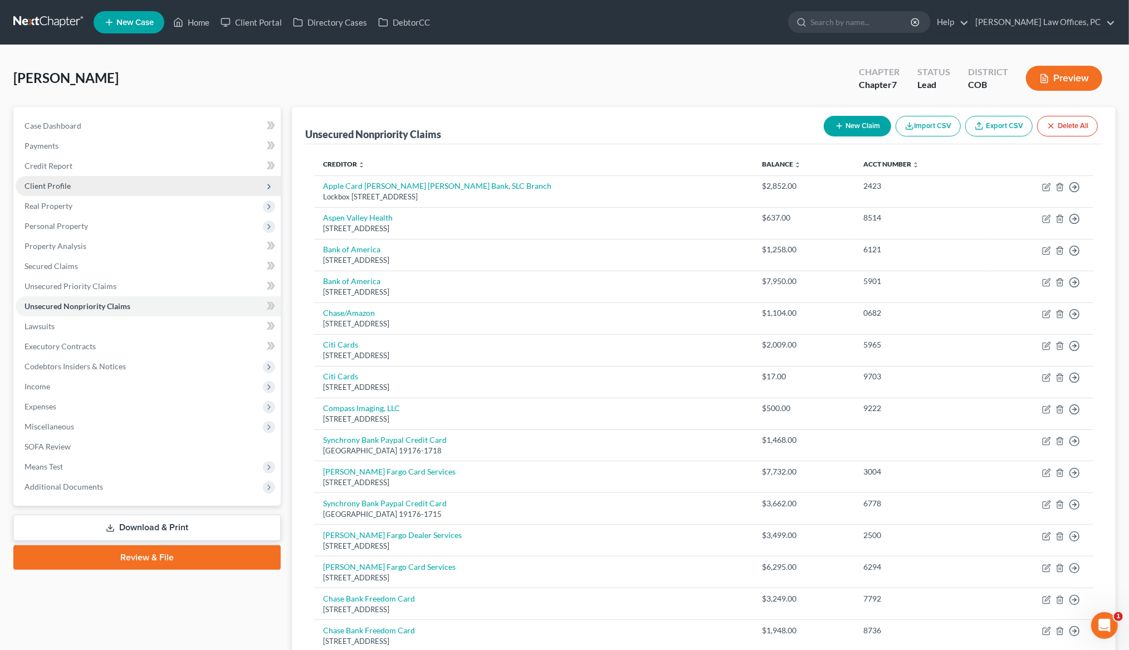
click at [61, 188] on span "Client Profile" at bounding box center [48, 185] width 46 height 9
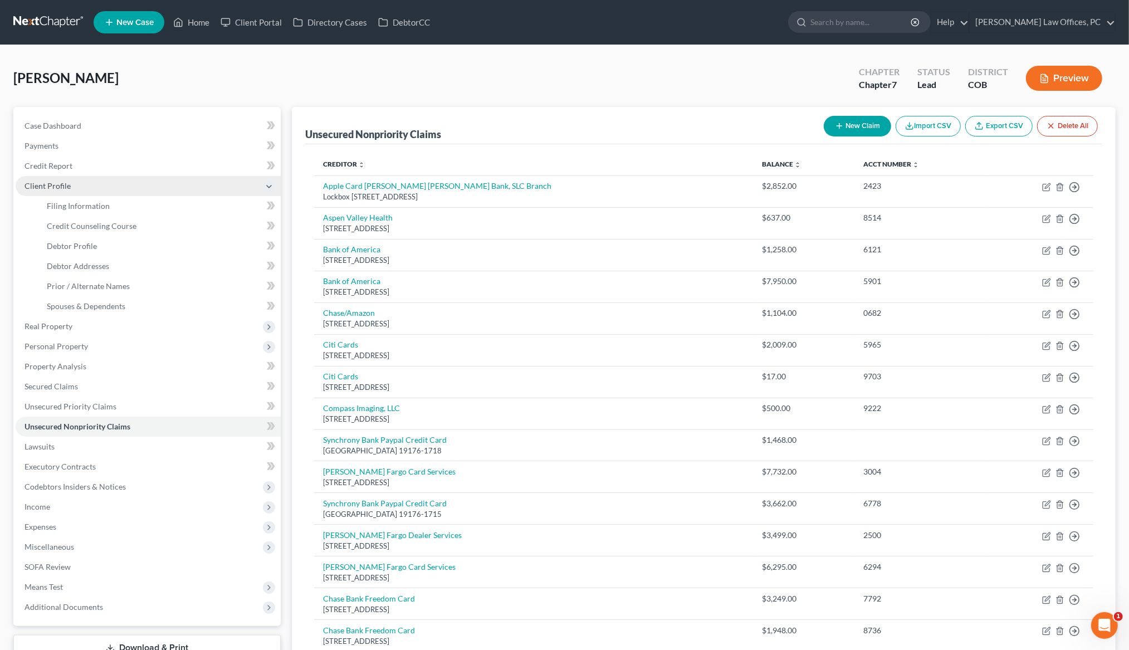
click at [61, 188] on span "Client Profile" at bounding box center [48, 185] width 46 height 9
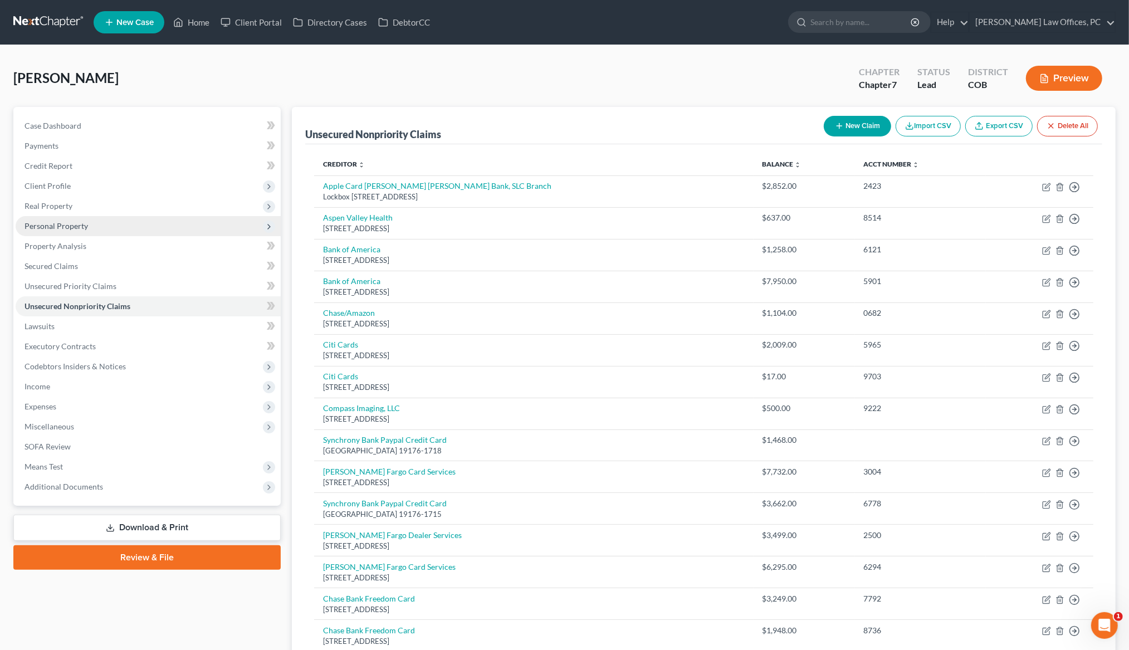
click at [70, 221] on span "Personal Property" at bounding box center [57, 225] width 64 height 9
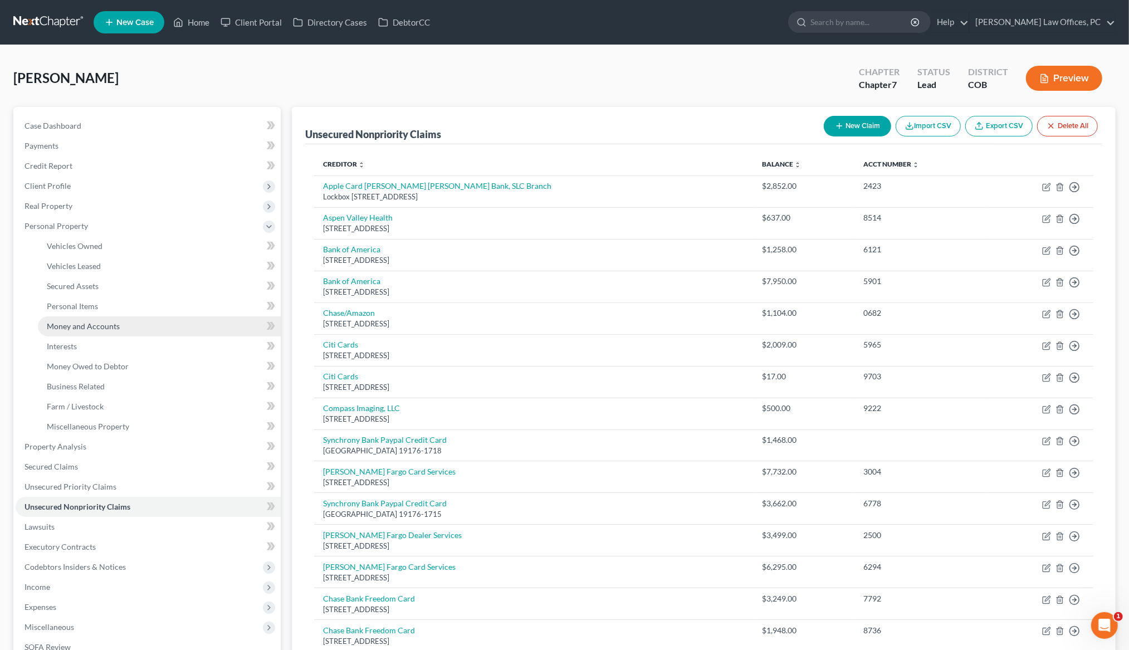
click at [82, 329] on span "Money and Accounts" at bounding box center [83, 325] width 73 height 9
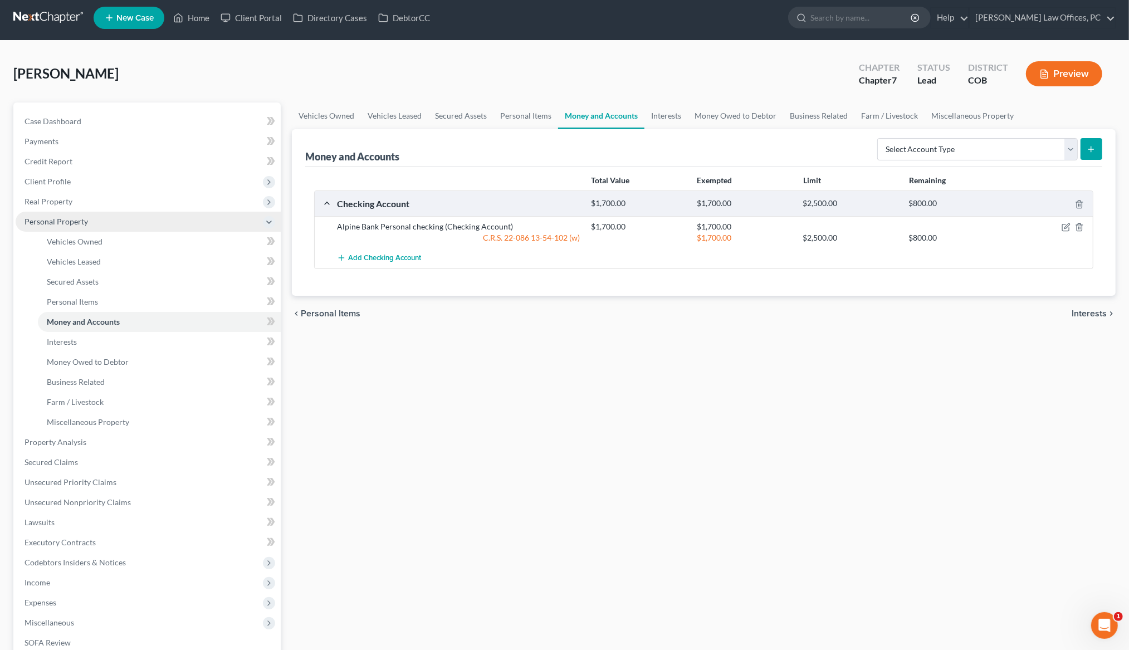
click at [66, 221] on span "Personal Property" at bounding box center [57, 221] width 64 height 9
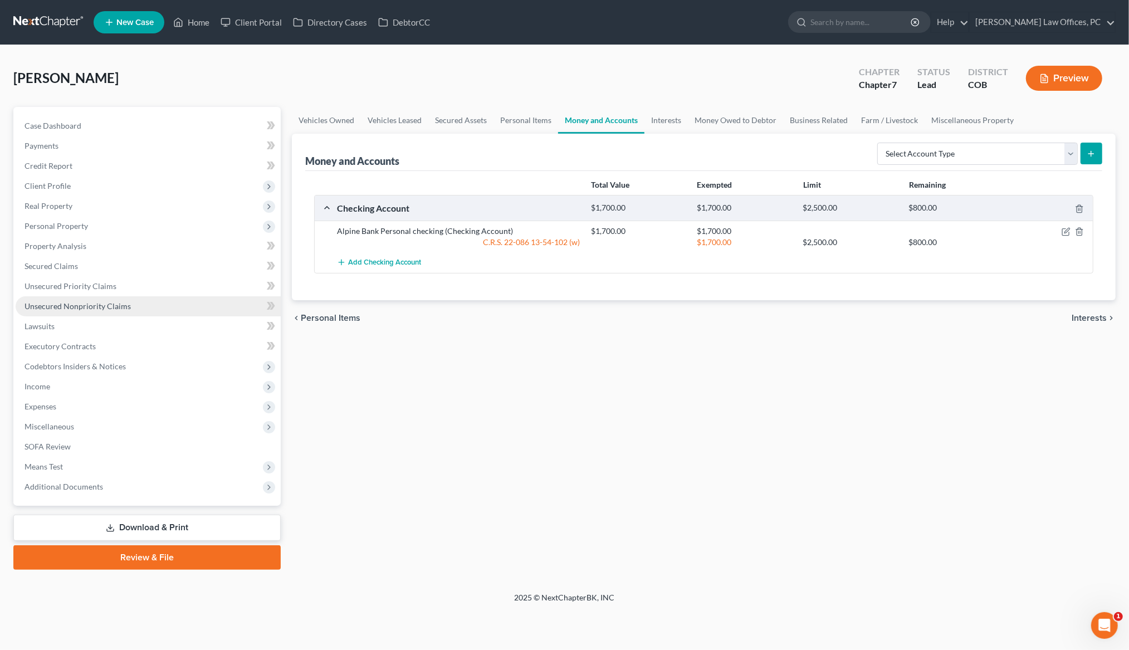
click at [81, 309] on span "Unsecured Nonpriority Claims" at bounding box center [78, 305] width 106 height 9
